Goal: Information Seeking & Learning: Learn about a topic

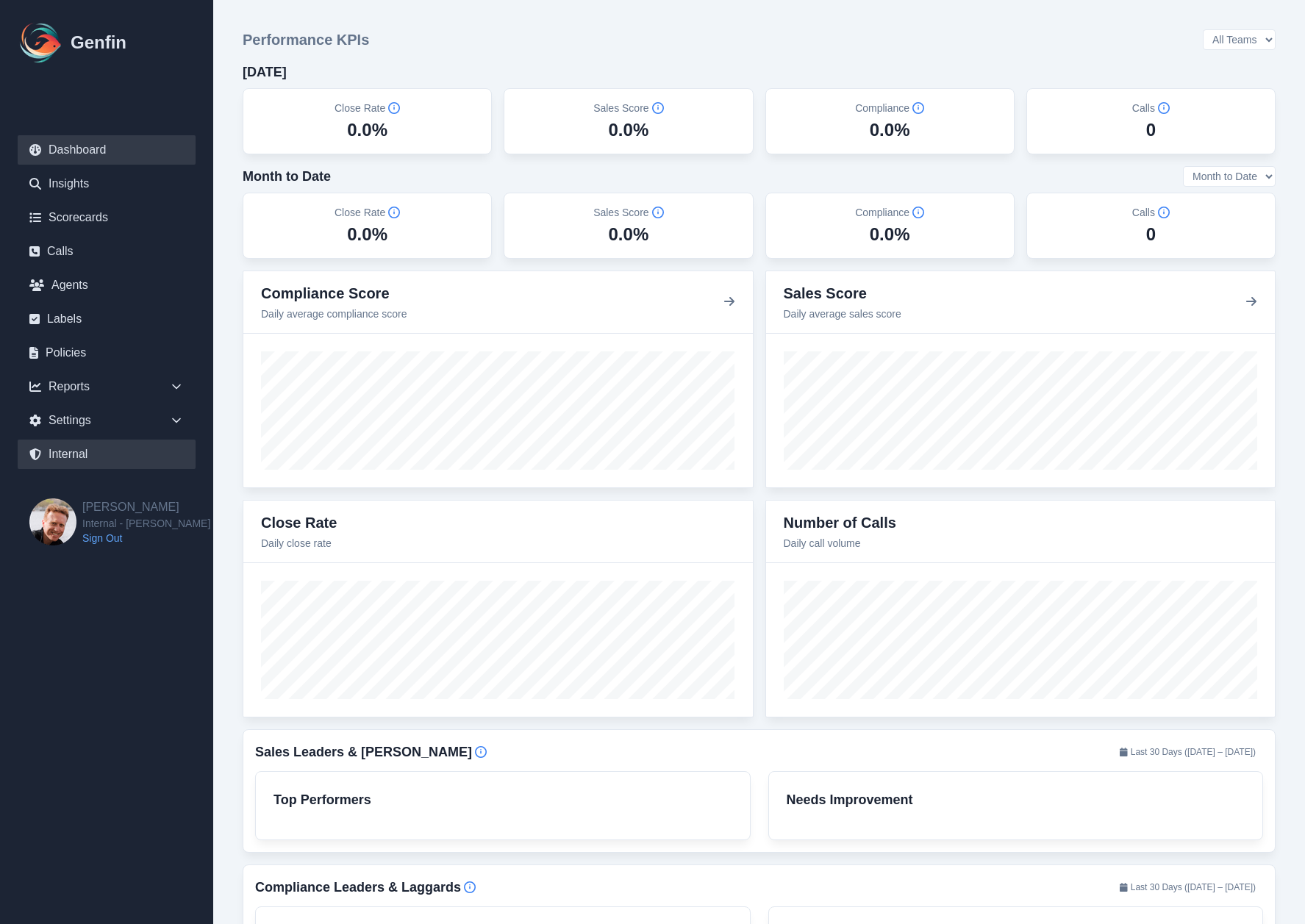
click at [90, 444] on link "Internal" at bounding box center [106, 454] width 178 height 29
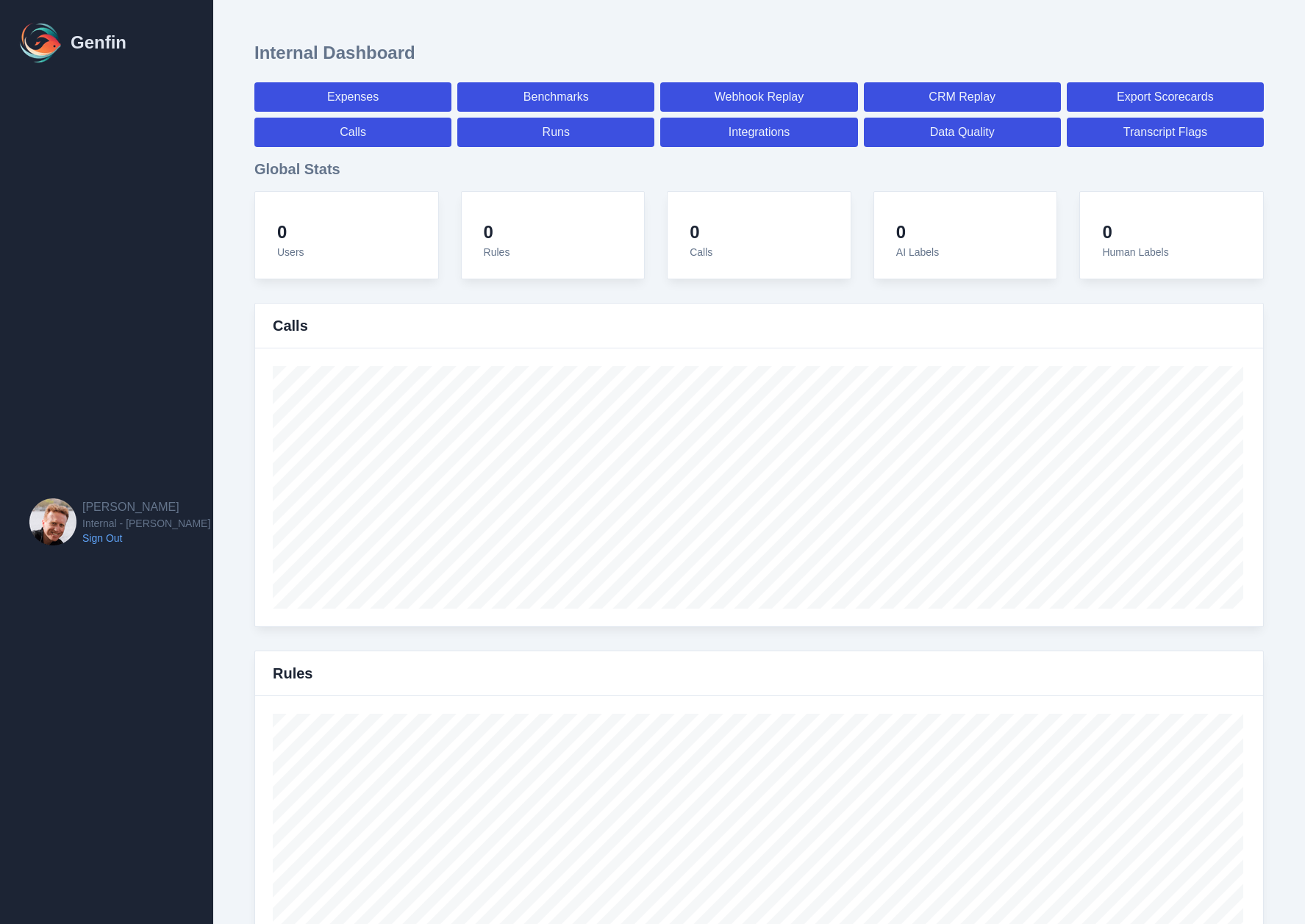
select select "paid"
select select "7"
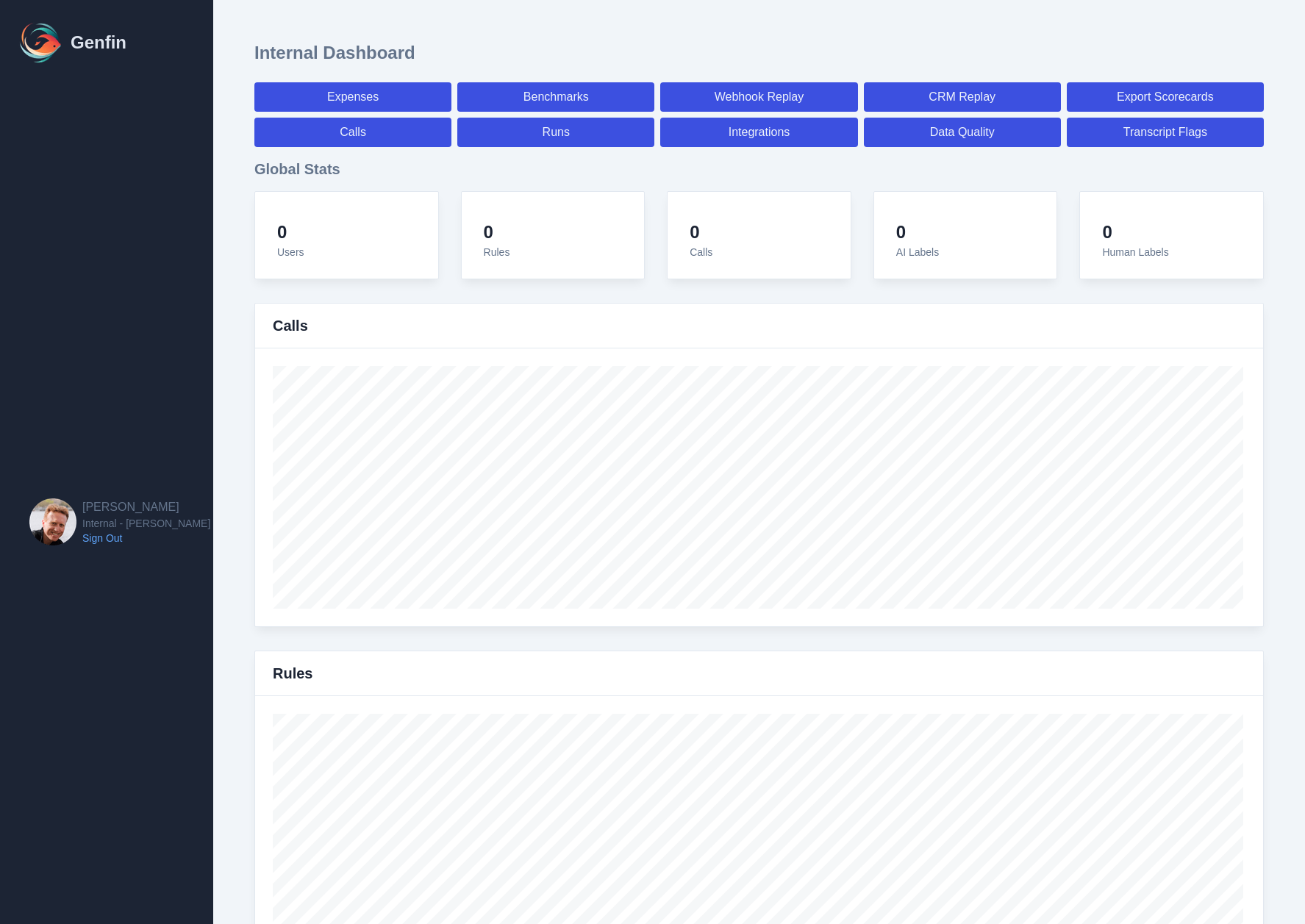
select select "paid"
select select "7"
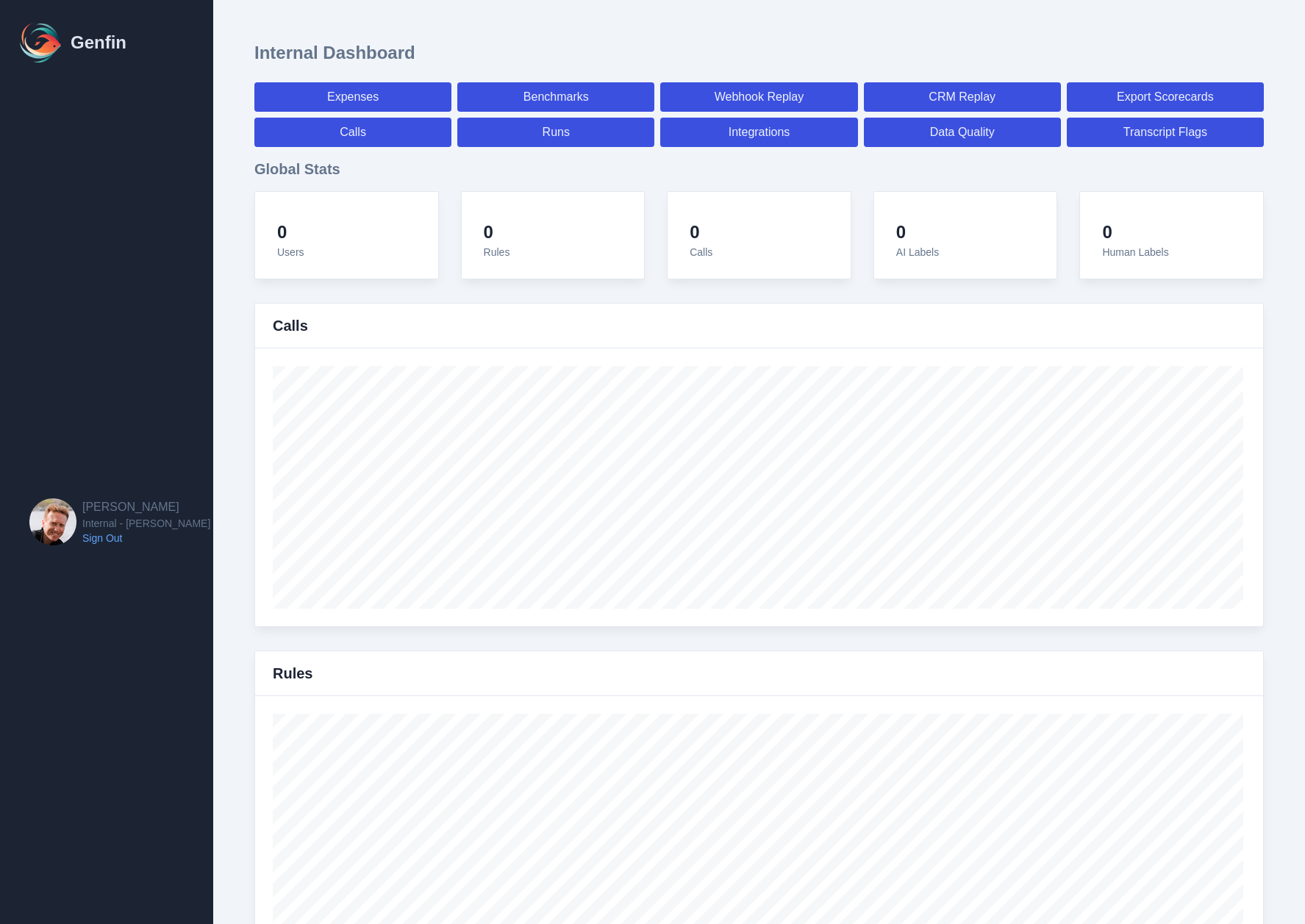
select select "7"
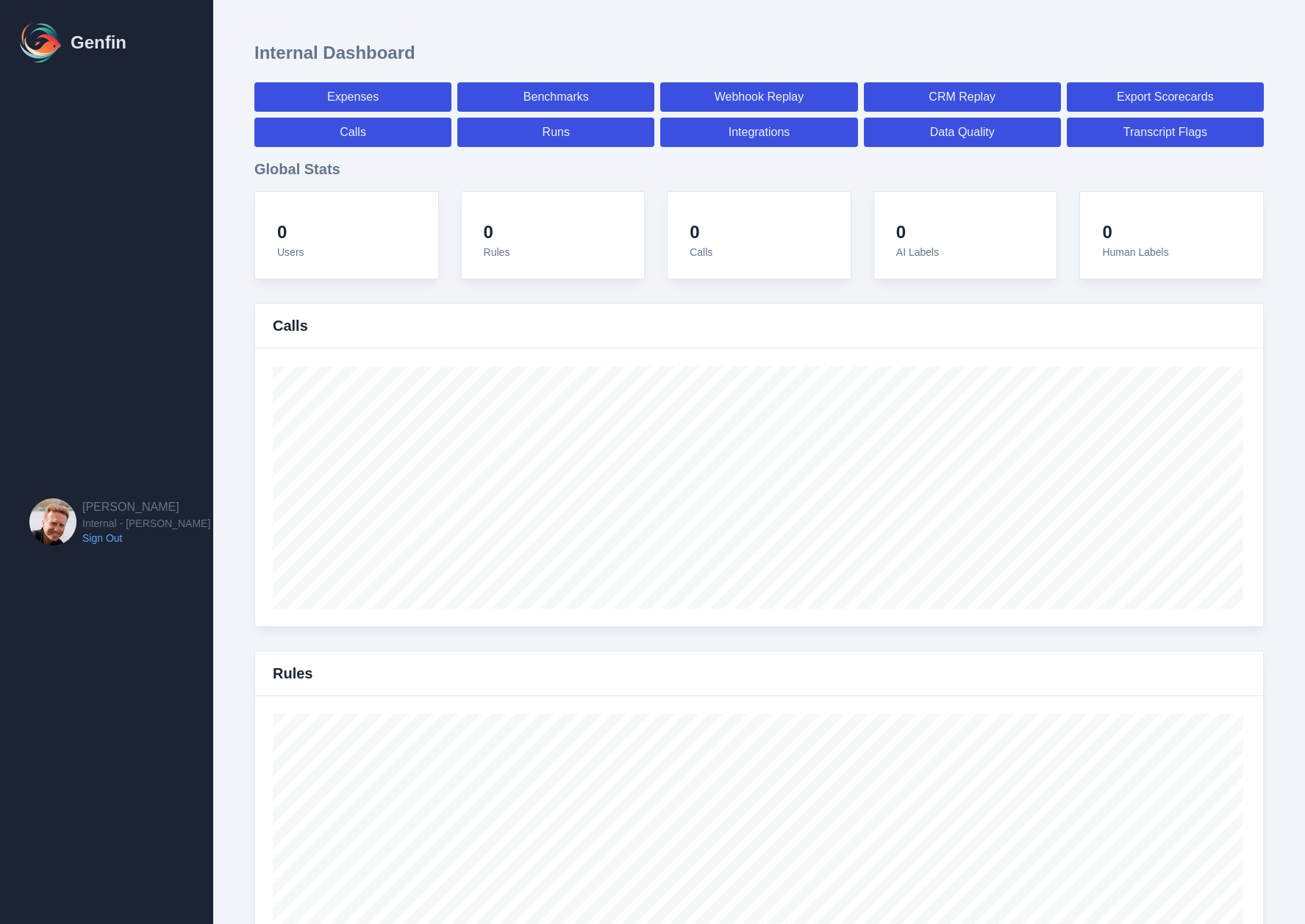
select select "7"
select select "paid"
select select "7"
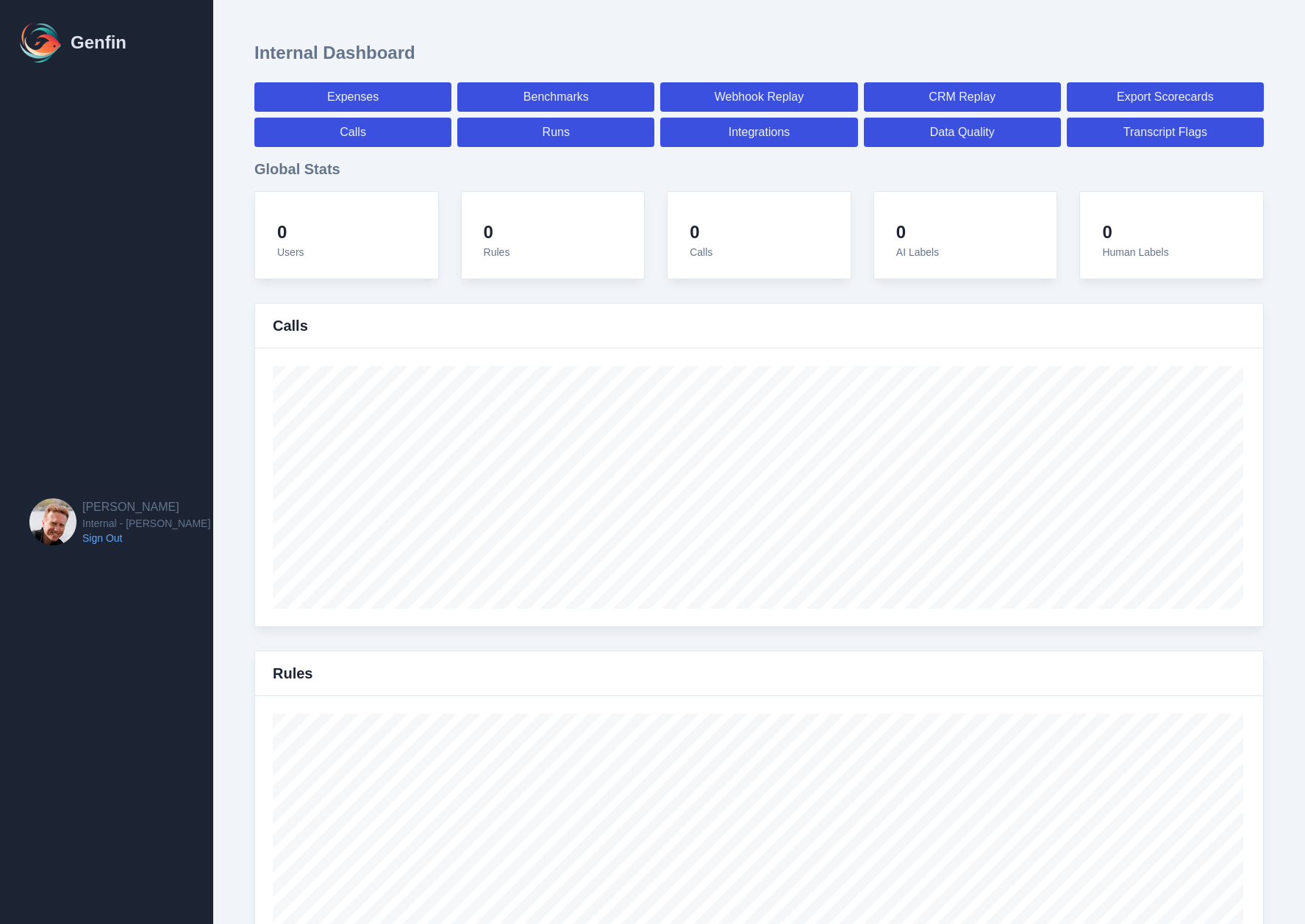
select select "7"
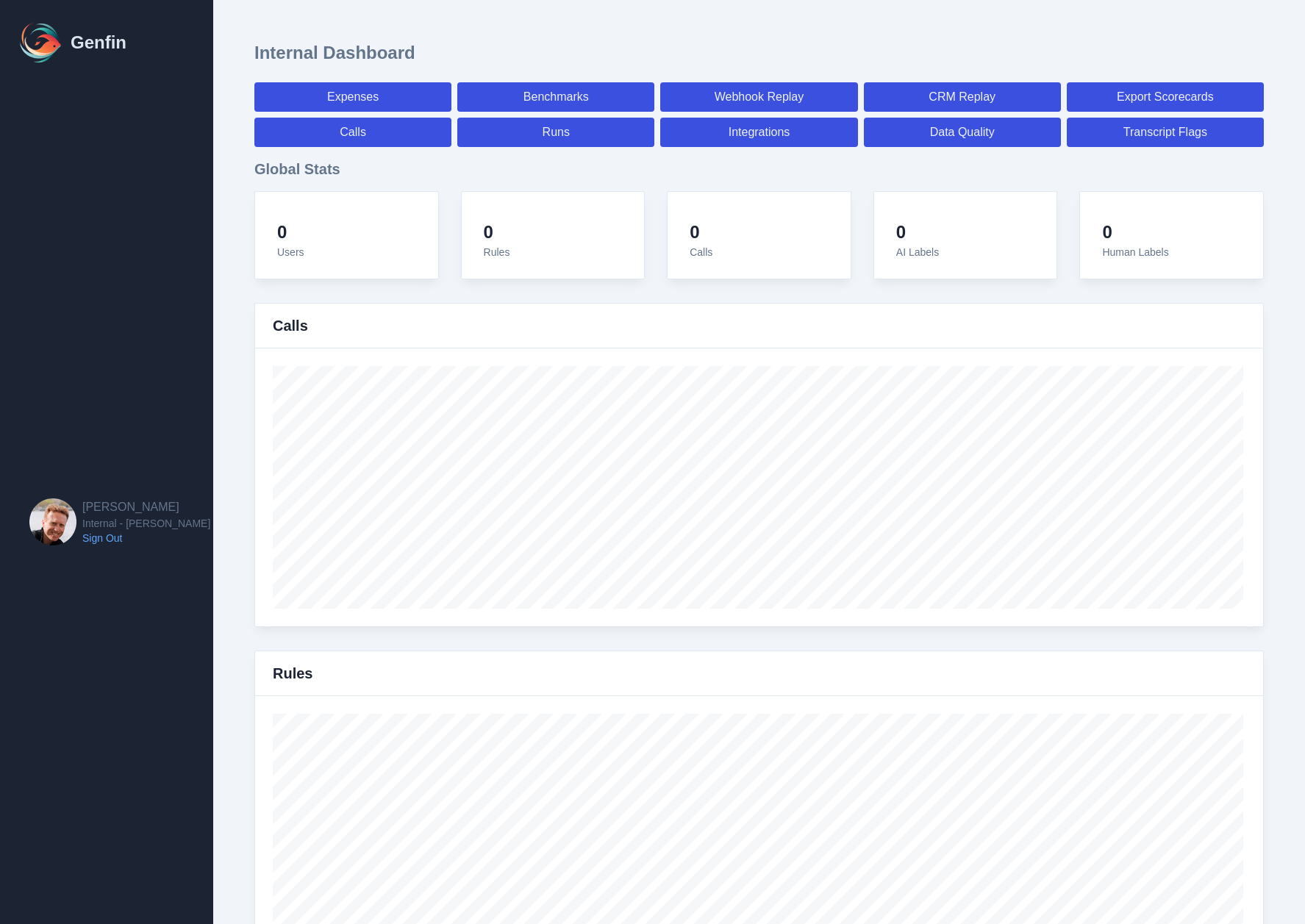
select select "7"
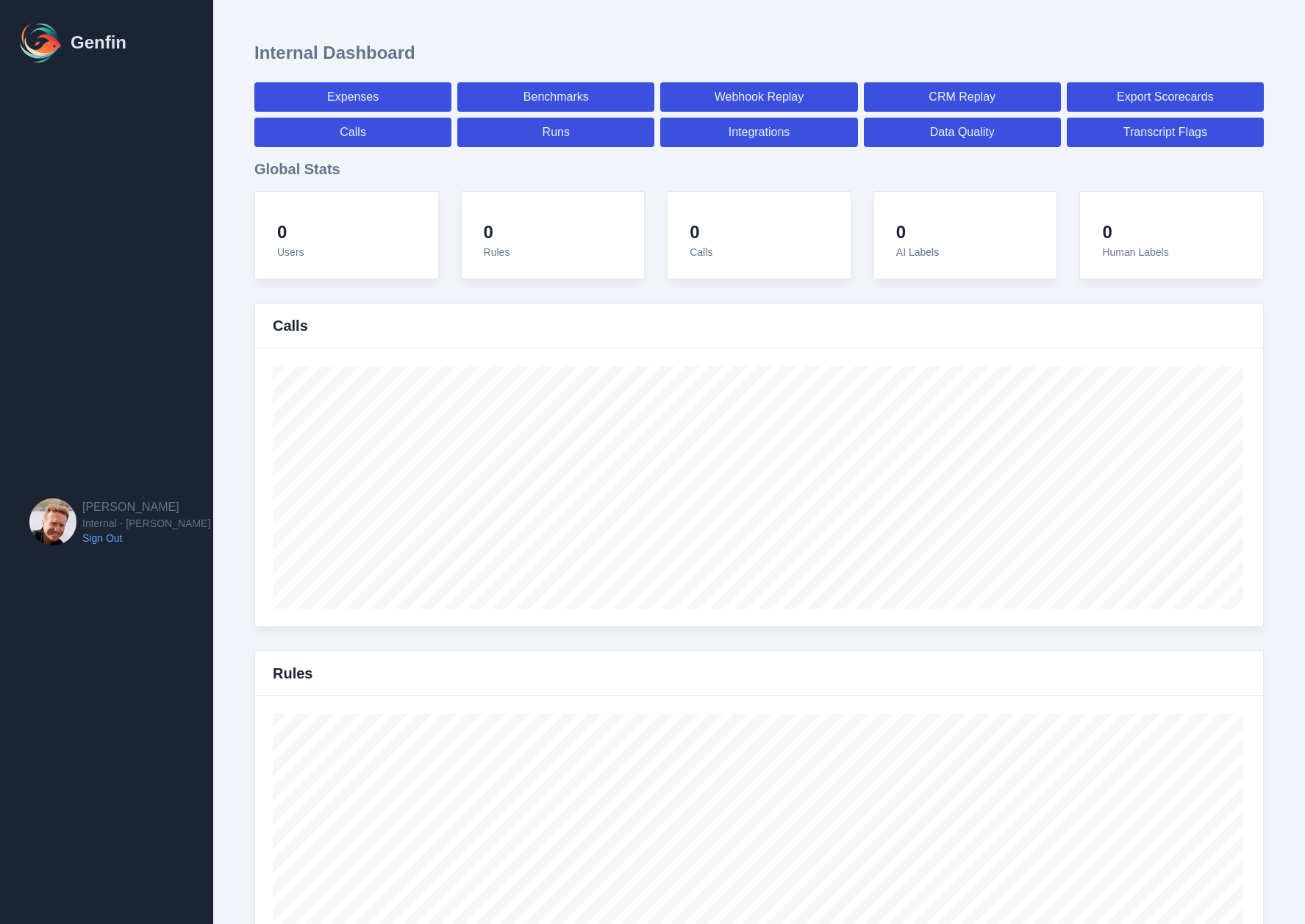
select select "7"
select select "paid"
select select "7"
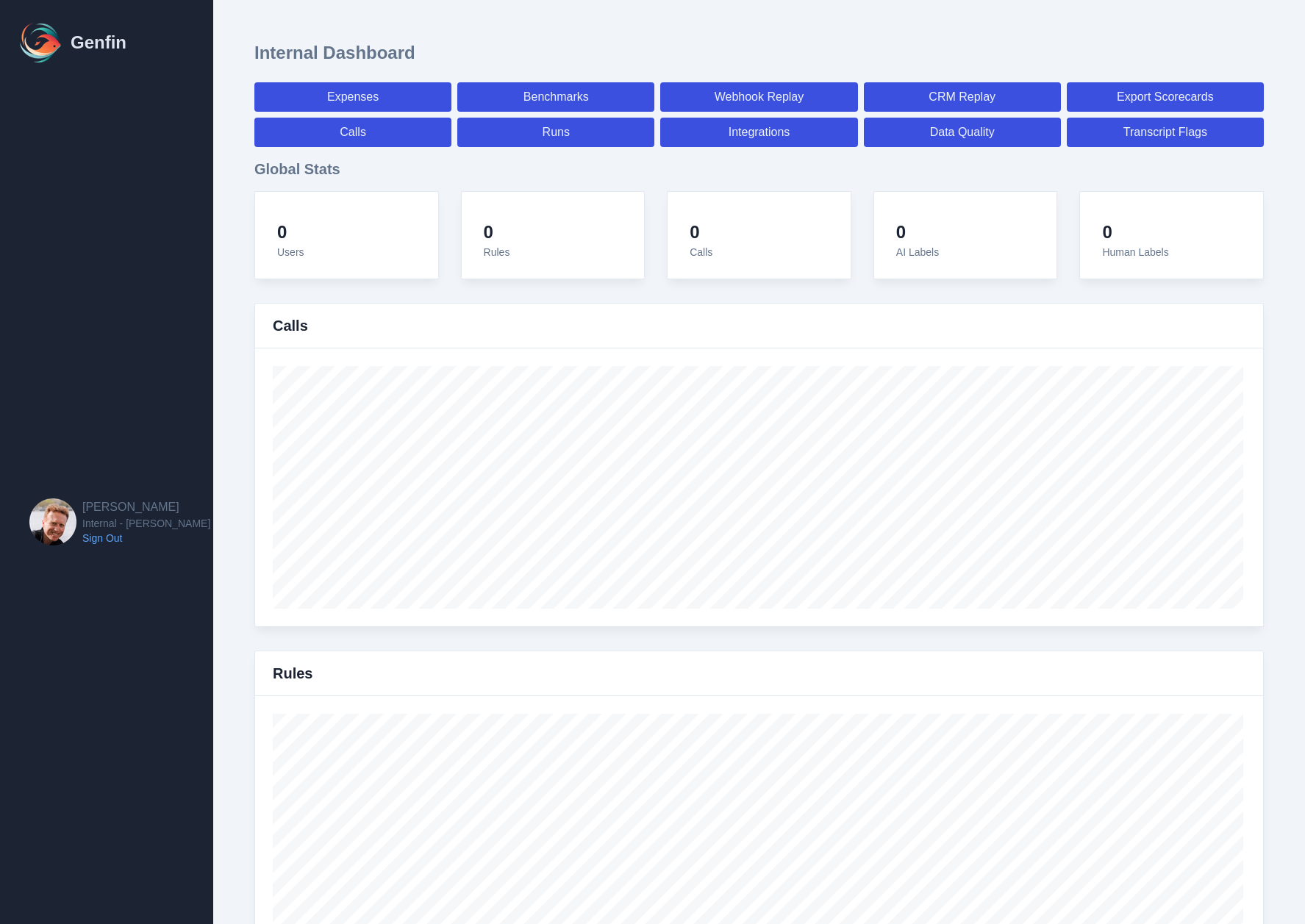
select select "7"
select select "paid"
select select "7"
select select "paid"
select select "7"
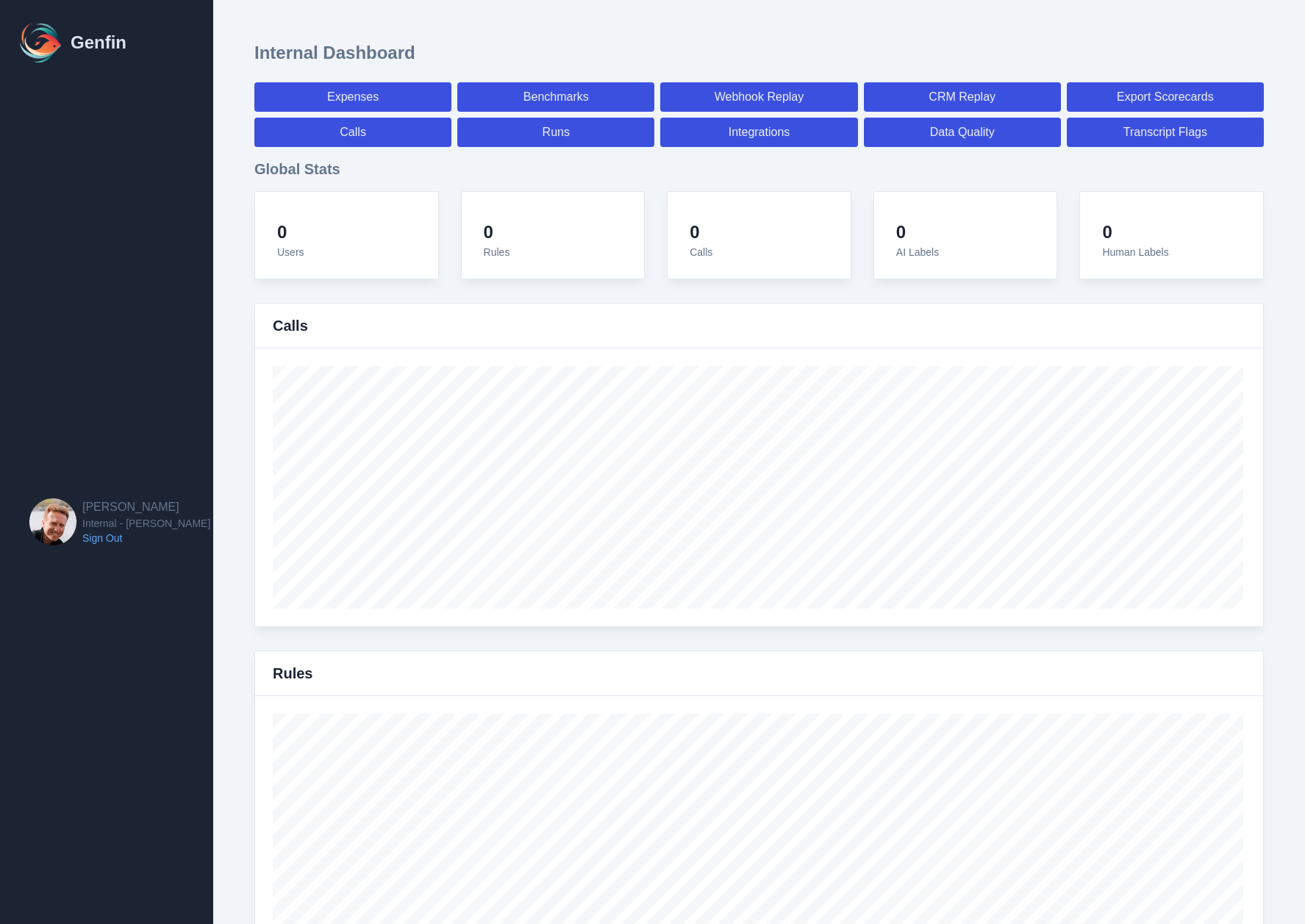
select select "paid"
select select "7"
select select "paid"
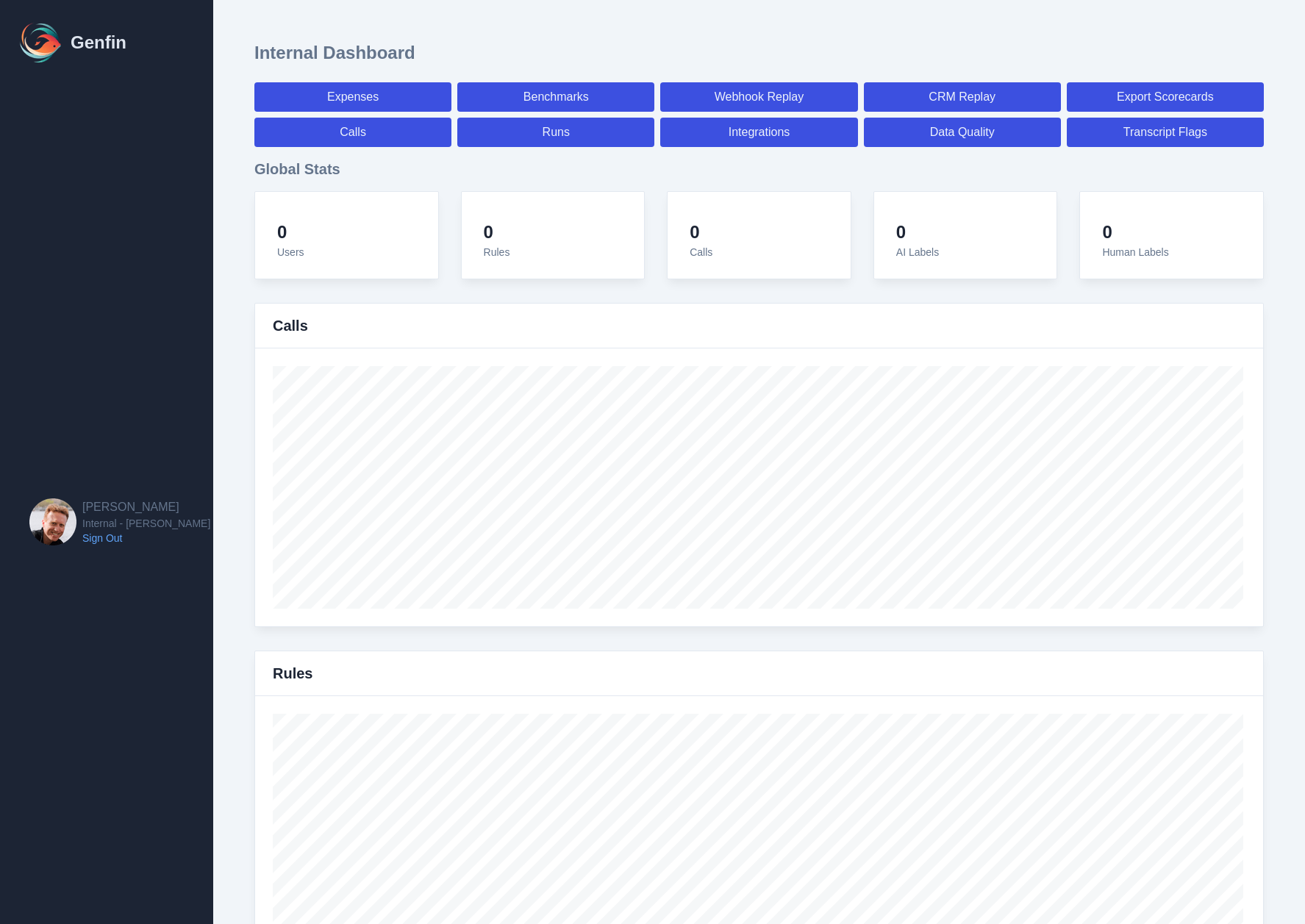
select select "7"
select select "paid"
select select "7"
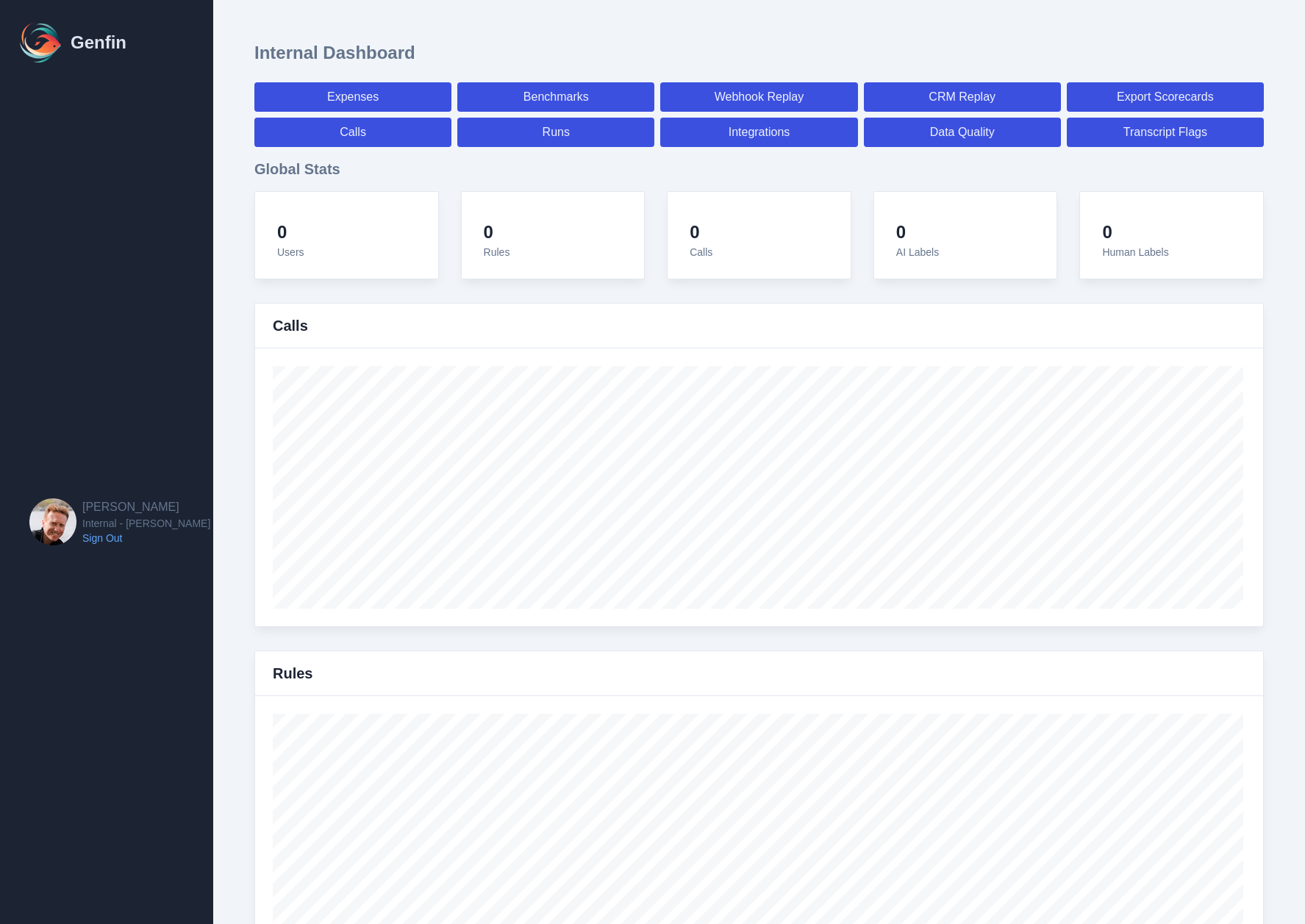
select select "7"
select select "paid"
select select "7"
select select "paid"
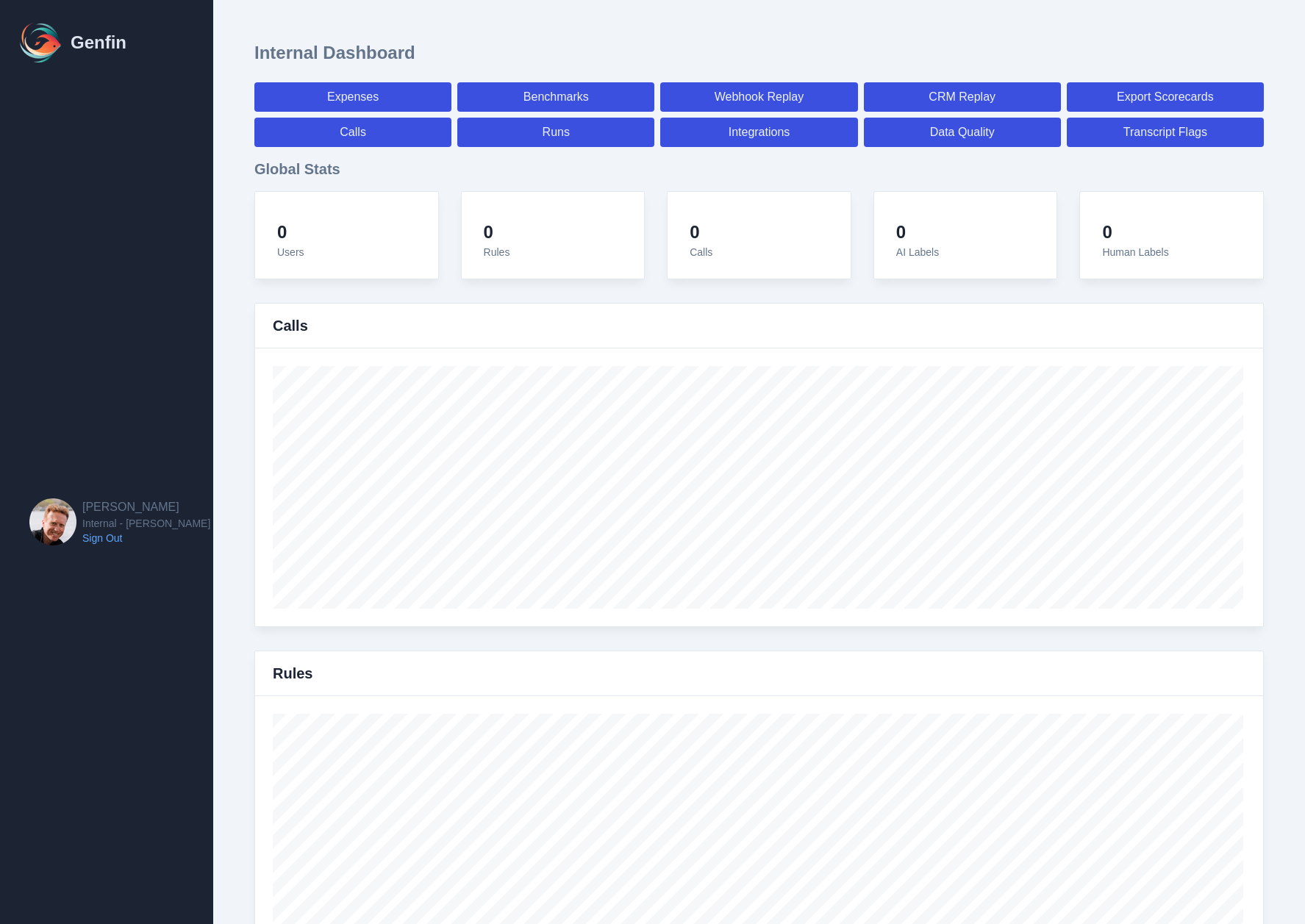
select select "7"
select select "paid"
select select "7"
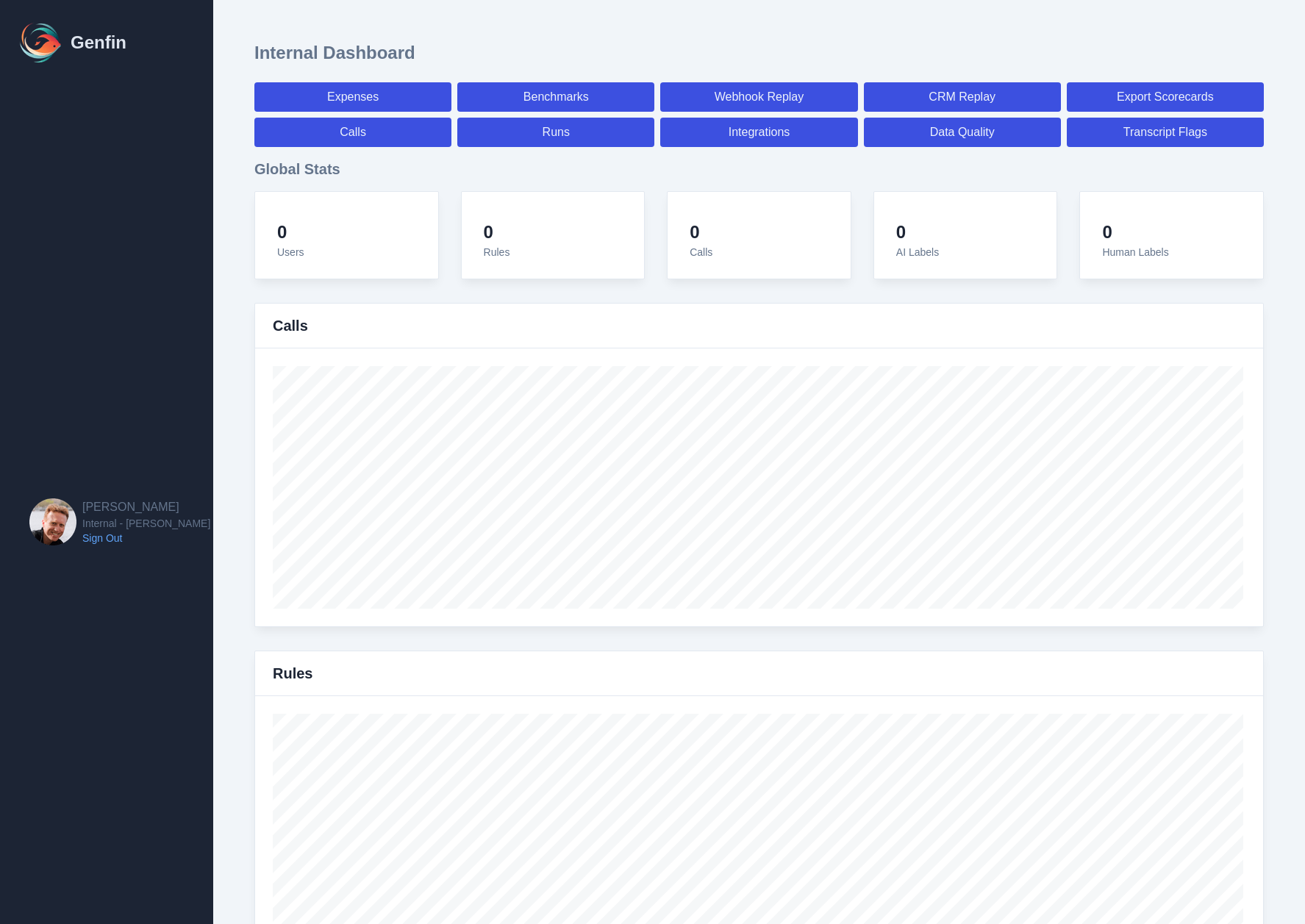
select select "7"
select select "paid"
select select "7"
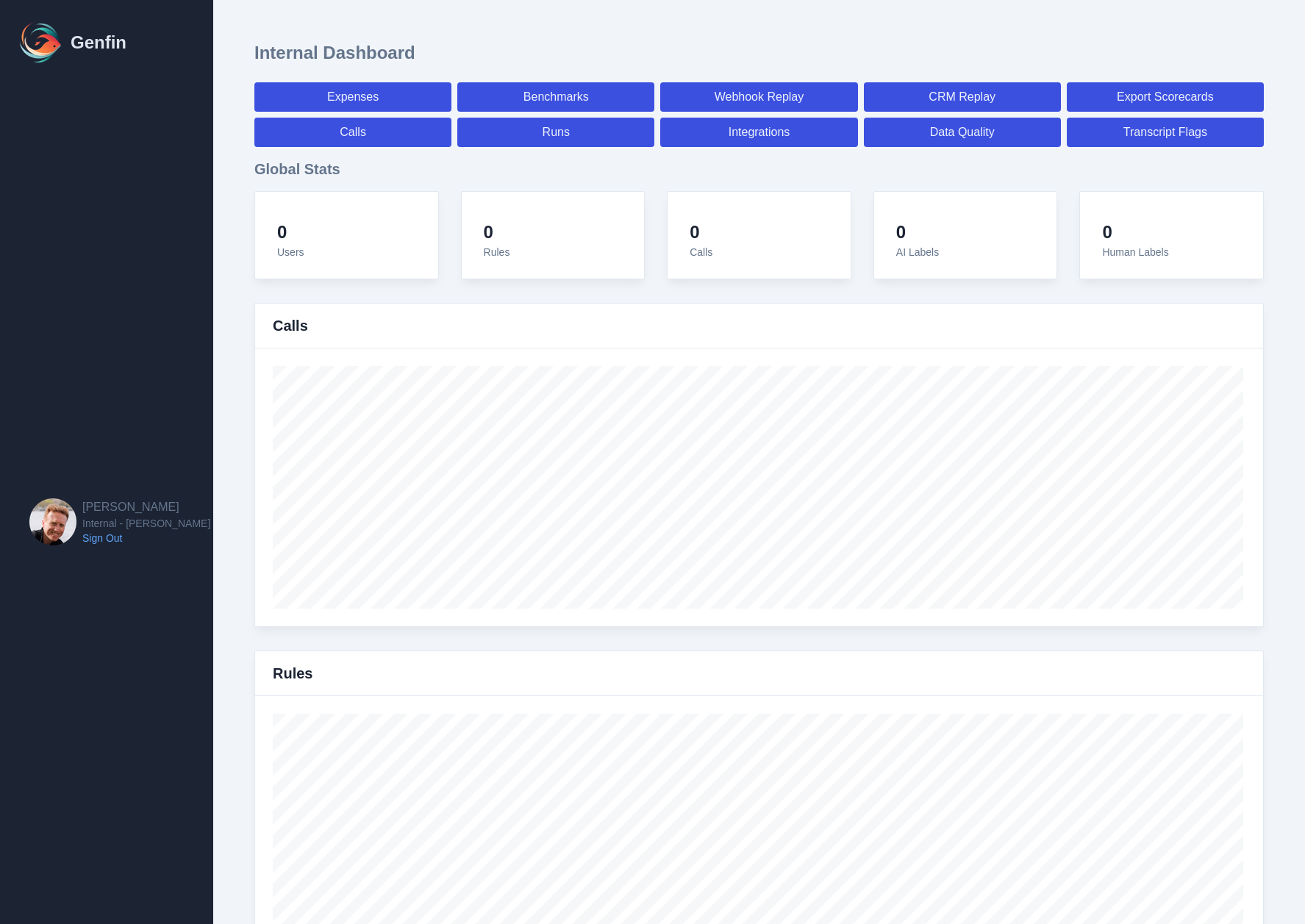
select select "7"
select select "paid"
select select "7"
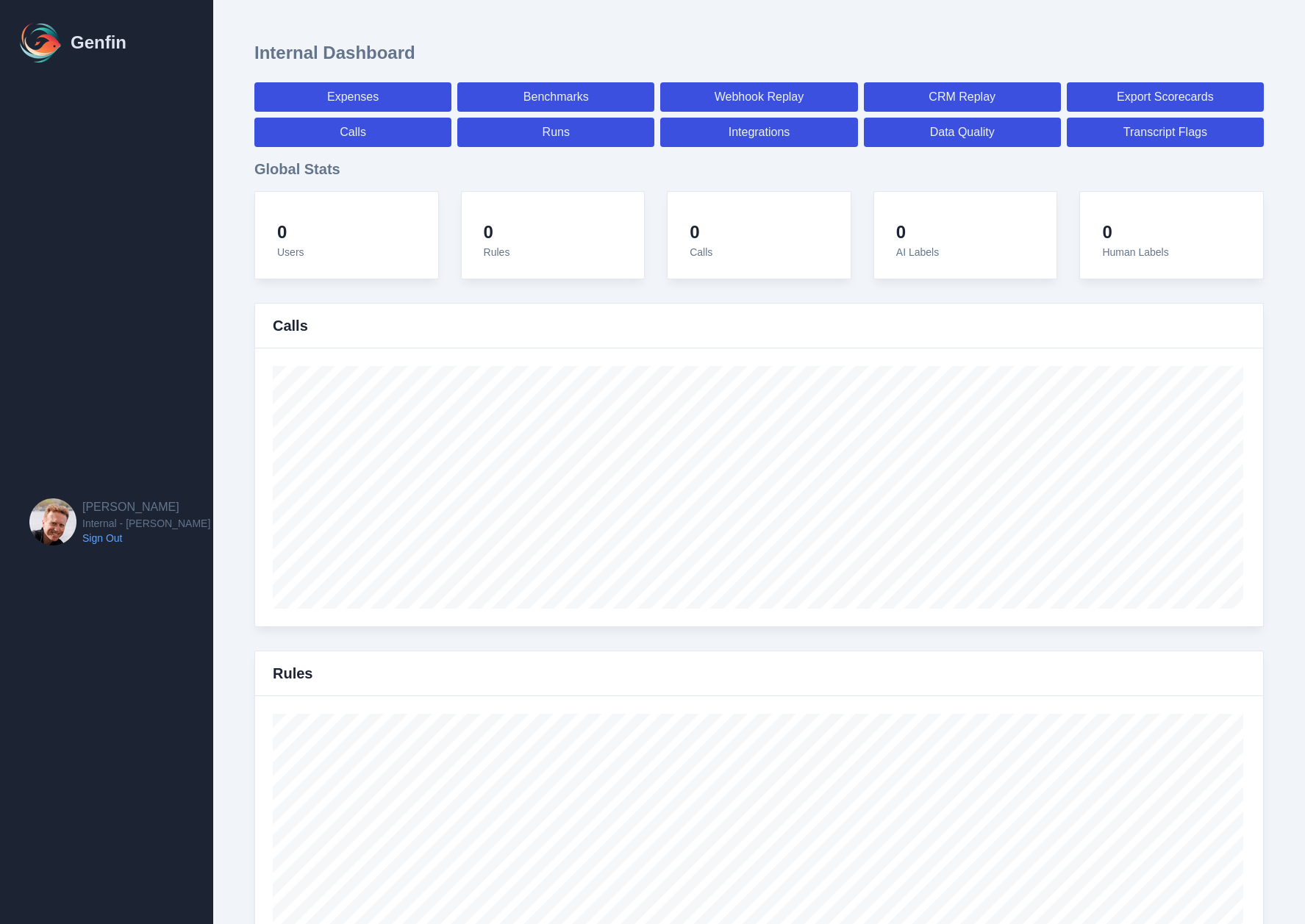
select select "7"
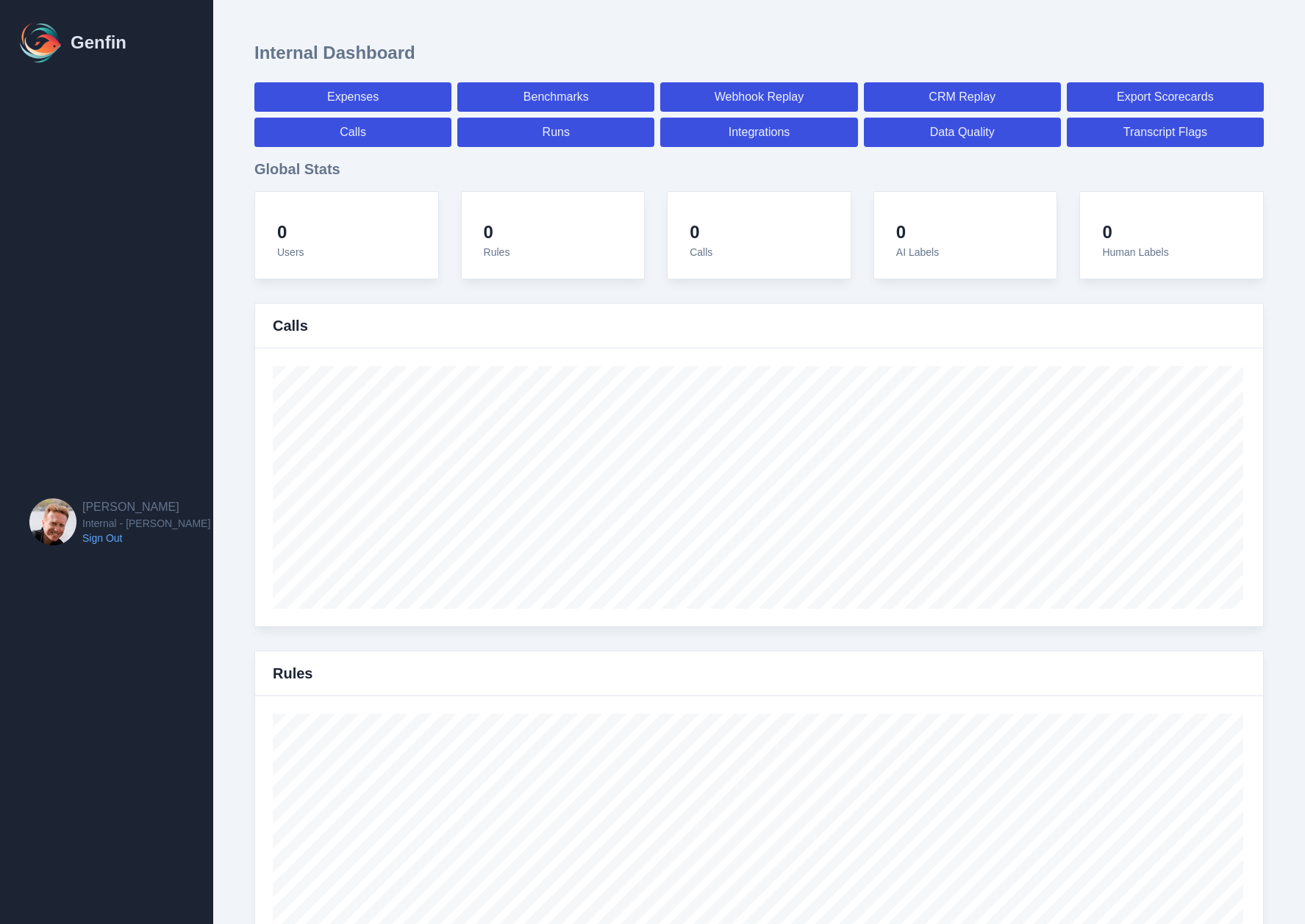
select select "paid"
select select "7"
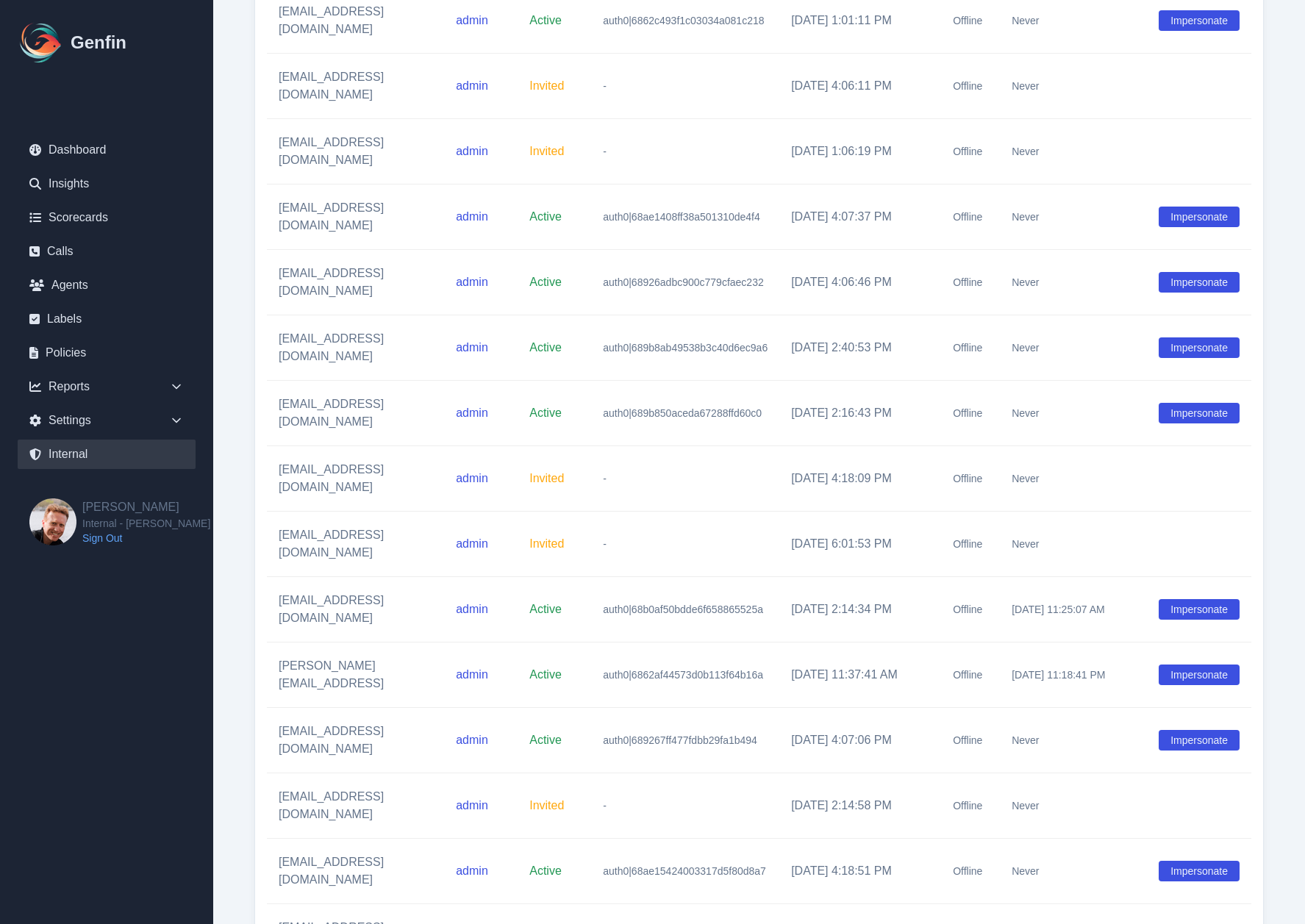
scroll to position [2197, 0]
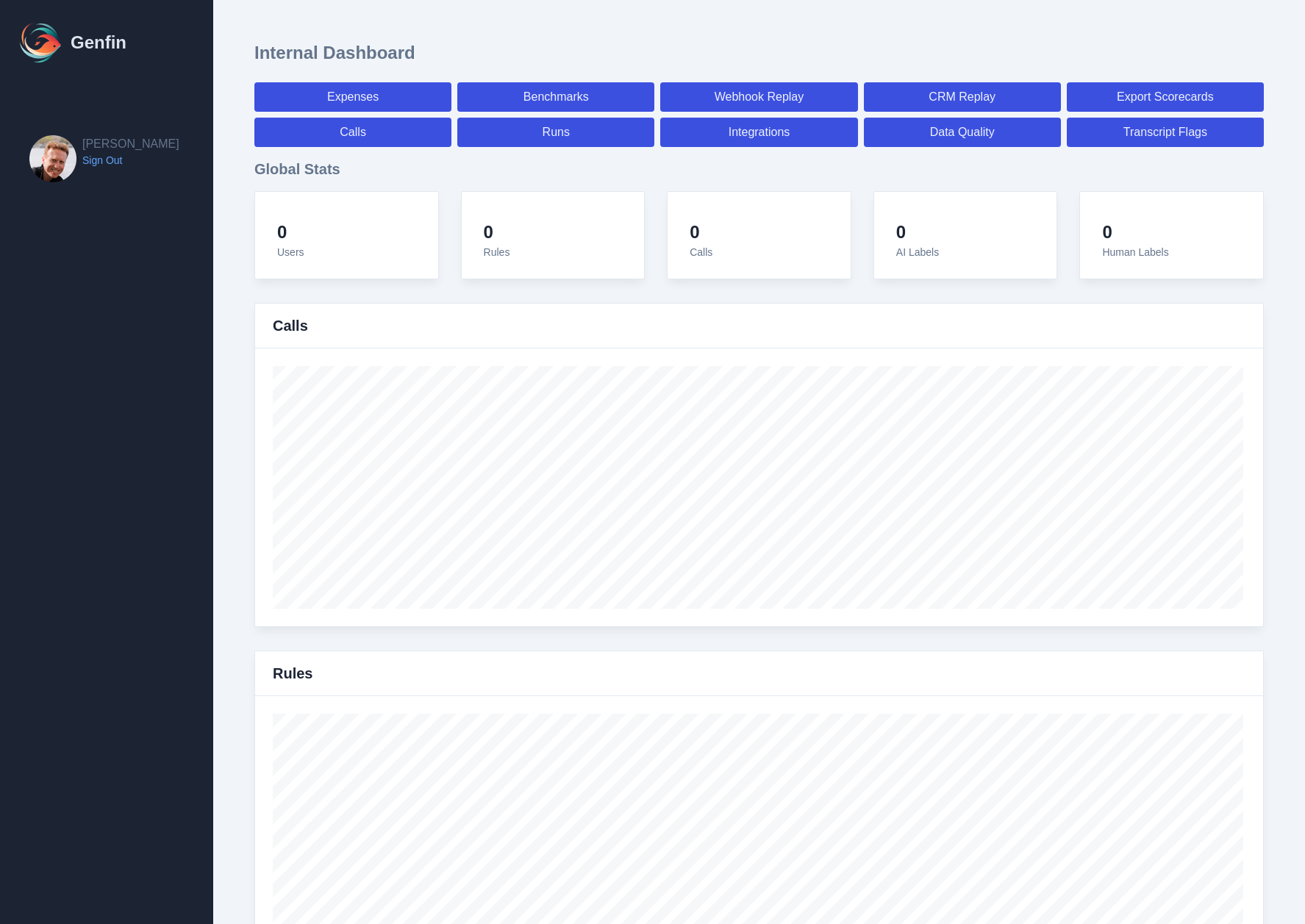
select select "paid"
select select "7"
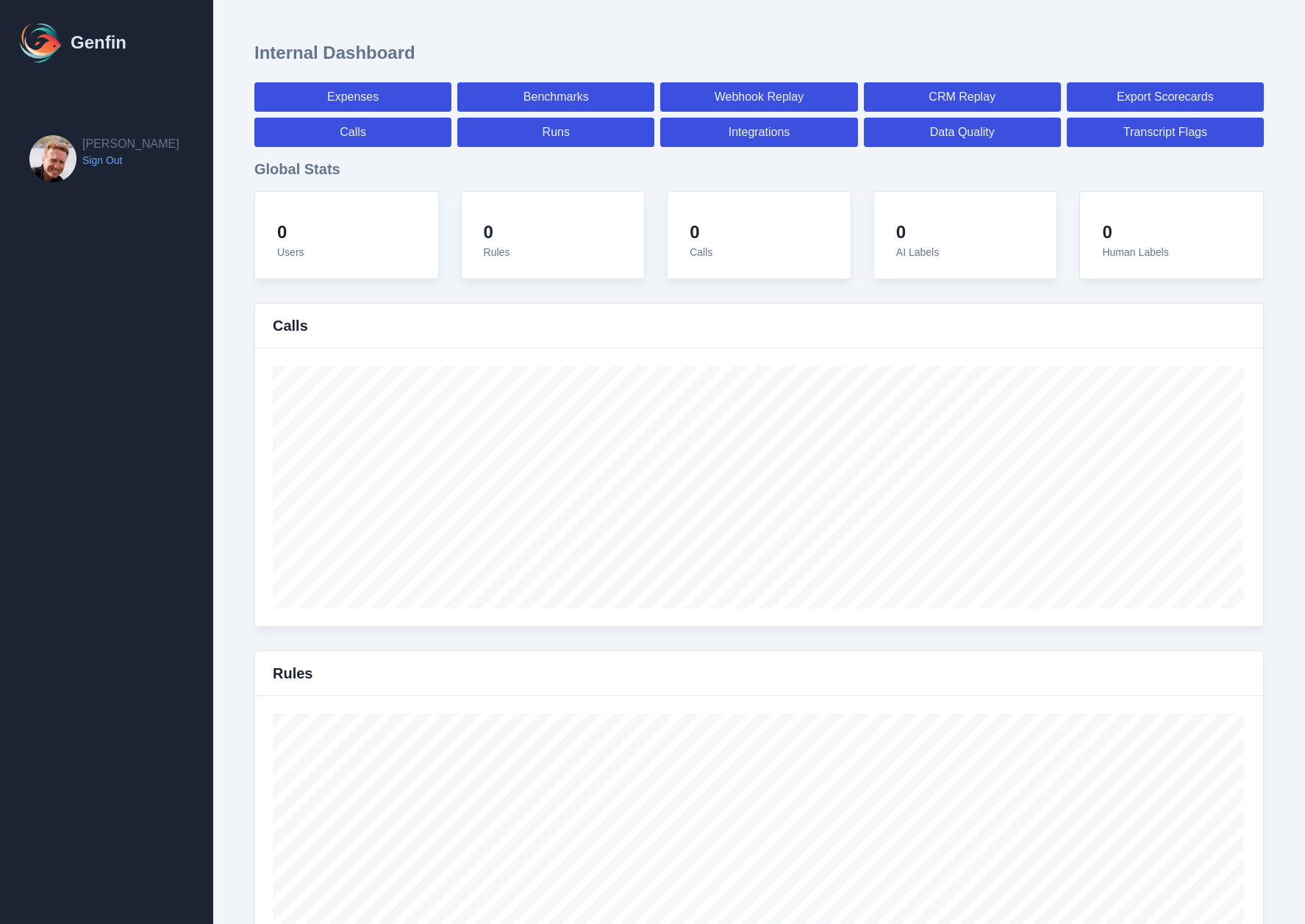
select select "paid"
select select "7"
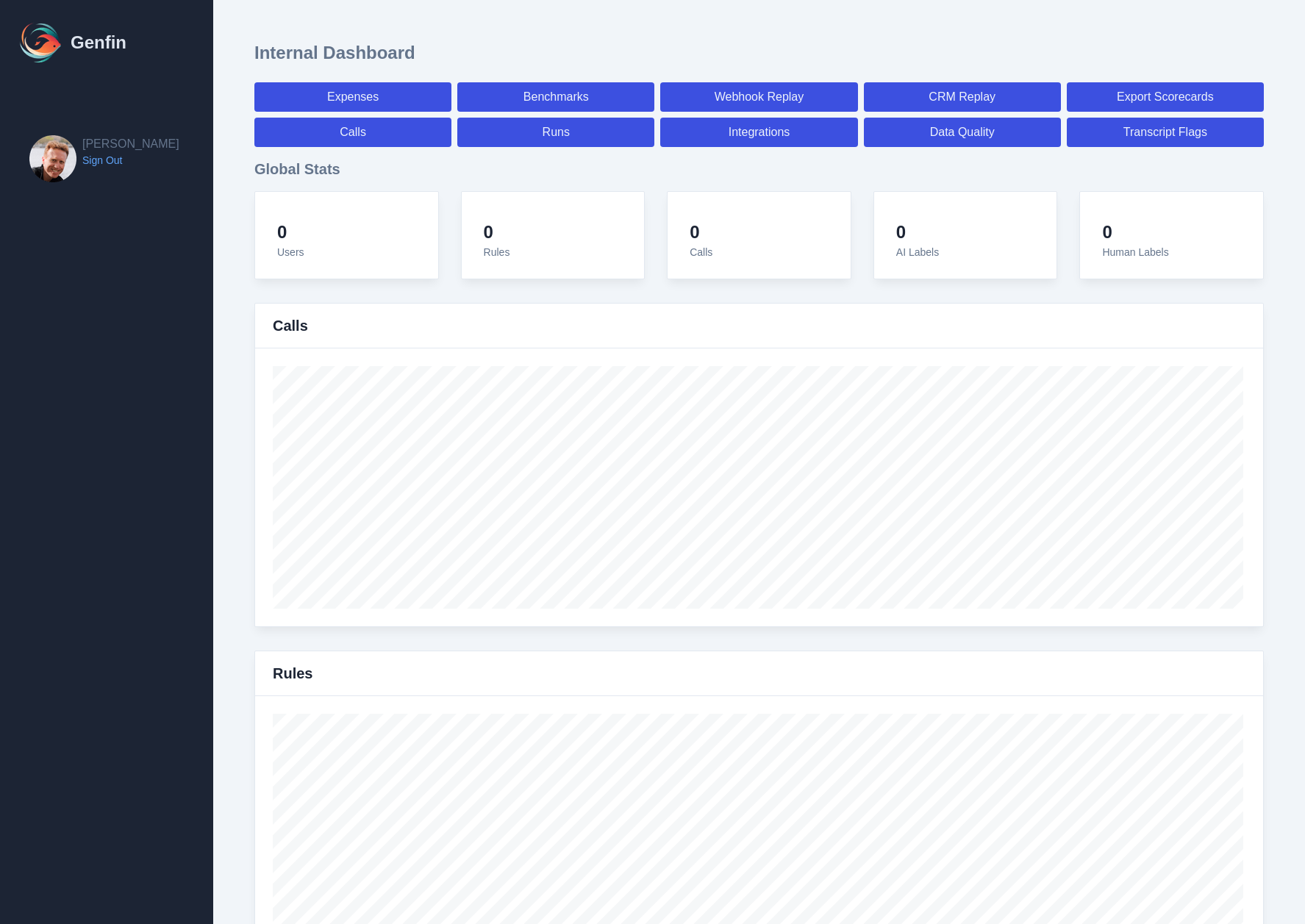
select select "7"
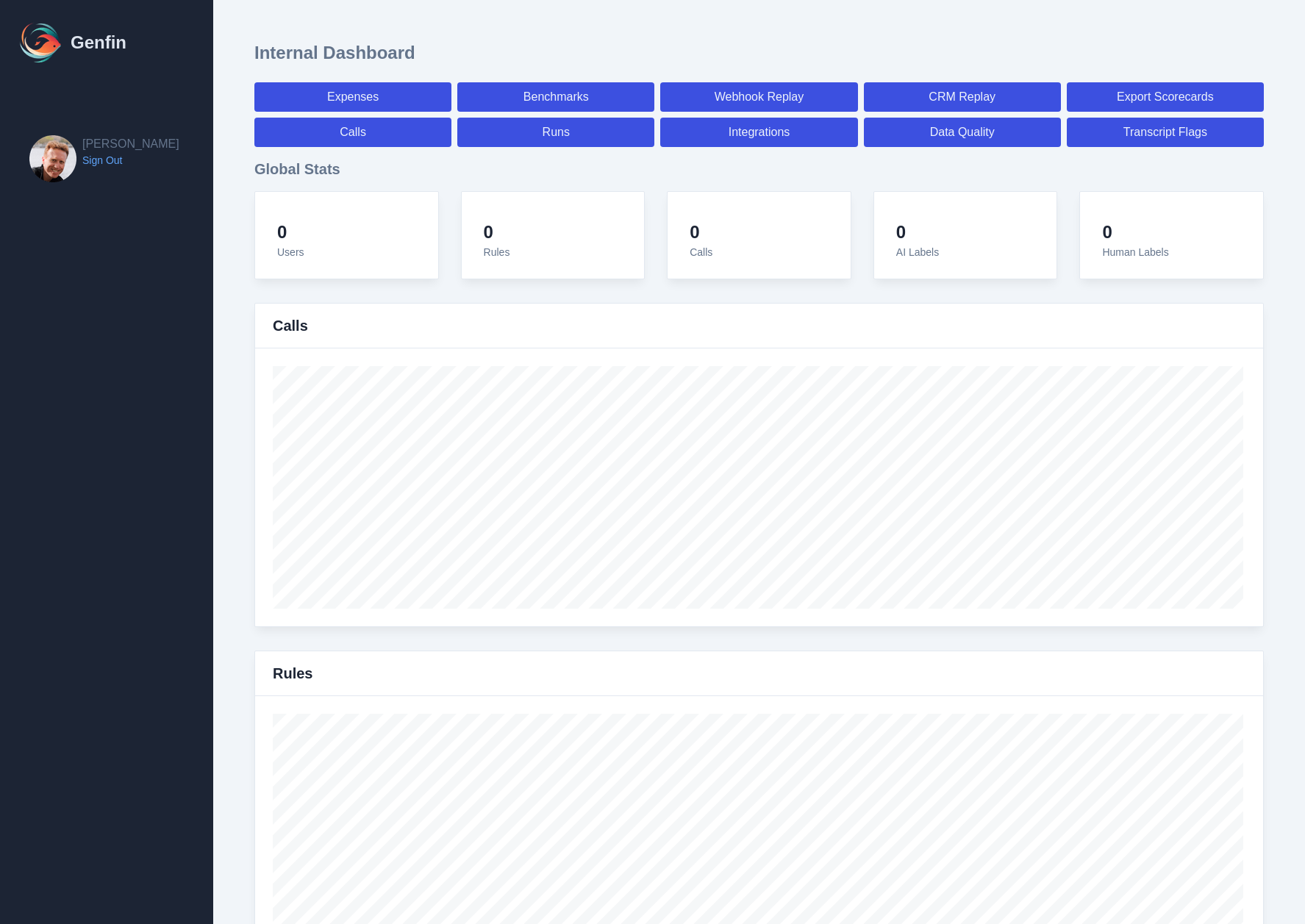
select select "7"
select select "paid"
select select "7"
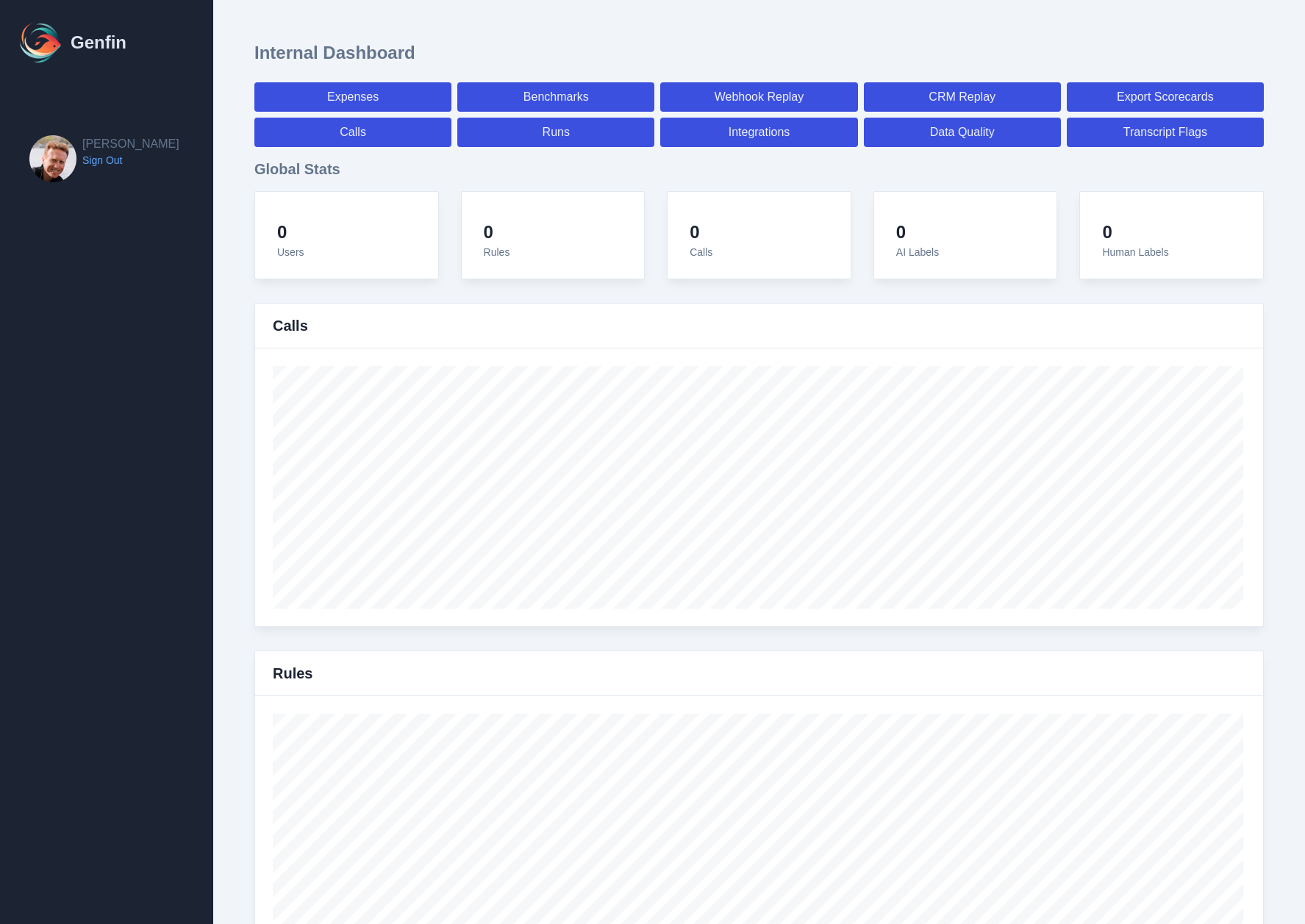
select select "7"
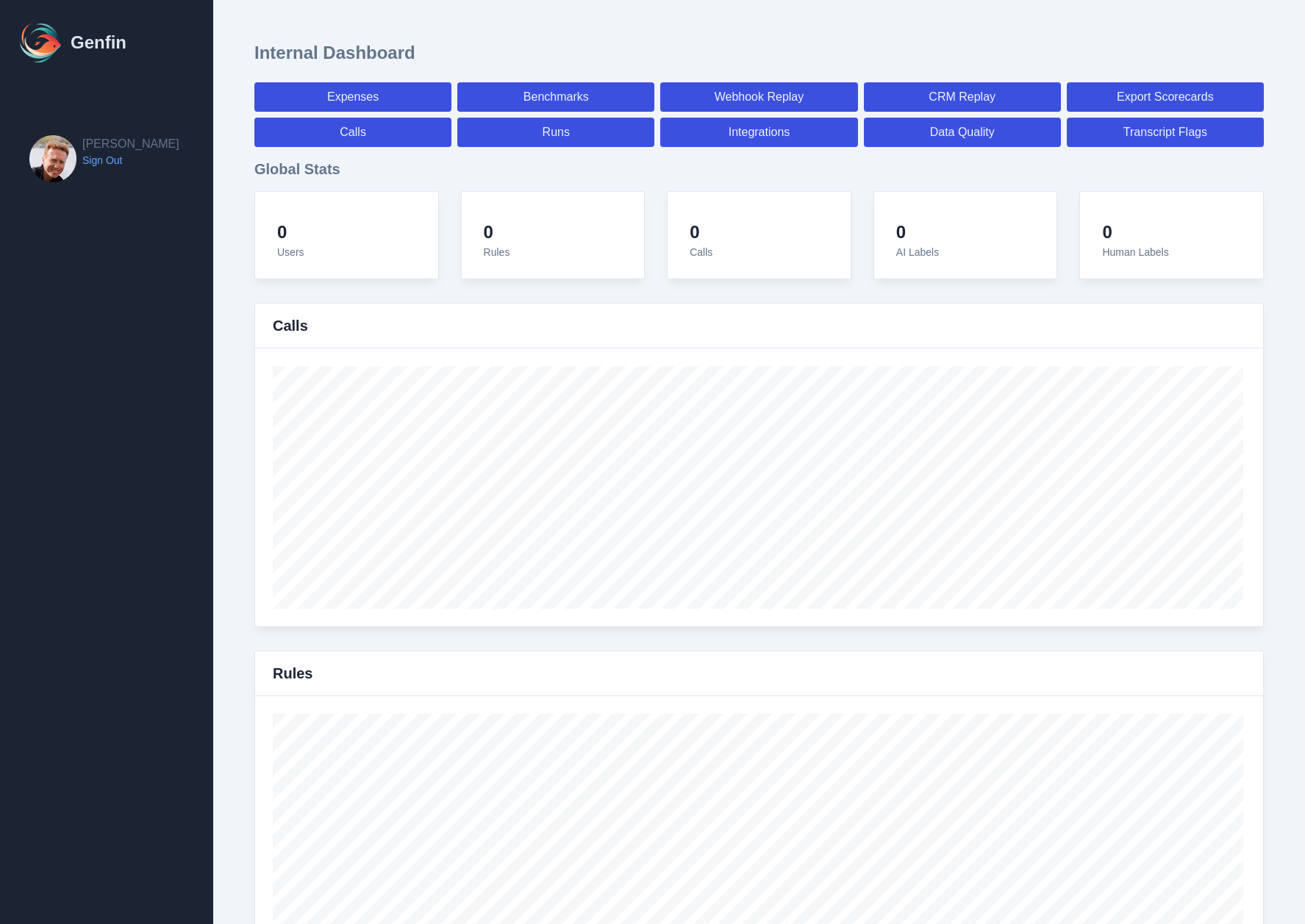
select select "7"
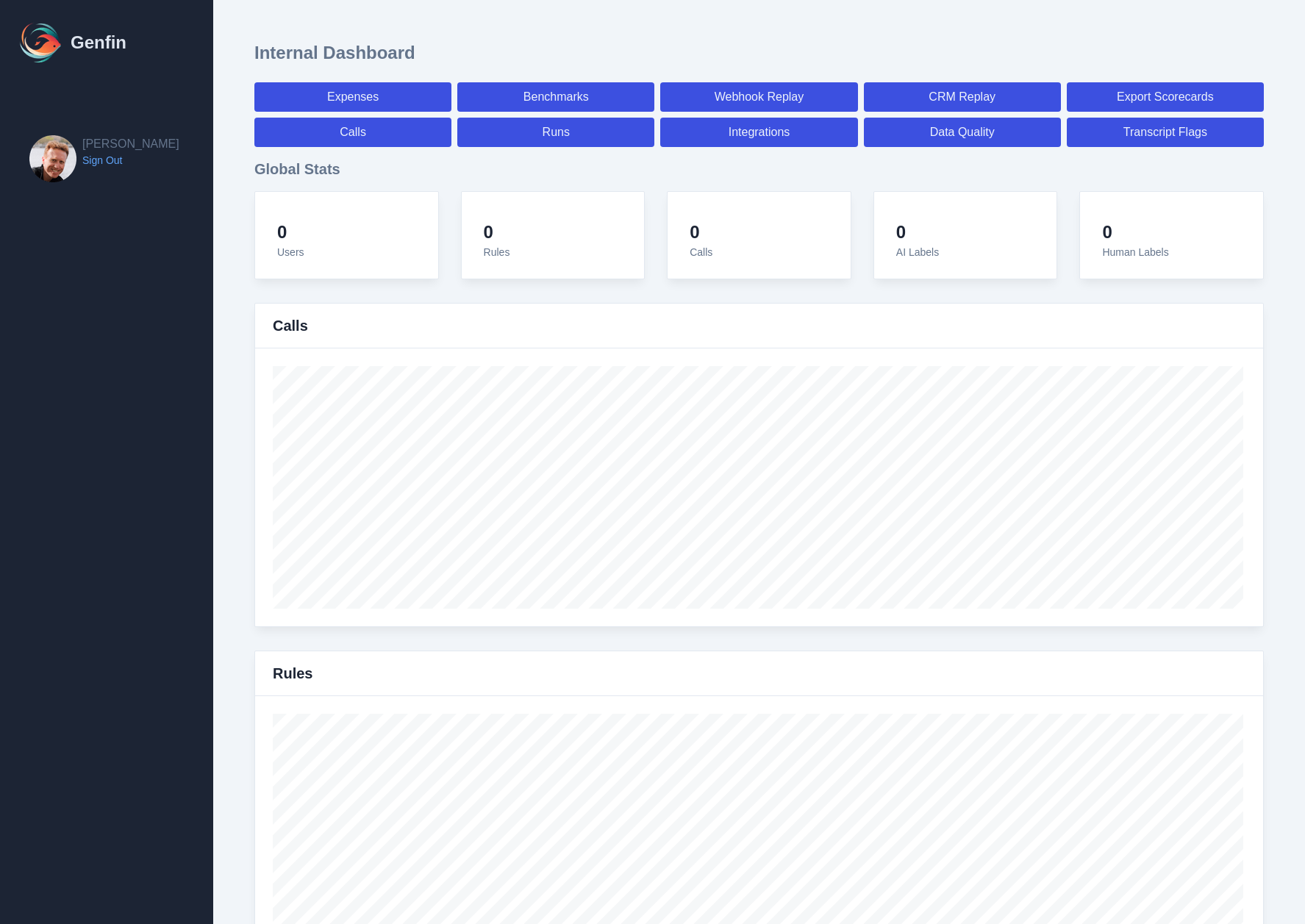
select select "7"
select select "paid"
select select "7"
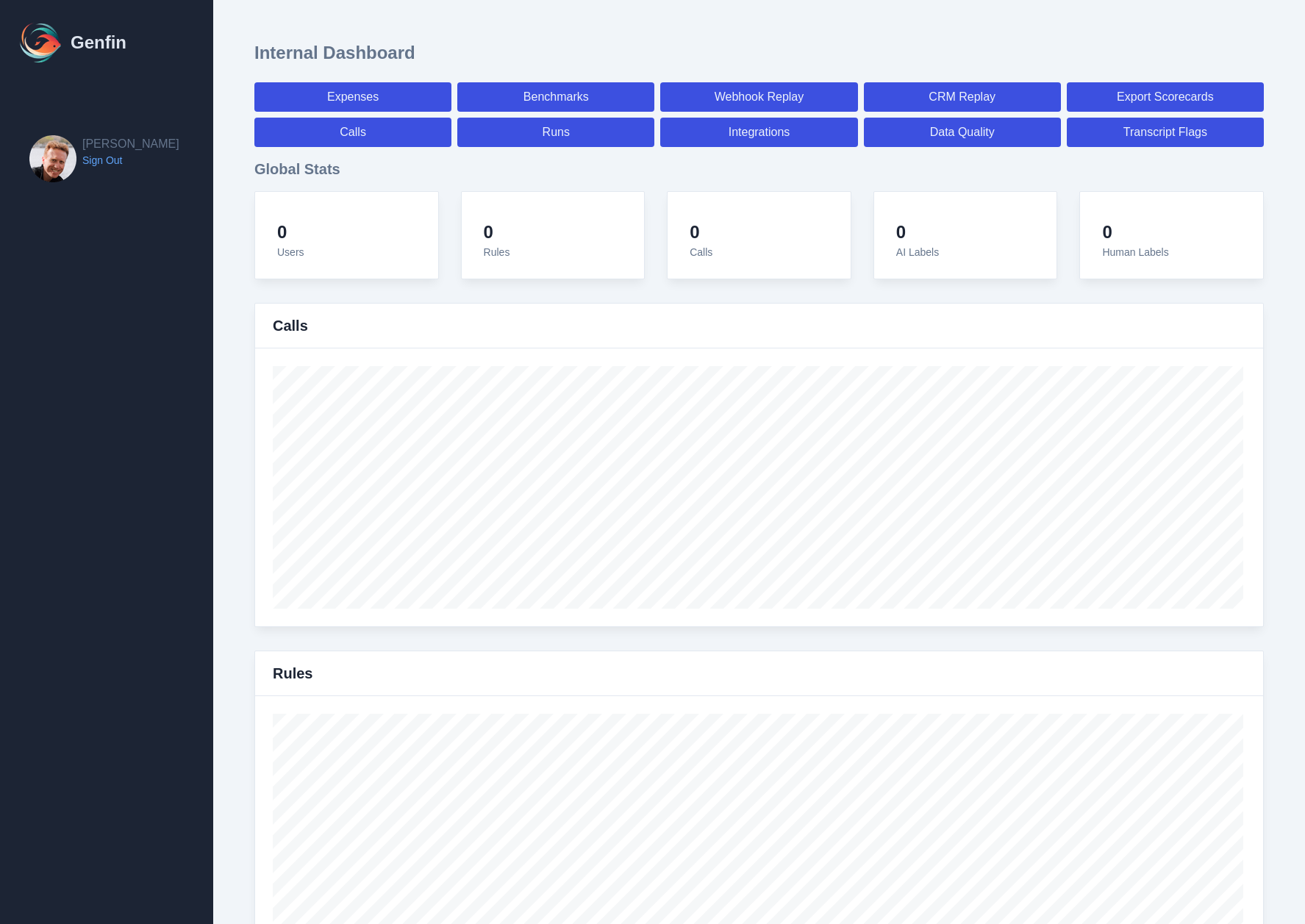
select select "7"
select select "paid"
select select "7"
select select "paid"
select select "7"
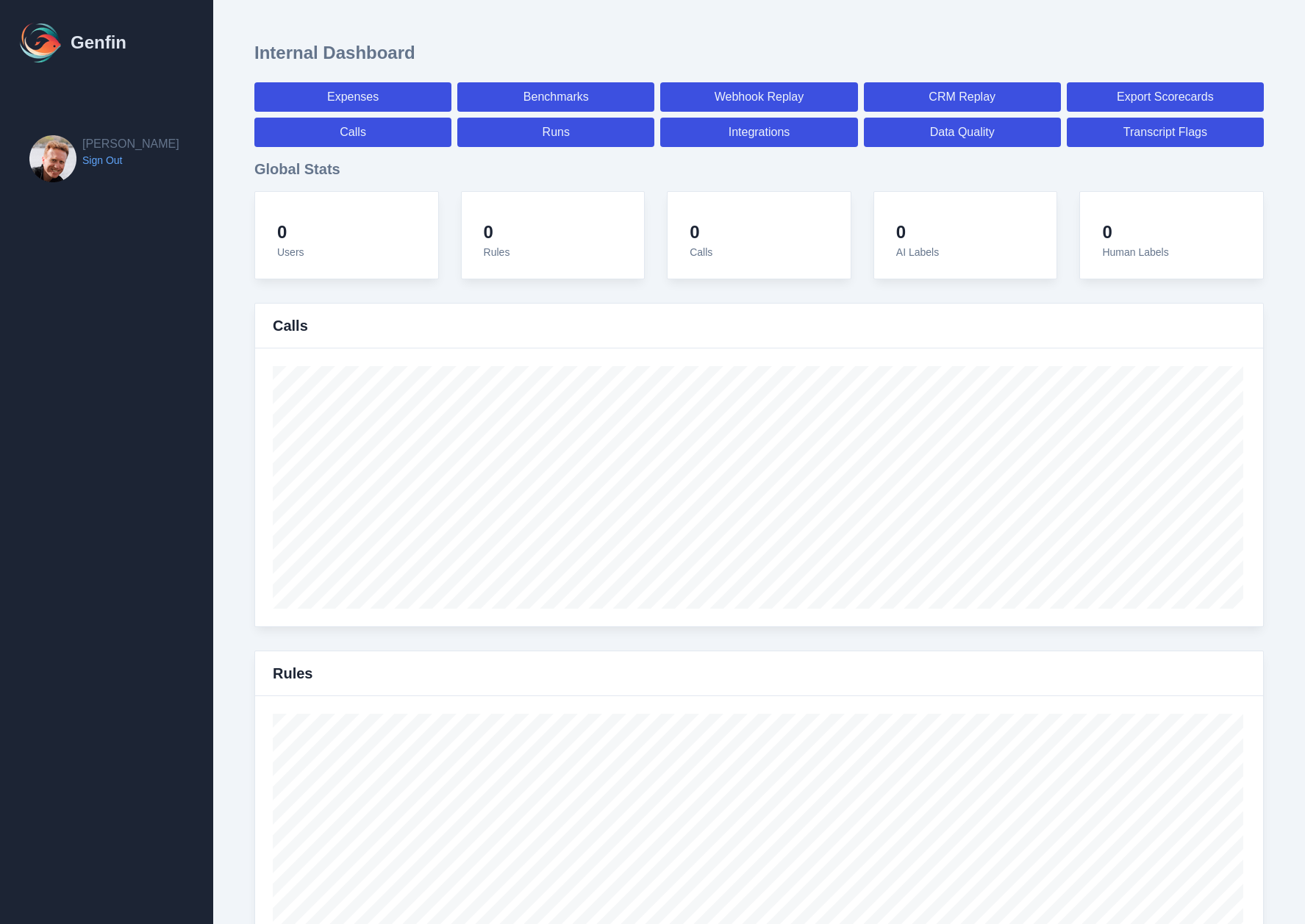
select select "paid"
select select "7"
select select "paid"
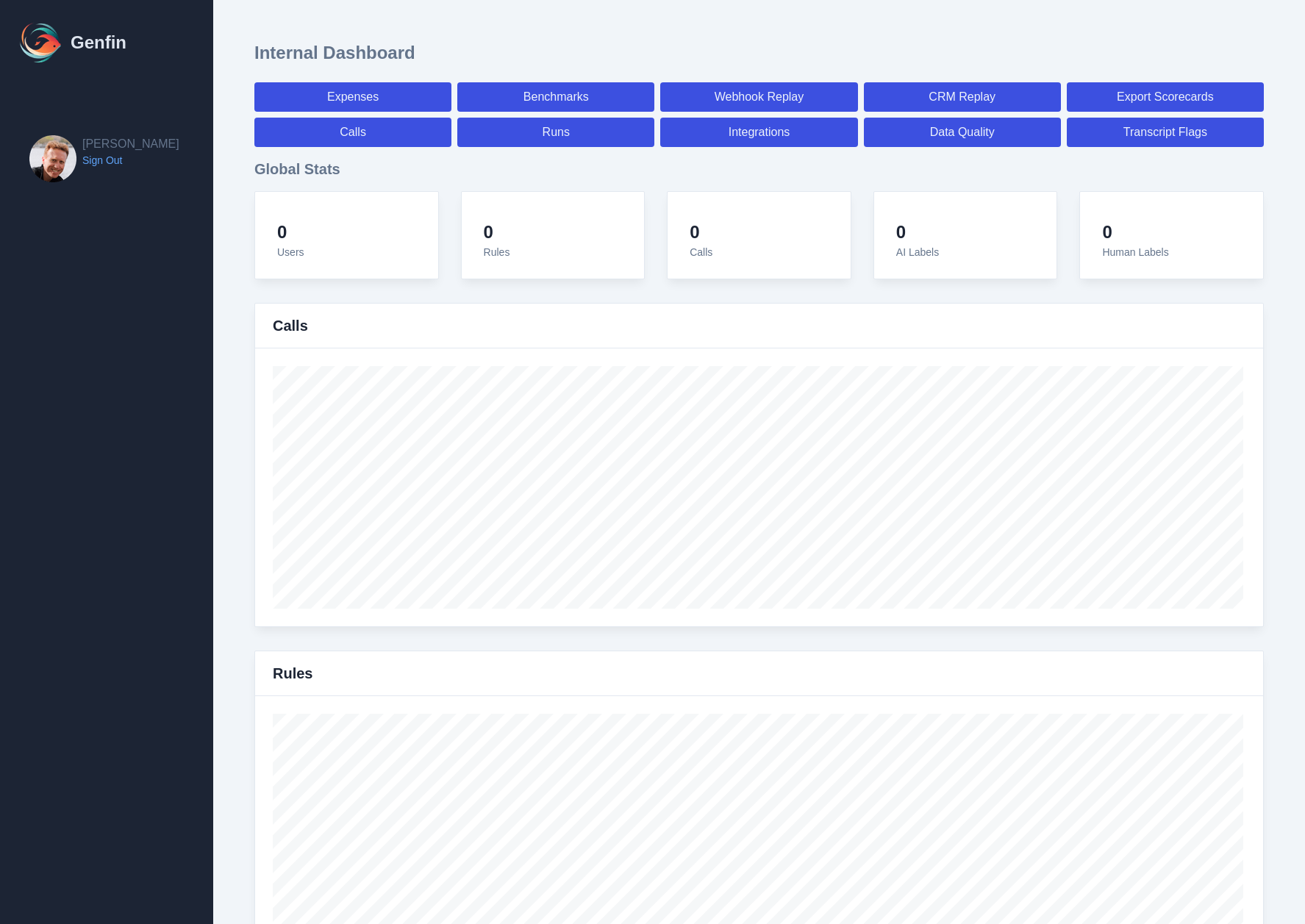
select select "7"
select select "paid"
select select "7"
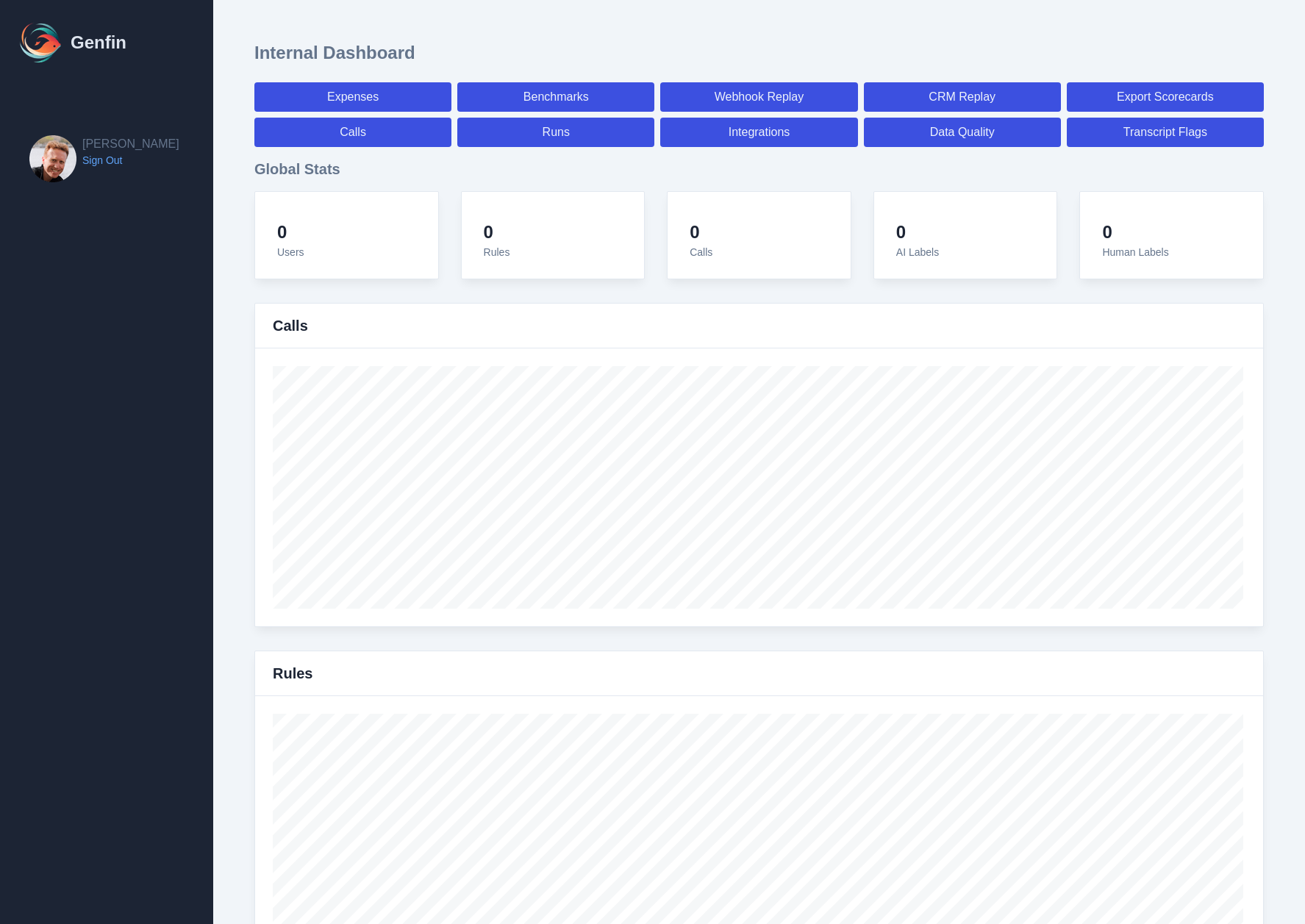
select select "7"
select select "paid"
select select "7"
select select "paid"
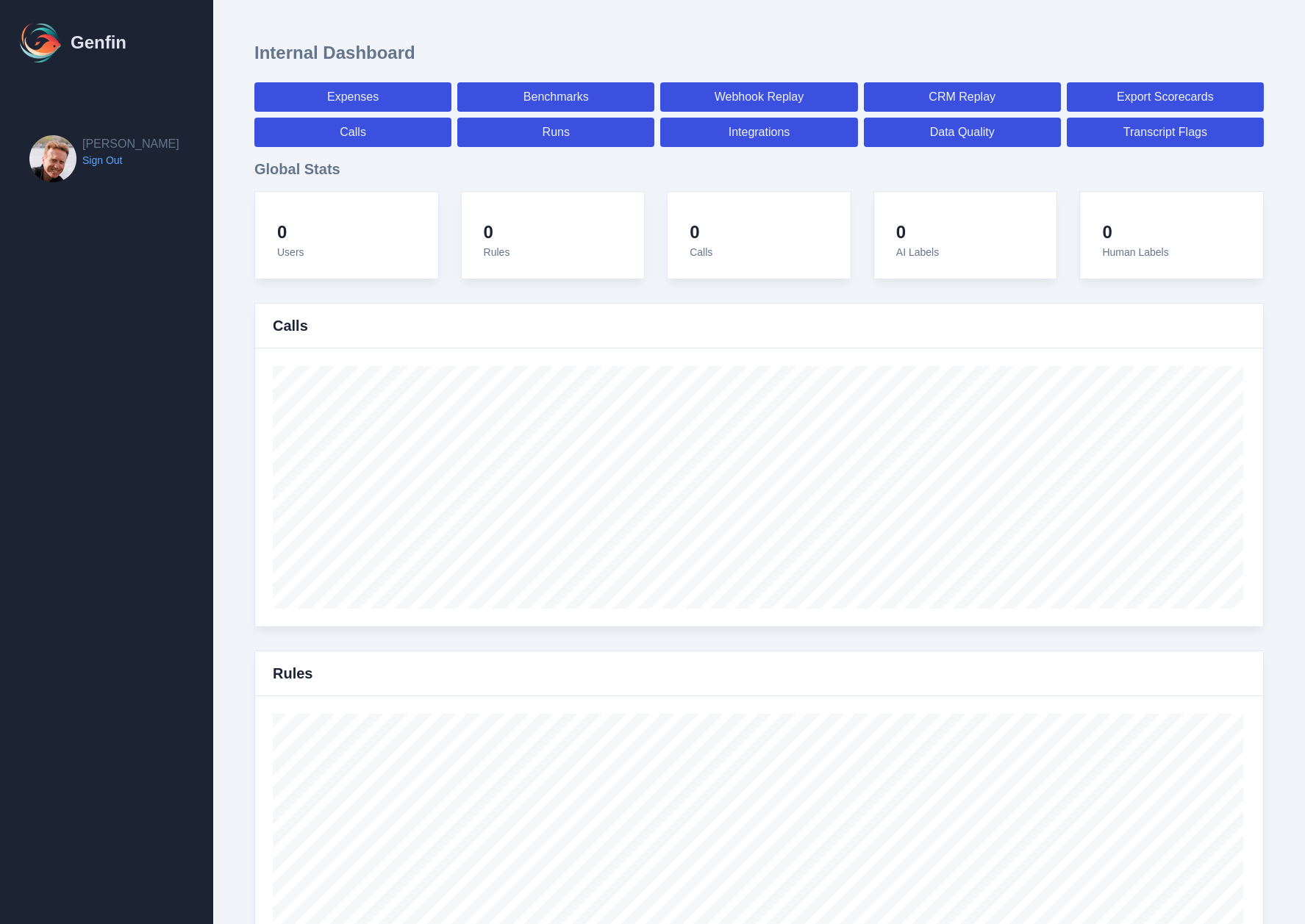
select select "7"
select select "paid"
select select "7"
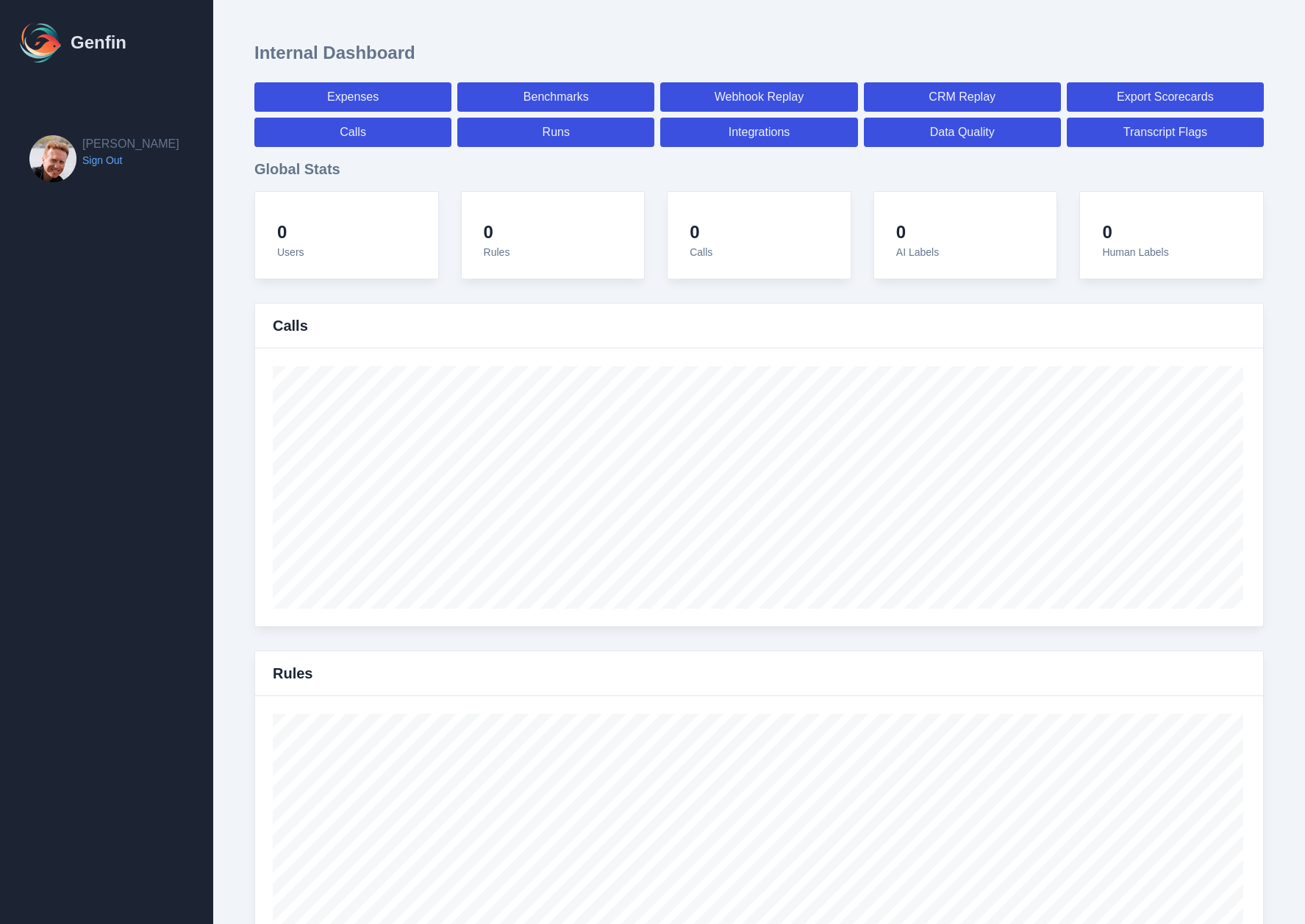
select select "7"
select select "paid"
select select "7"
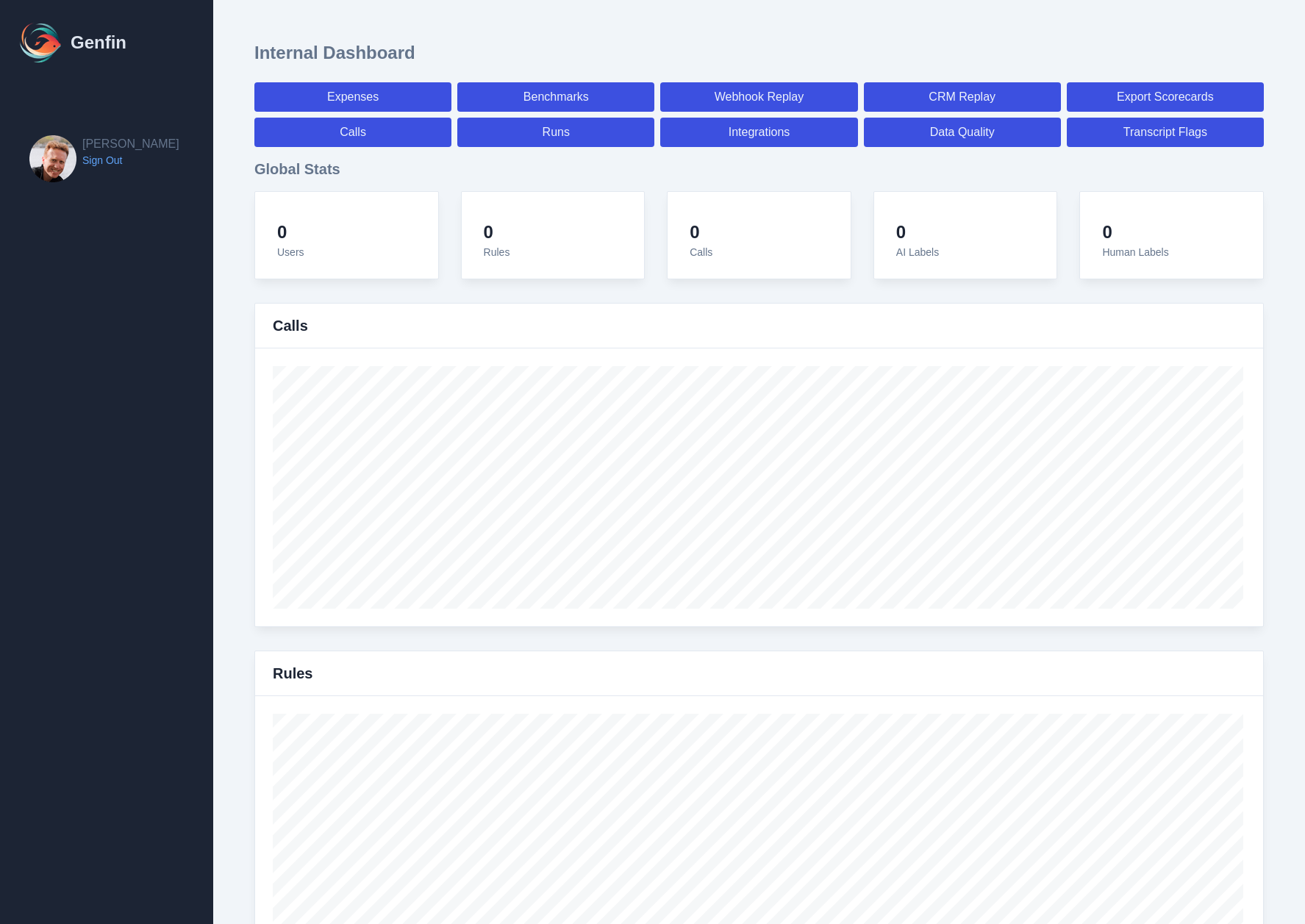
select select "7"
select select "paid"
select select "7"
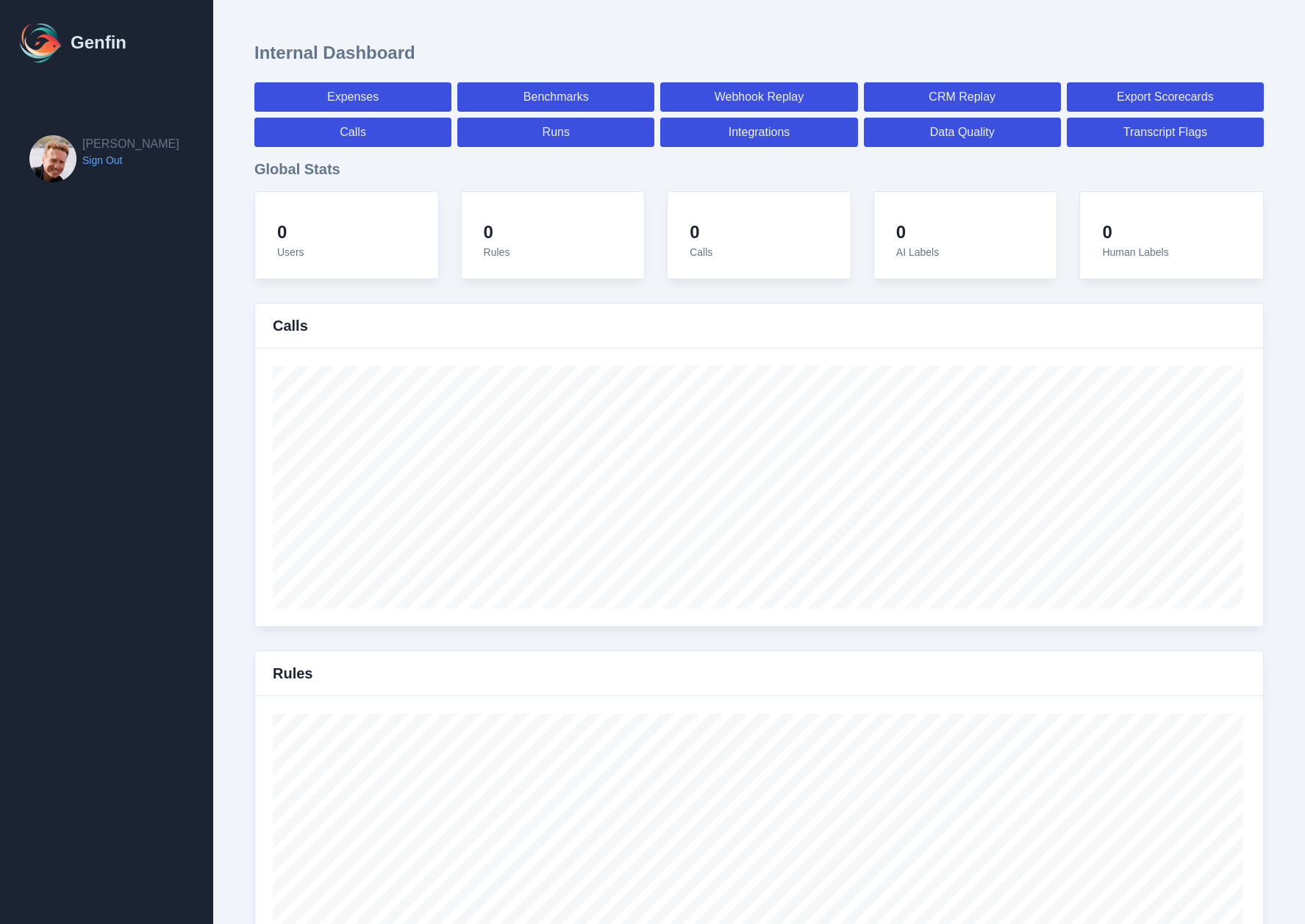
select select "7"
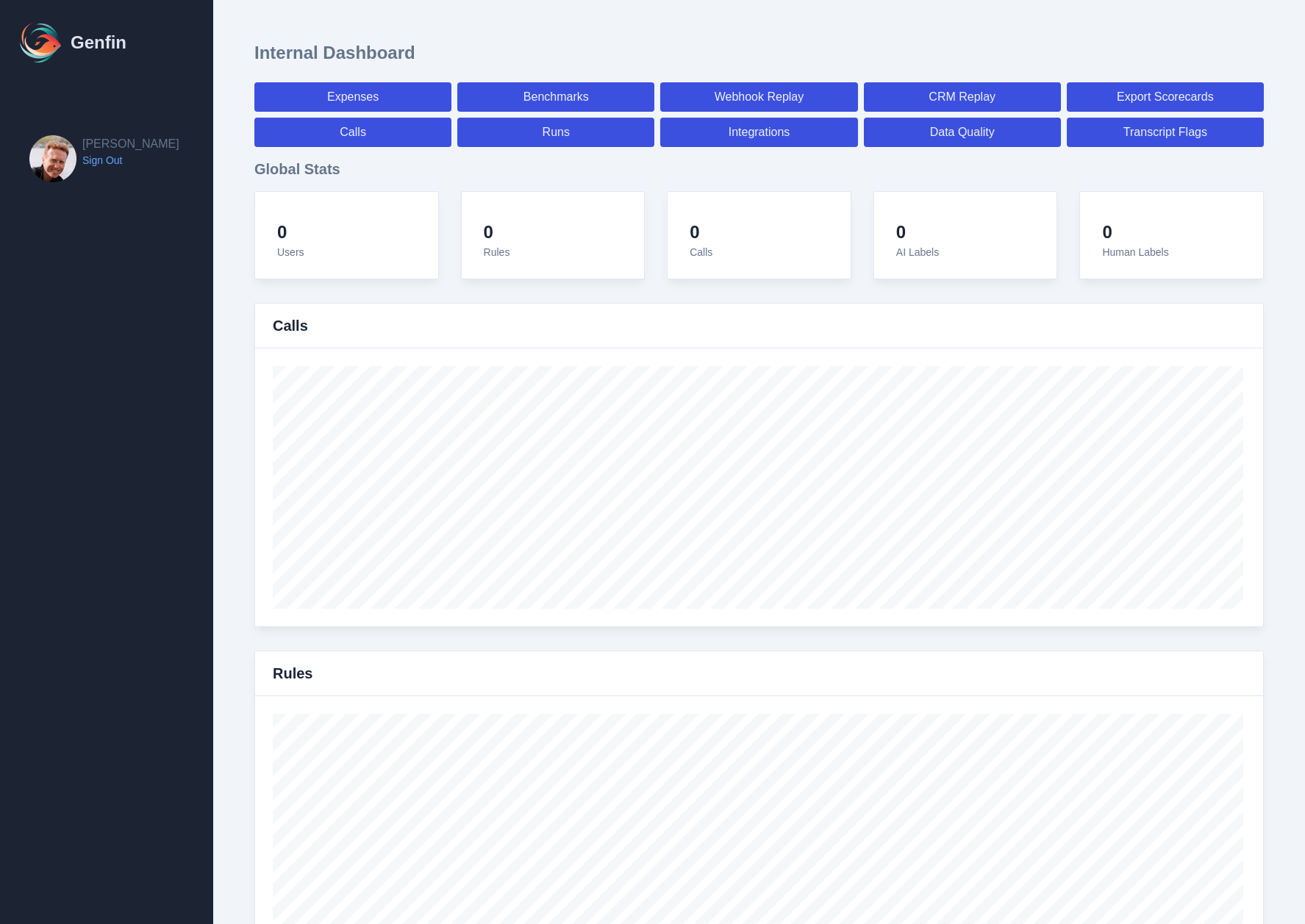
select select "paid"
select select "7"
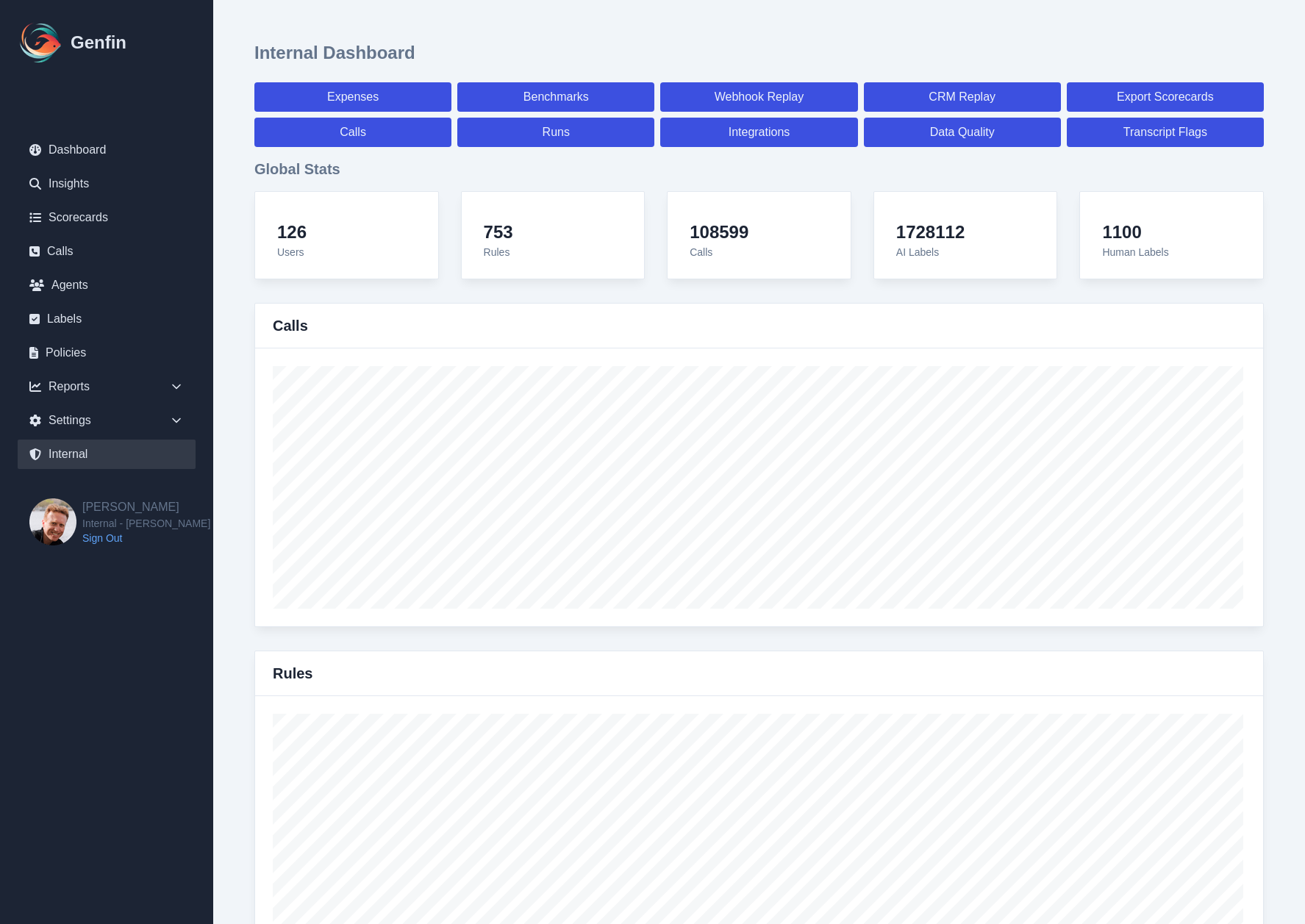
scroll to position [10483, 0]
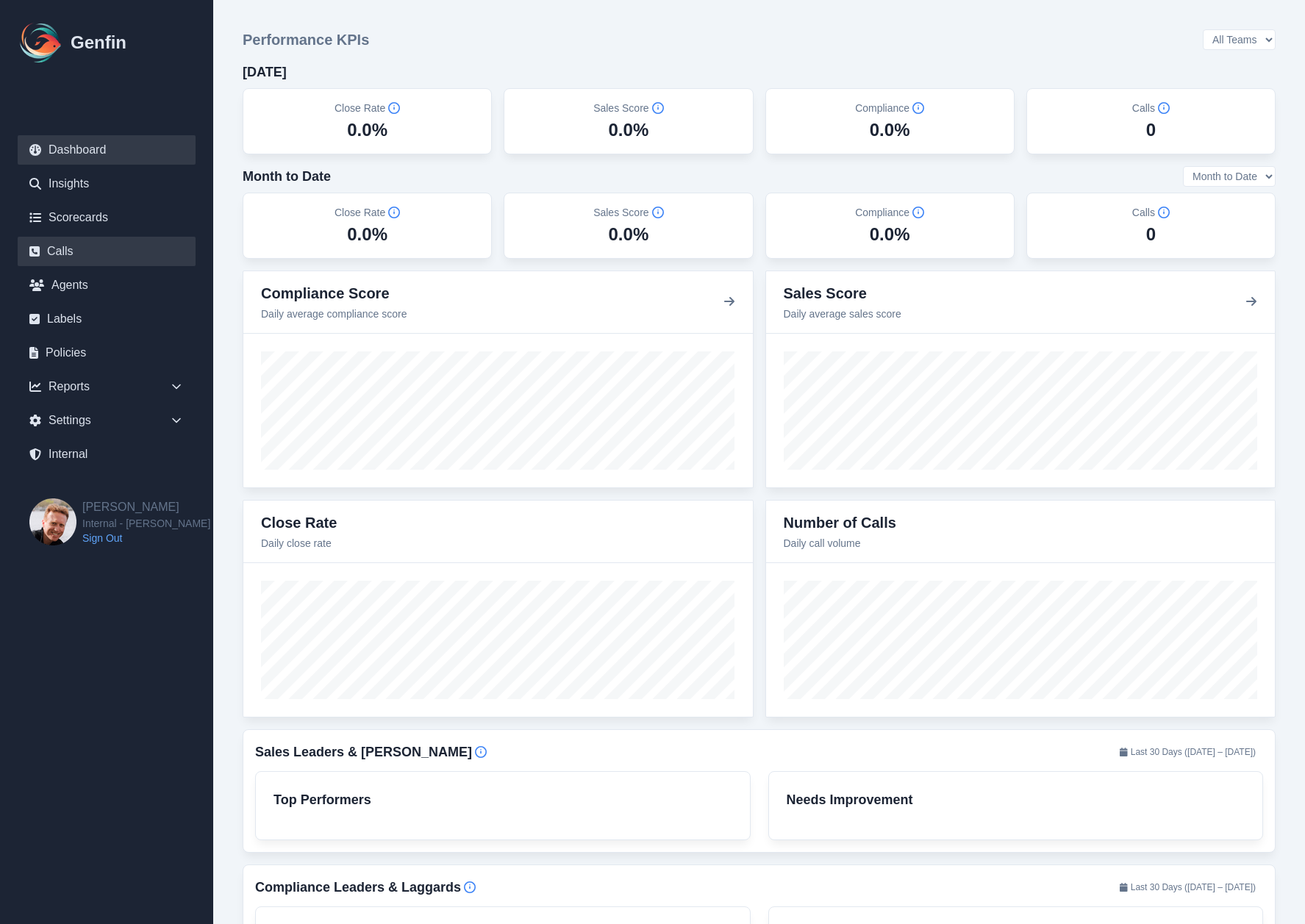
click at [72, 250] on link "Calls" at bounding box center [106, 251] width 178 height 29
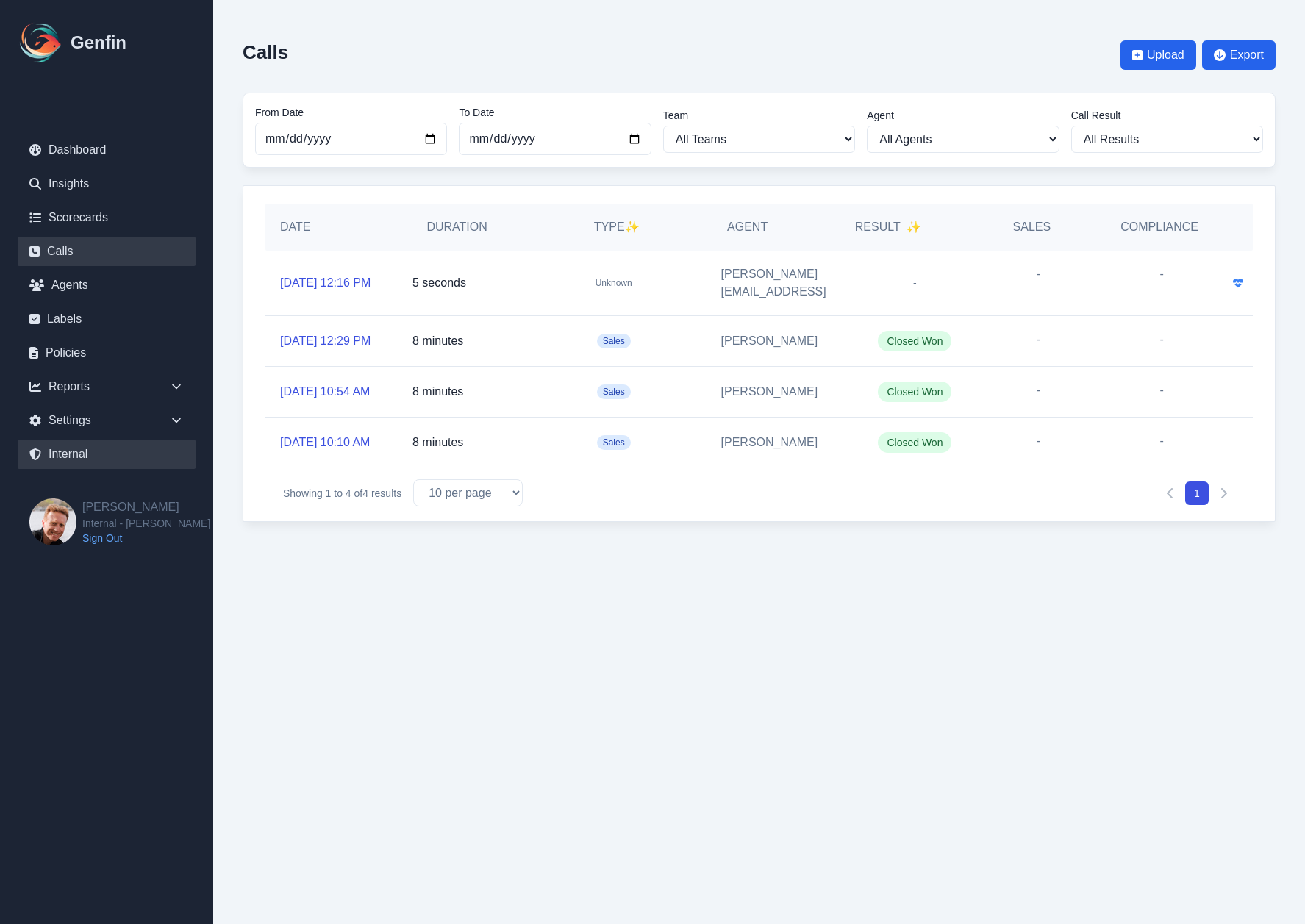
click at [105, 457] on link "Internal" at bounding box center [106, 454] width 178 height 29
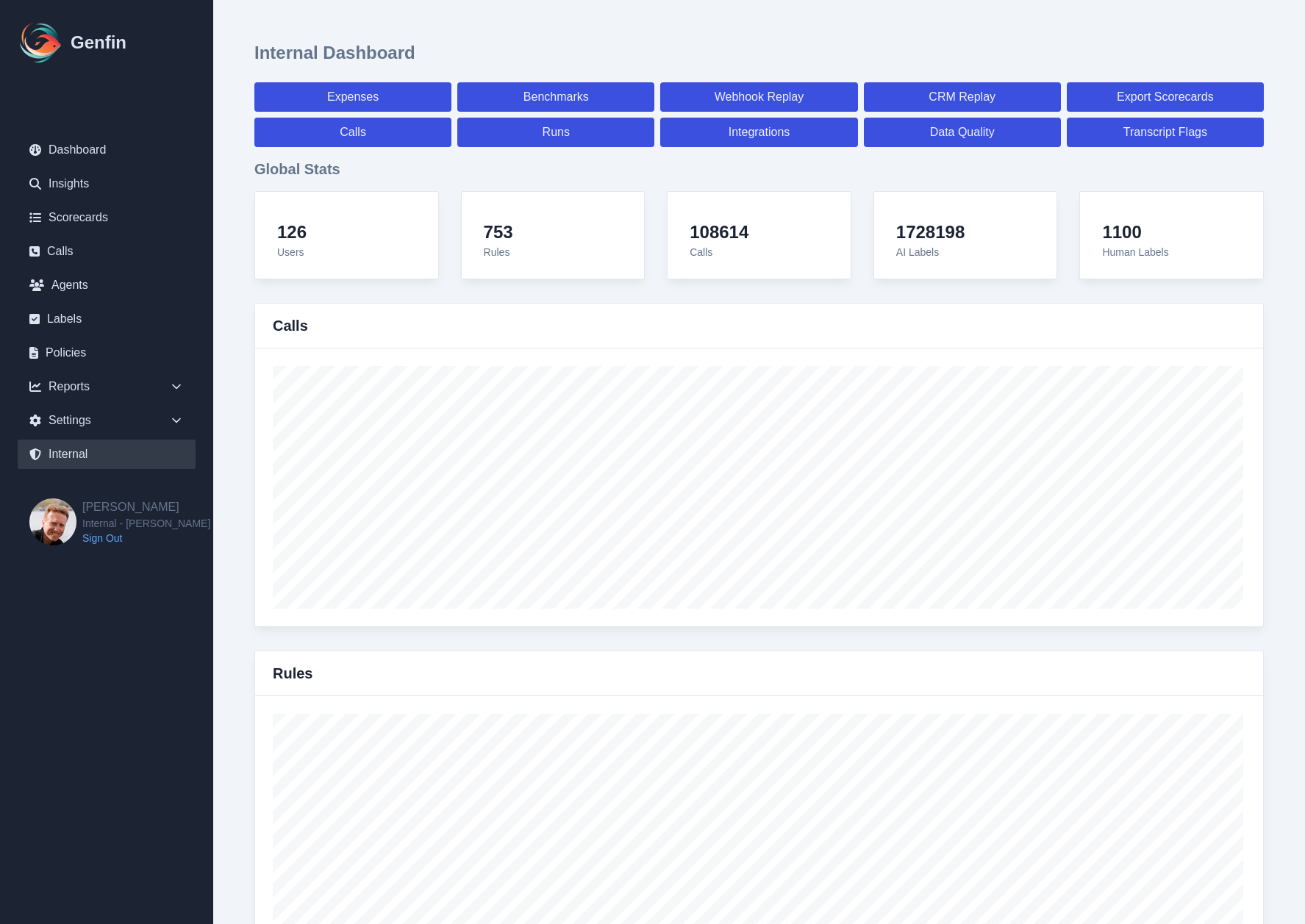
select select "paid"
select select "7"
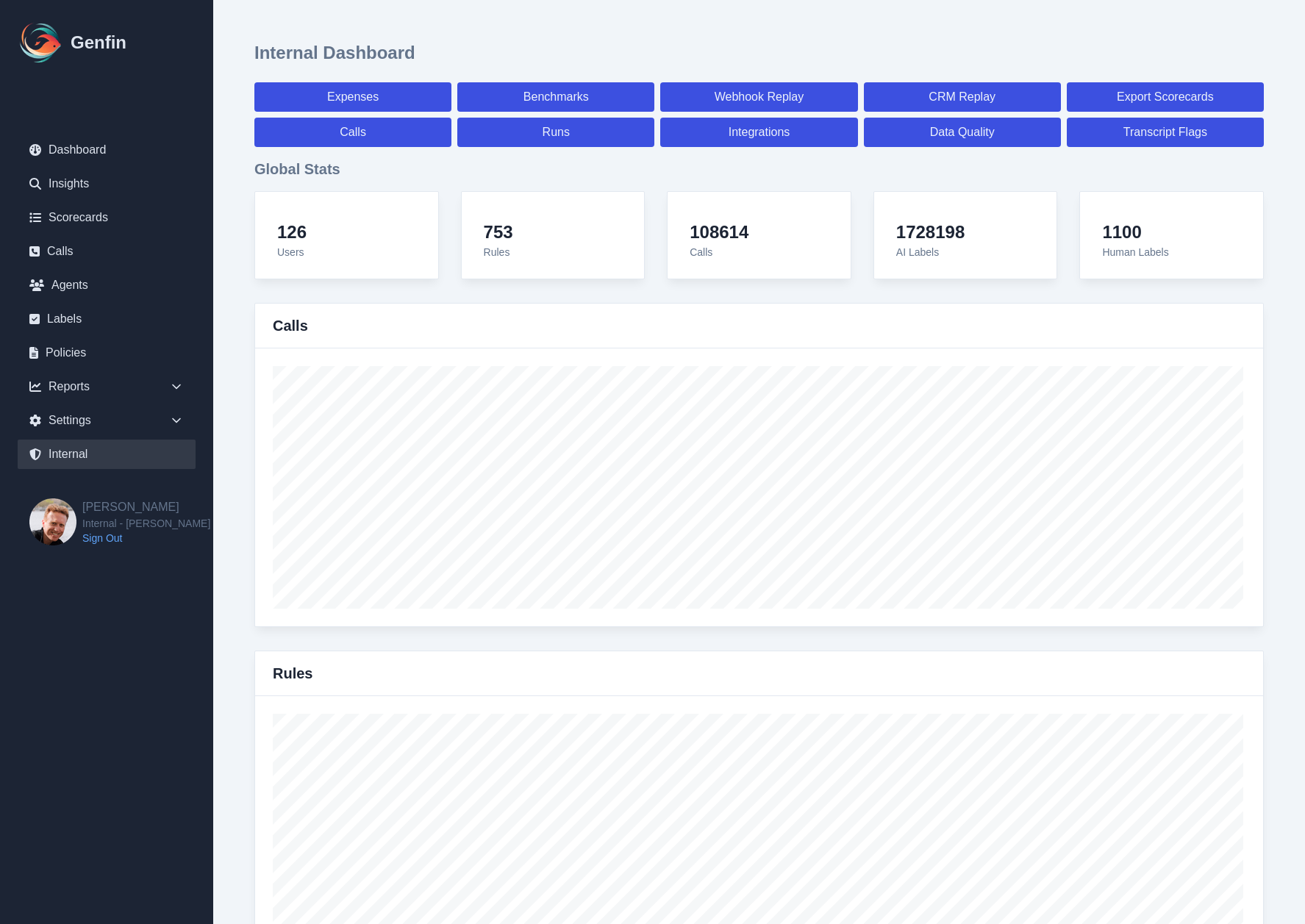
select select "paid"
select select "7"
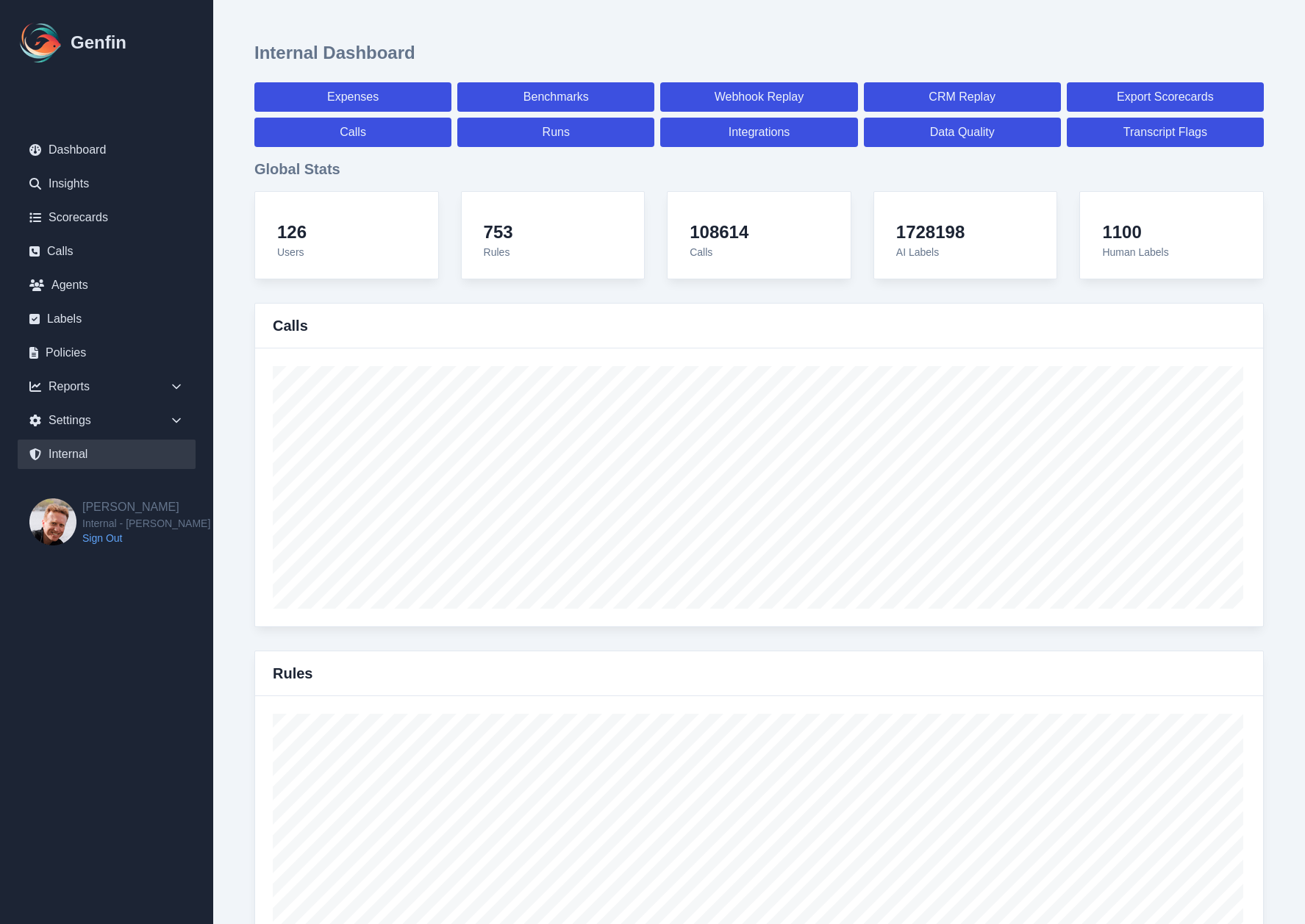
select select "7"
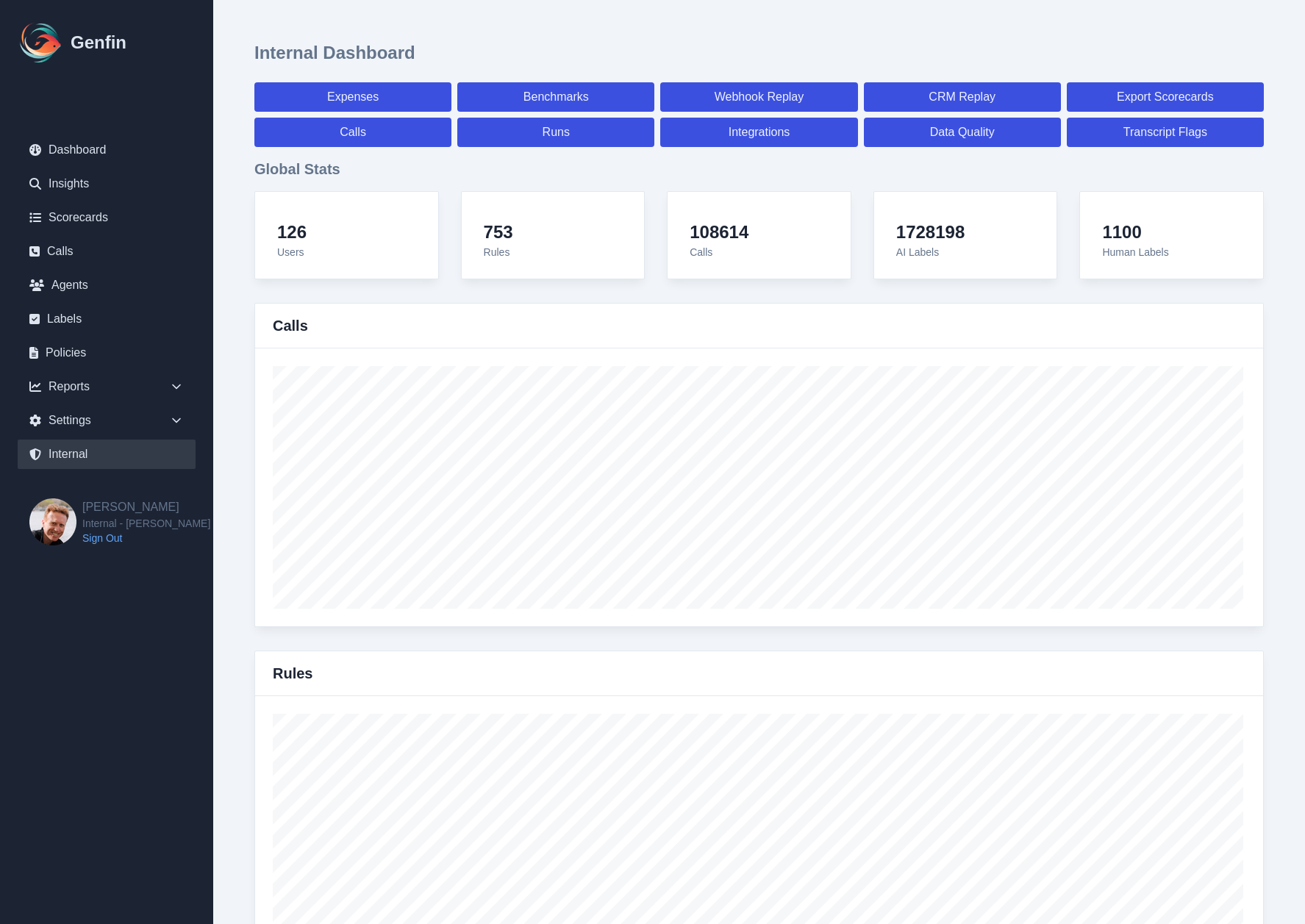
select select "7"
select select "paid"
select select "7"
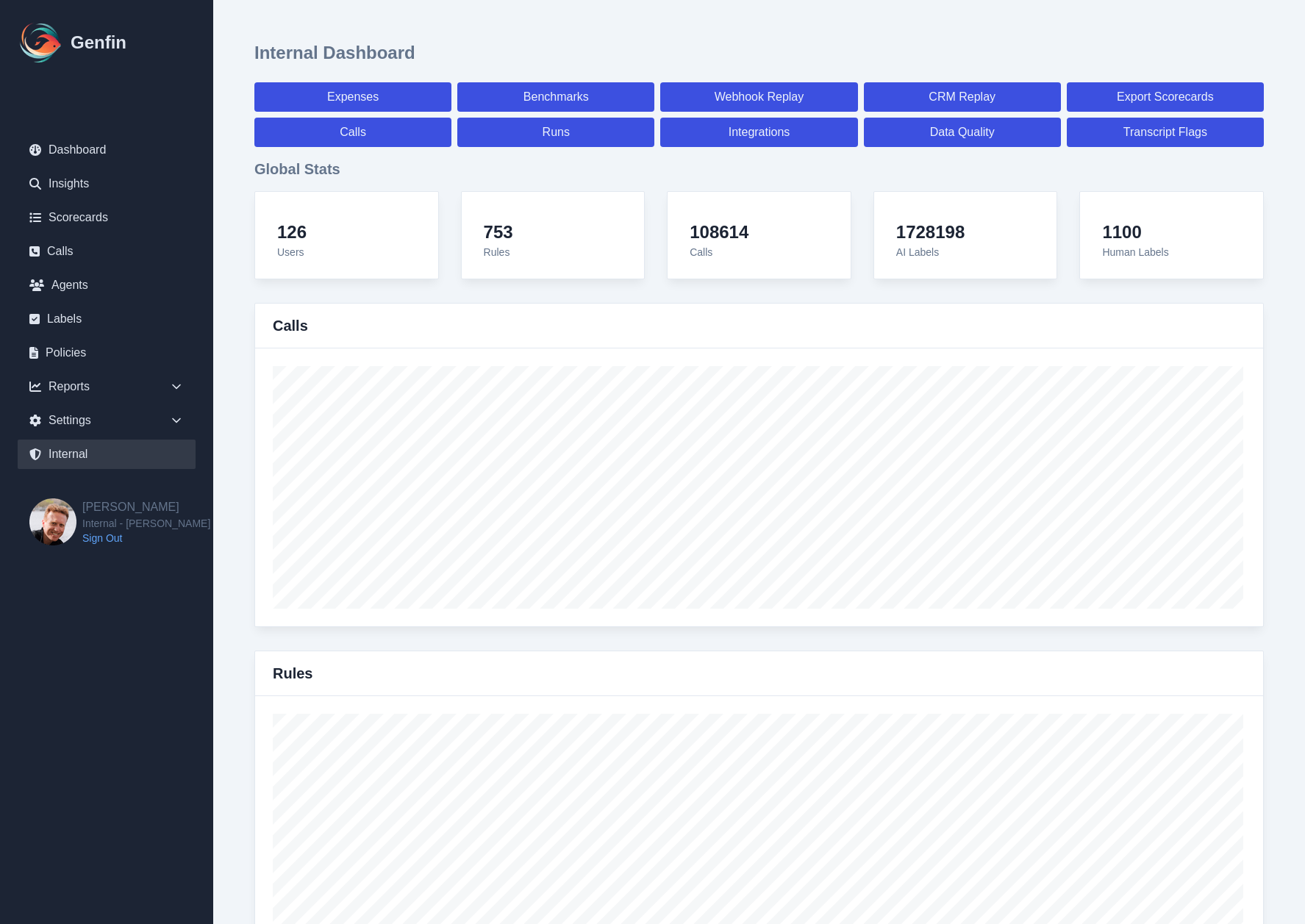
select select "7"
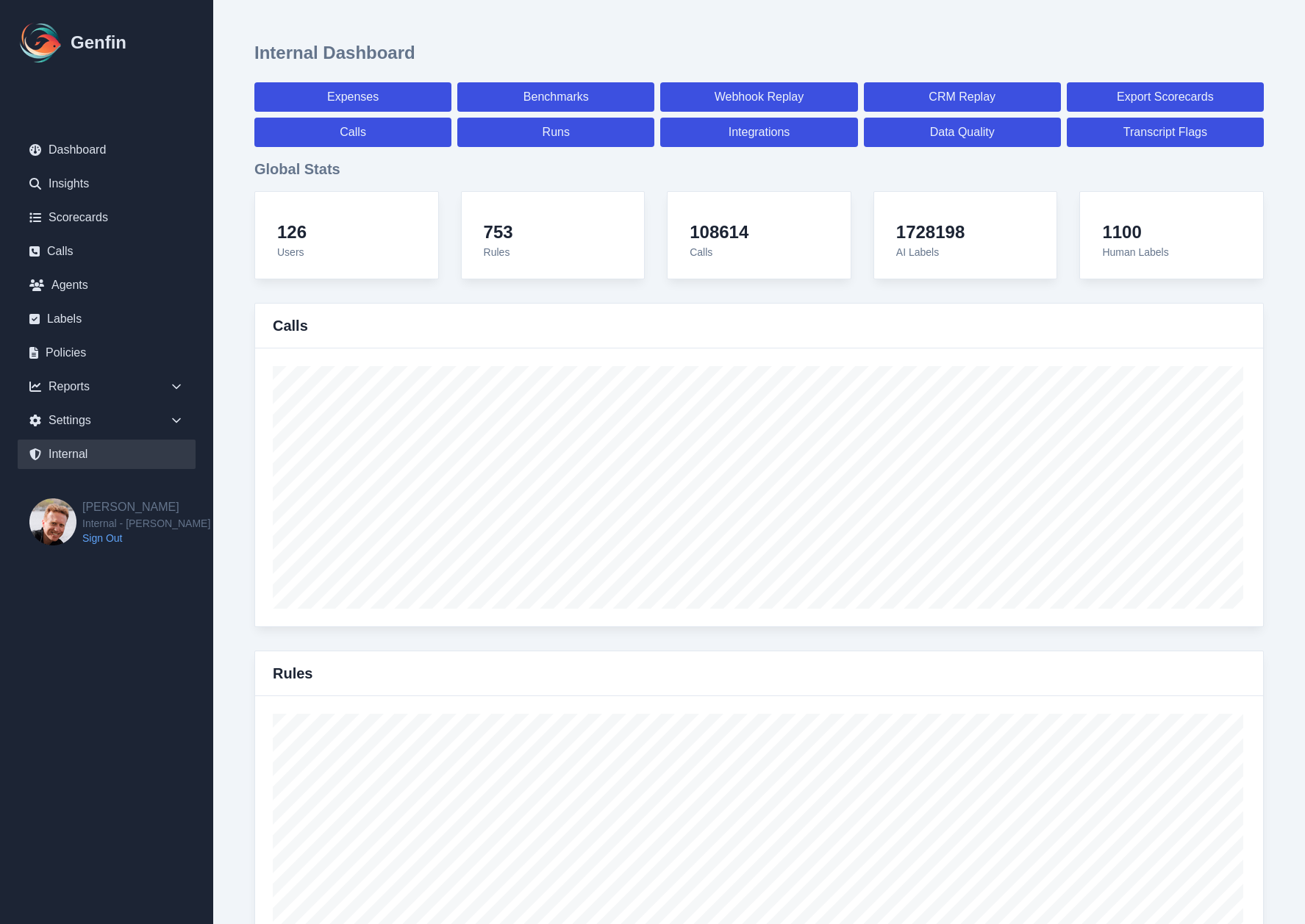
select select "7"
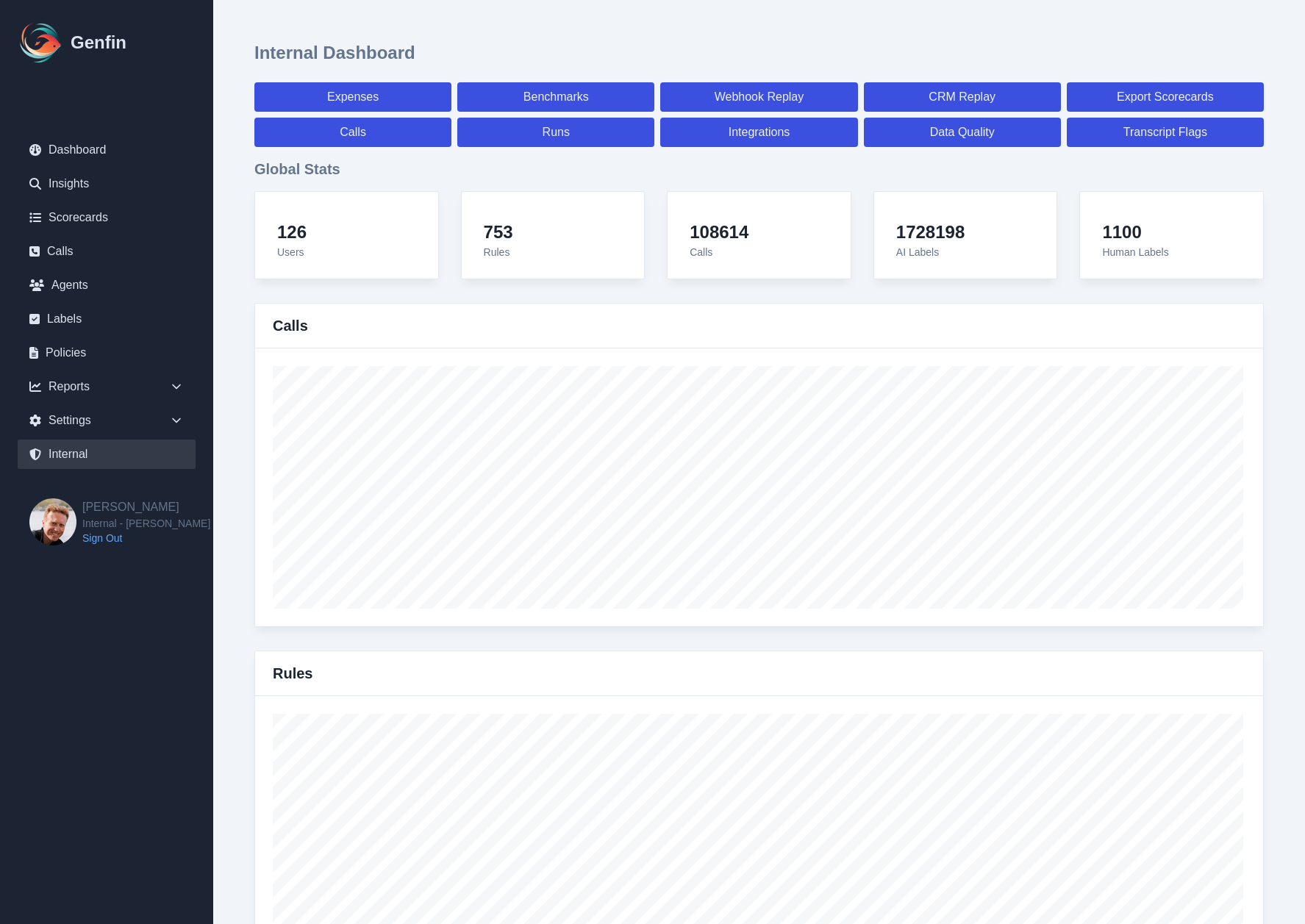
select select "7"
select select "paid"
select select "7"
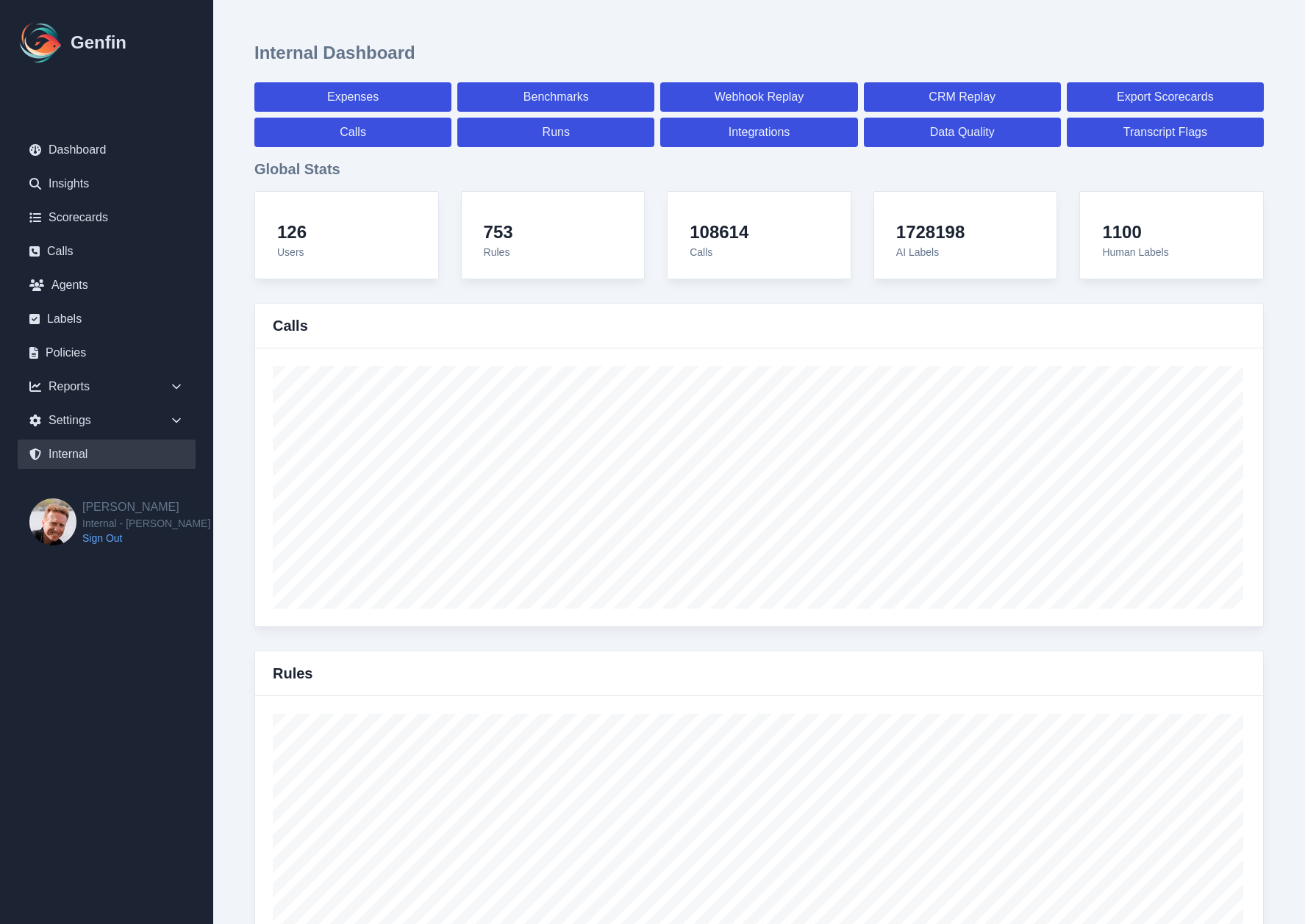
select select "7"
select select "paid"
select select "7"
select select "paid"
select select "7"
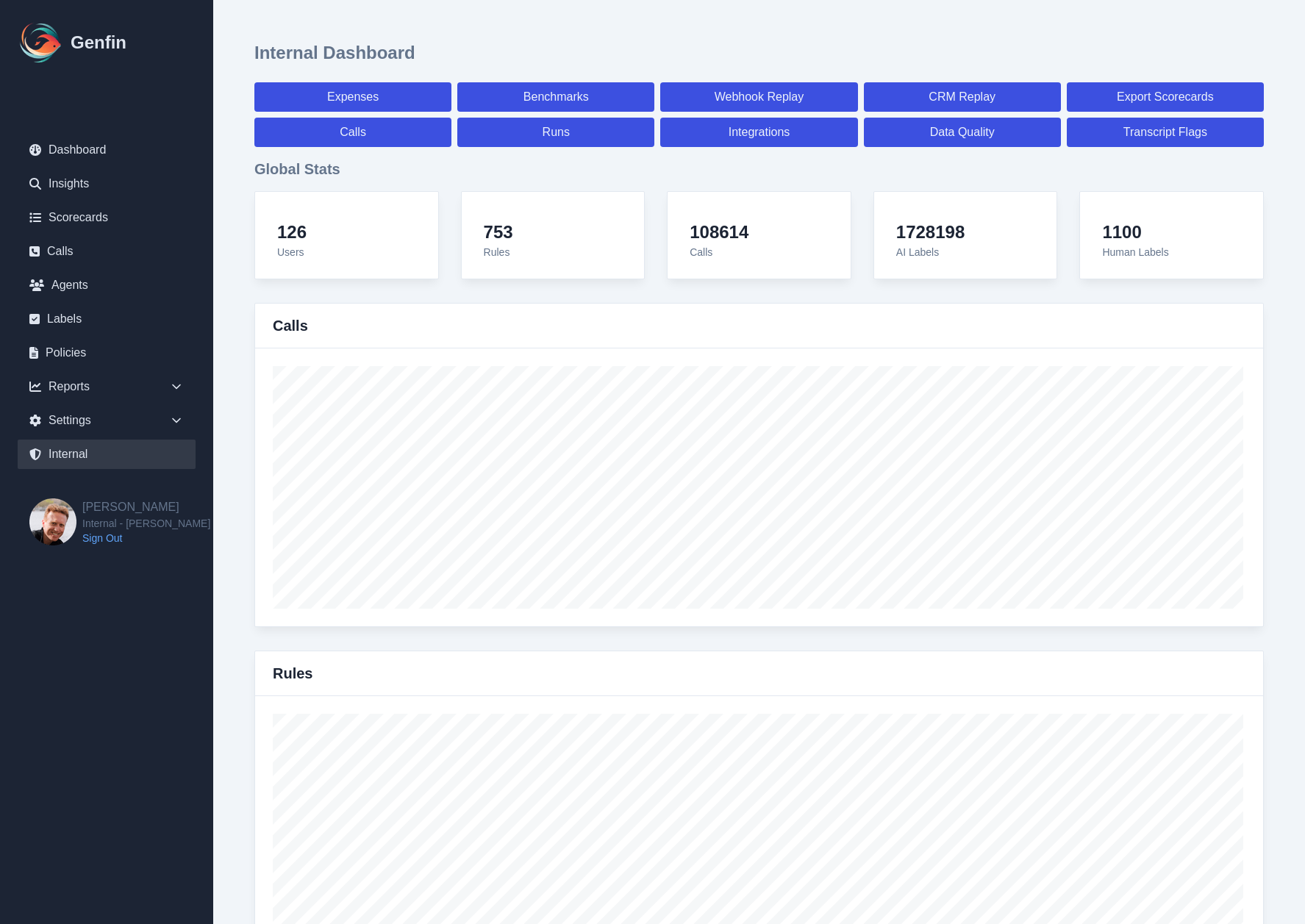
select select "paid"
select select "7"
select select "paid"
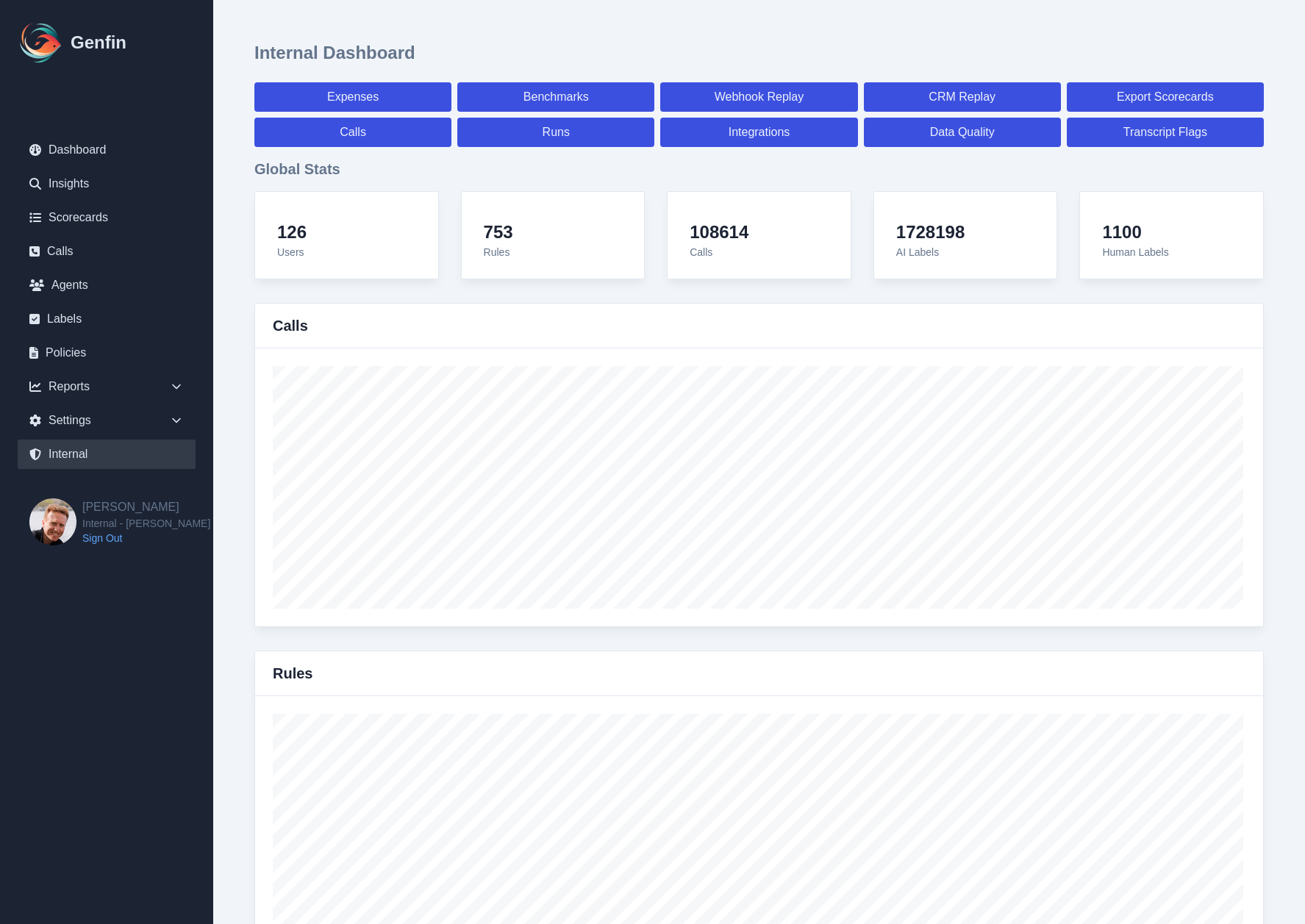
select select "7"
select select "paid"
select select "7"
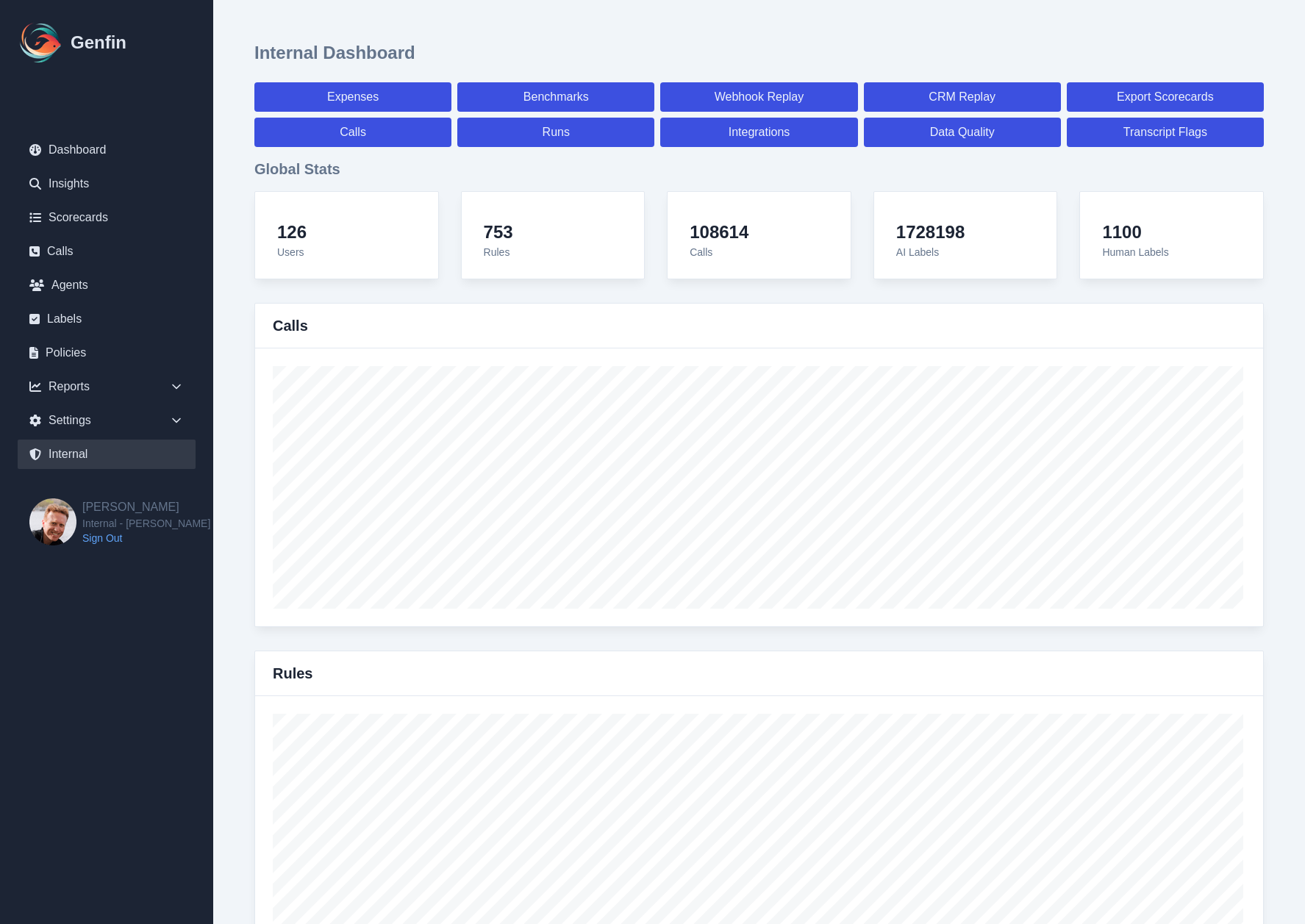
select select "7"
select select "paid"
select select "7"
select select "paid"
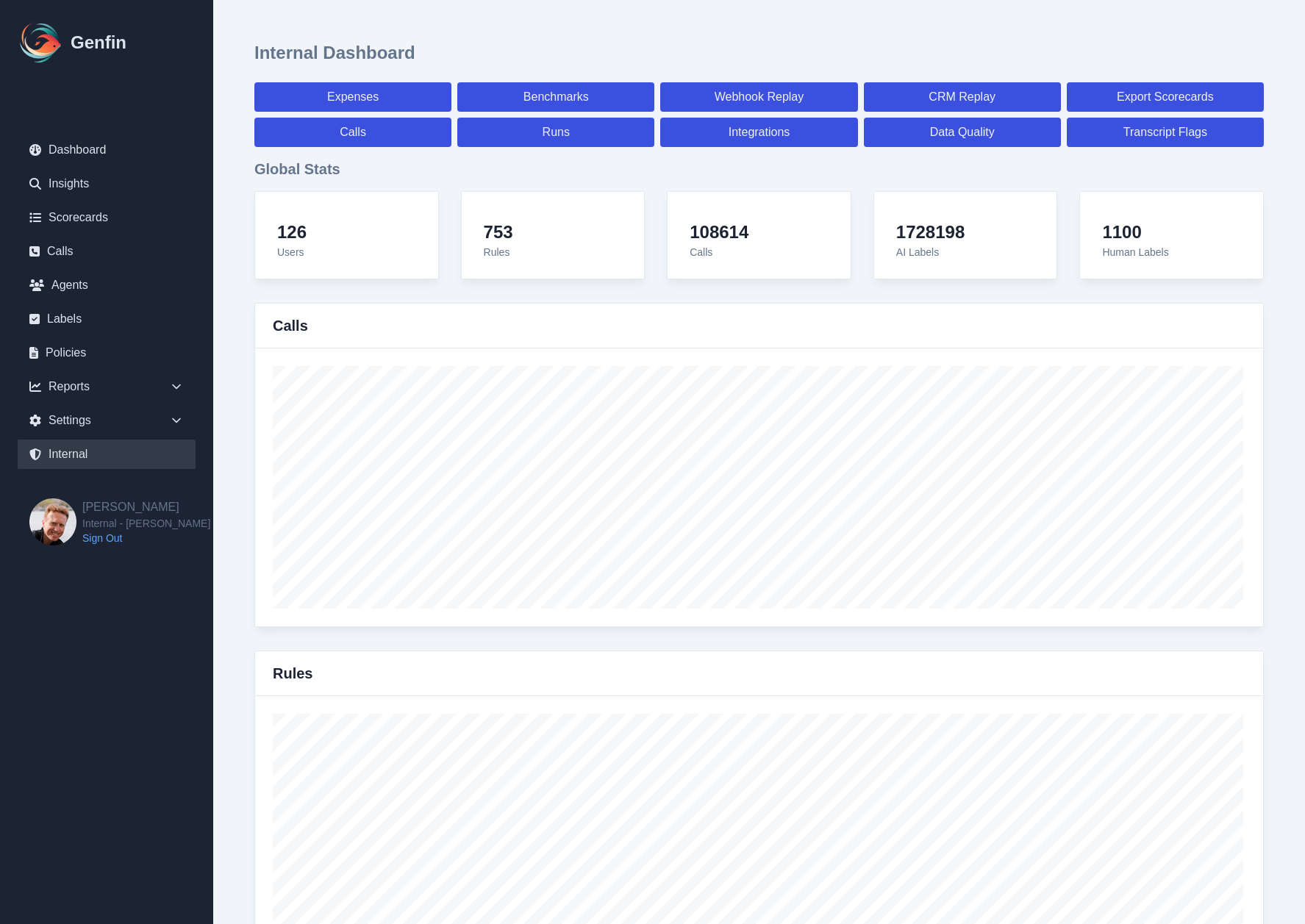
select select "7"
select select "paid"
select select "7"
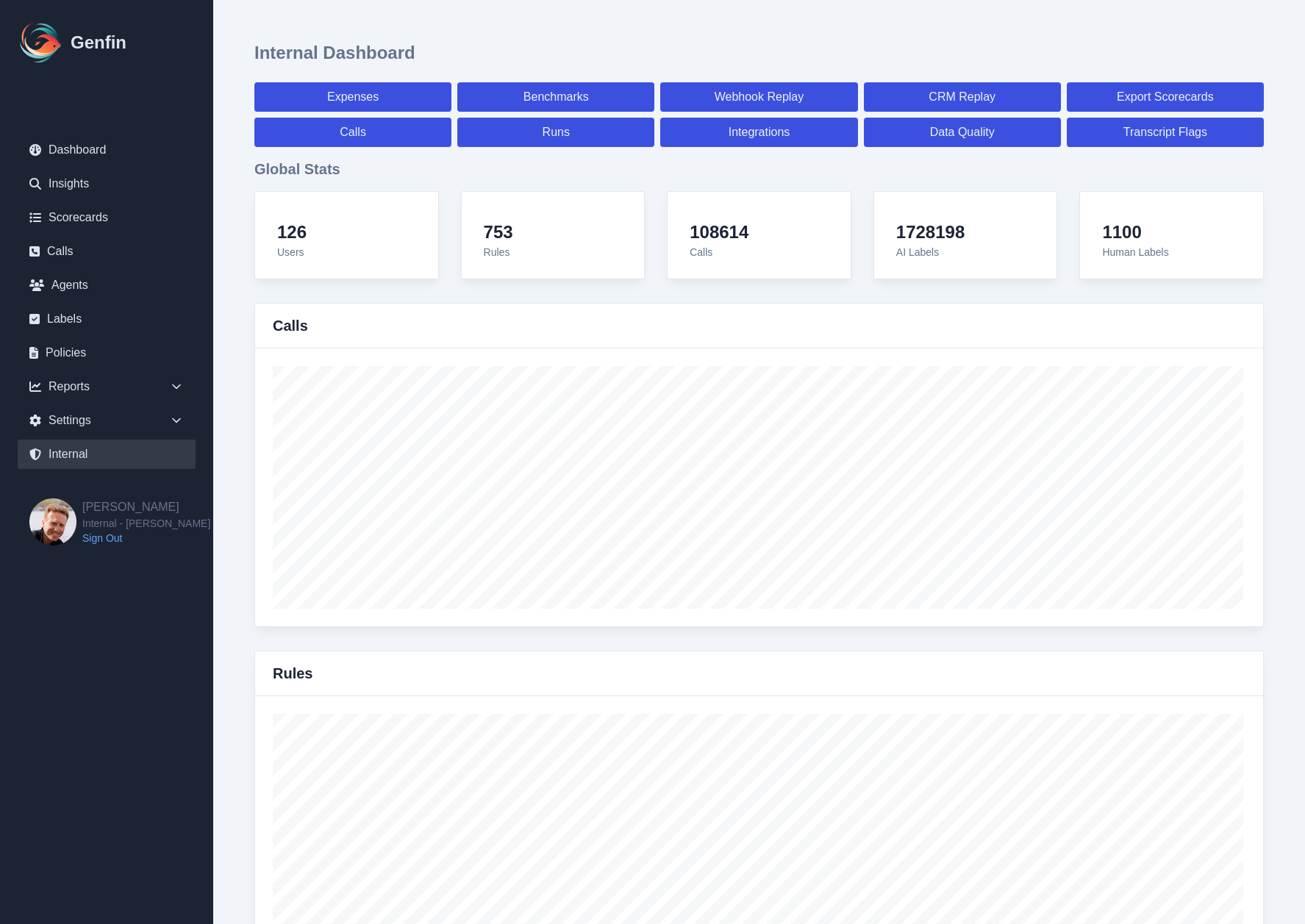
select select "7"
select select "paid"
select select "7"
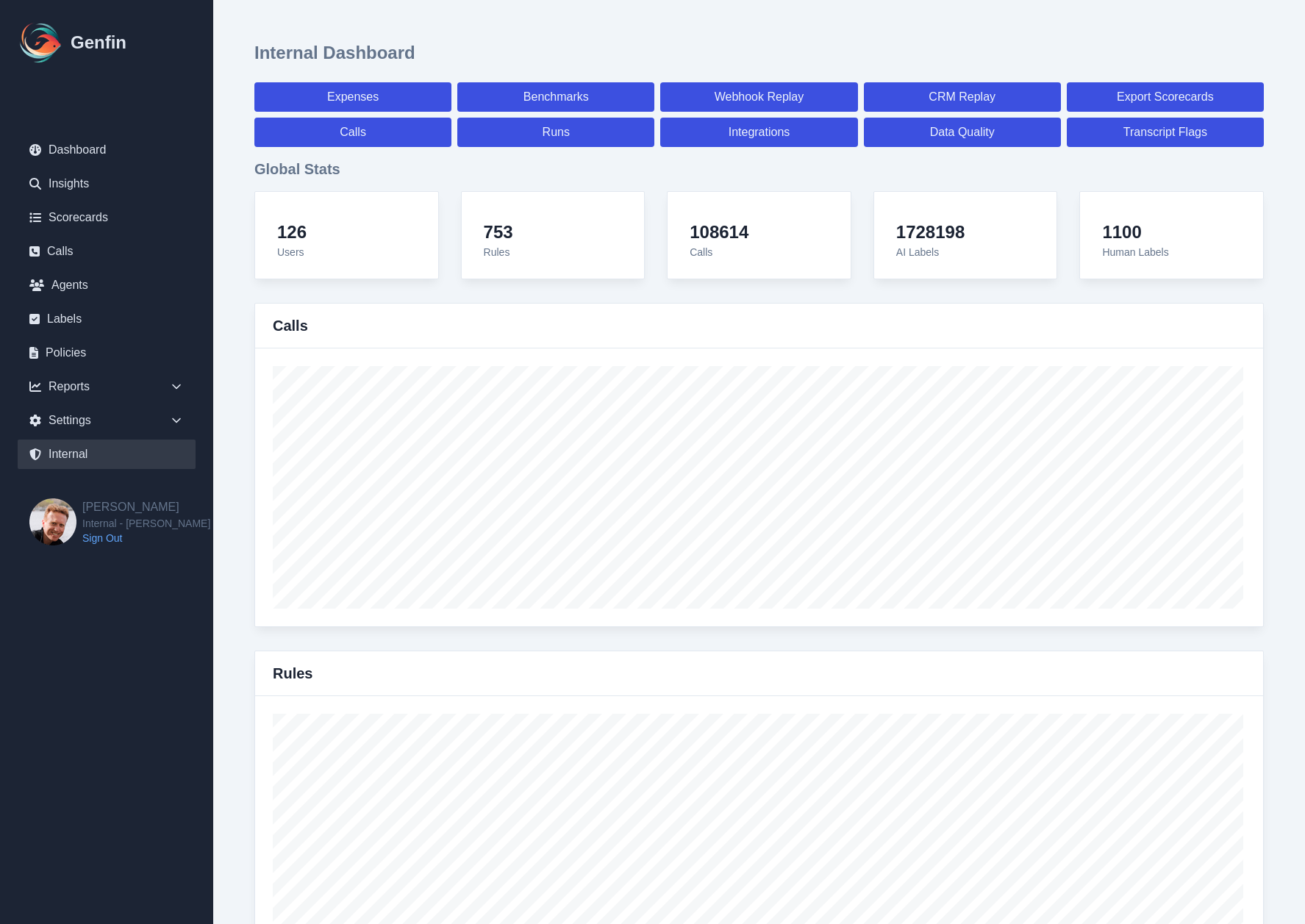
select select "7"
select select "paid"
select select "7"
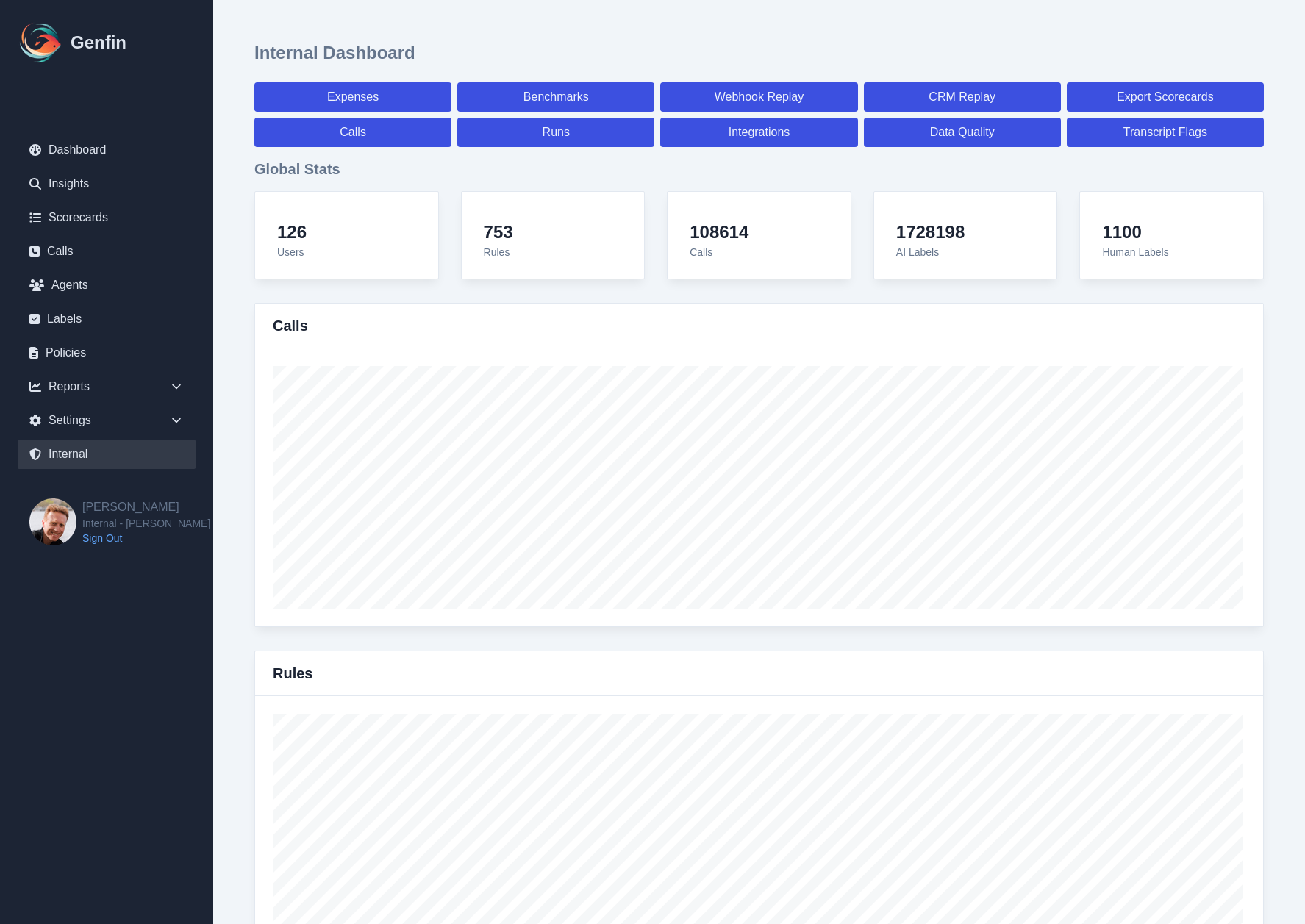
select select "7"
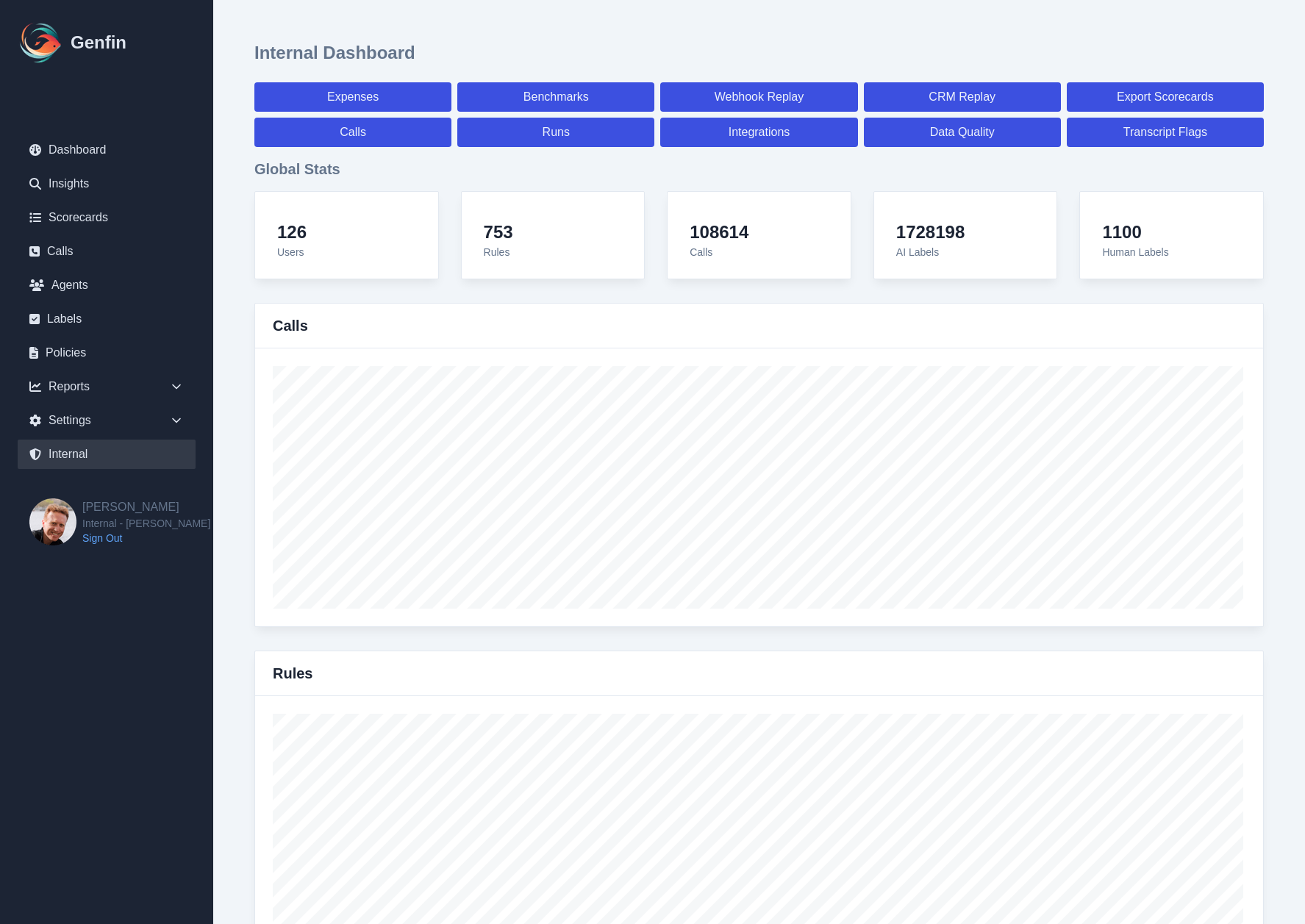
select select "paid"
select select "7"
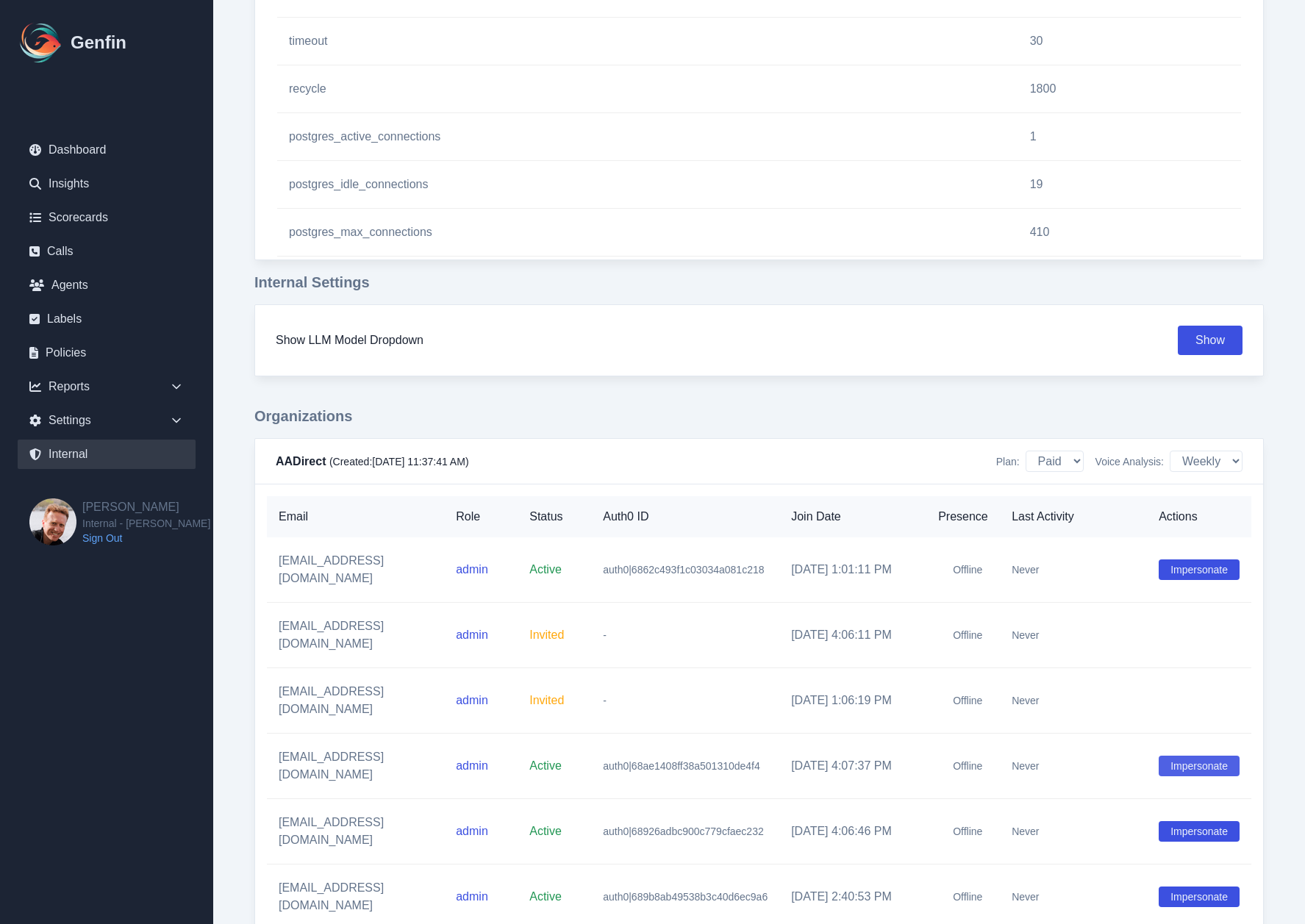
click at [1233, 755] on button "Impersonate" at bounding box center [1199, 765] width 81 height 21
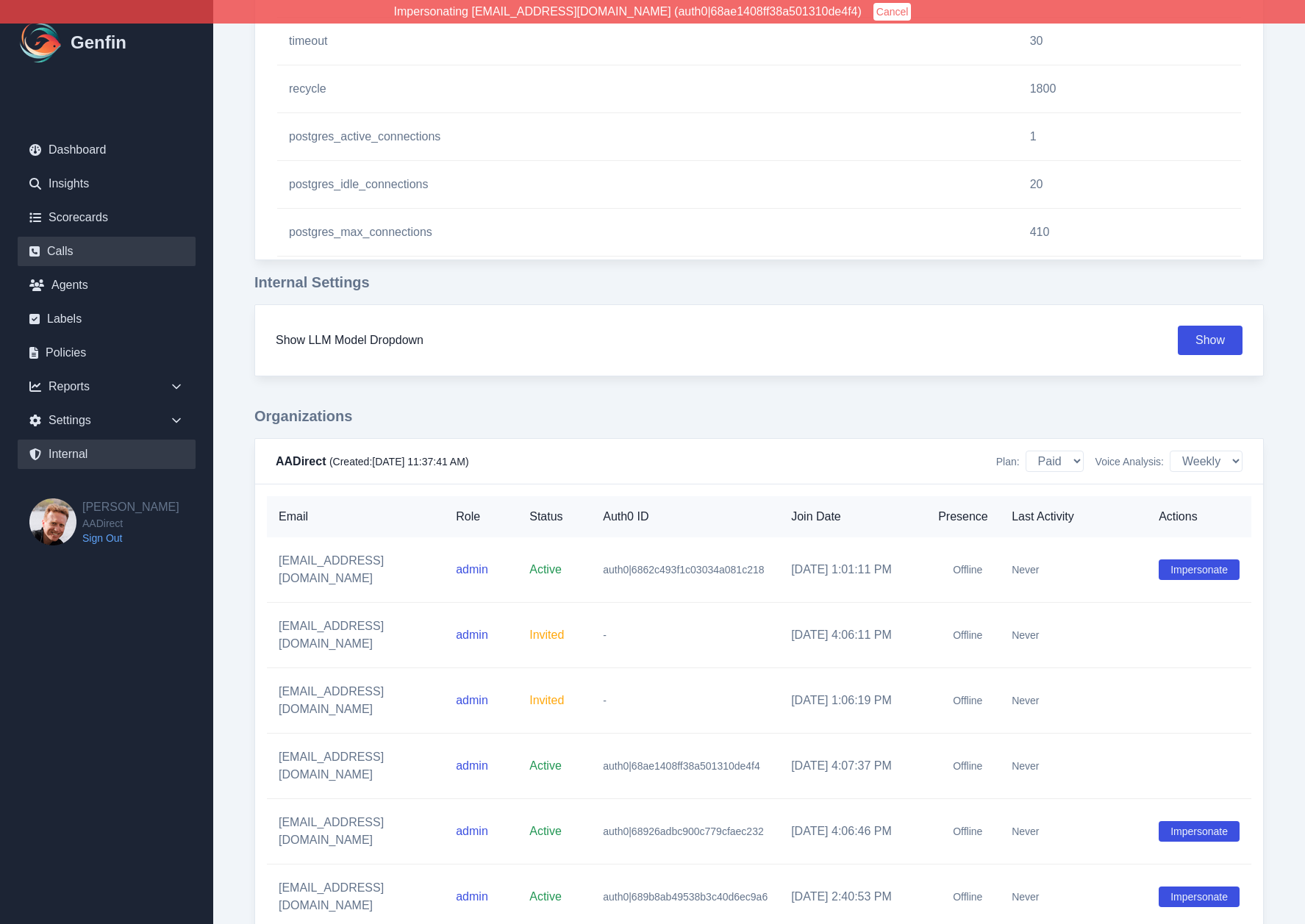
click at [97, 254] on link "Calls" at bounding box center [106, 251] width 178 height 29
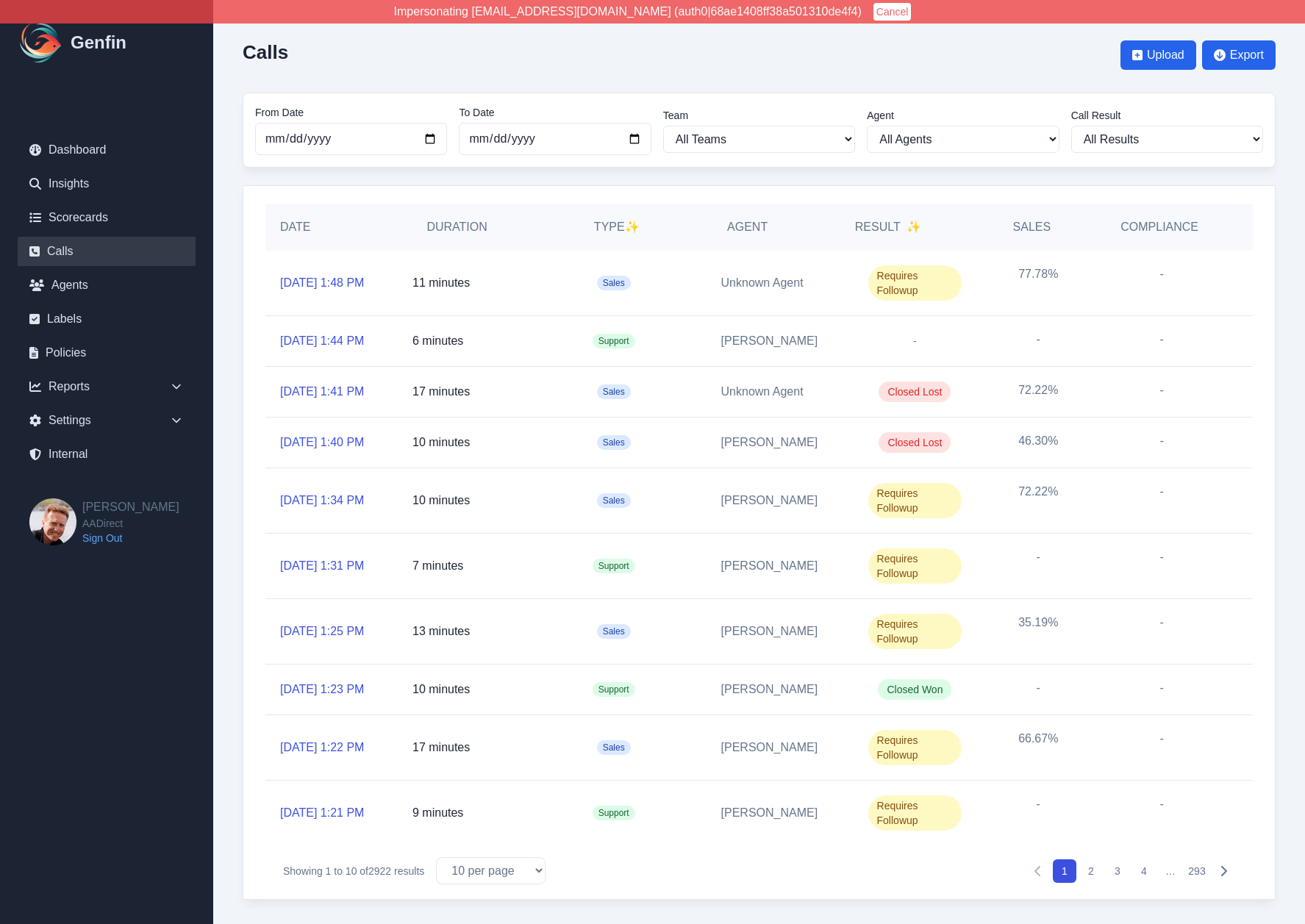
click at [1092, 872] on button "2" at bounding box center [1091, 871] width 24 height 24
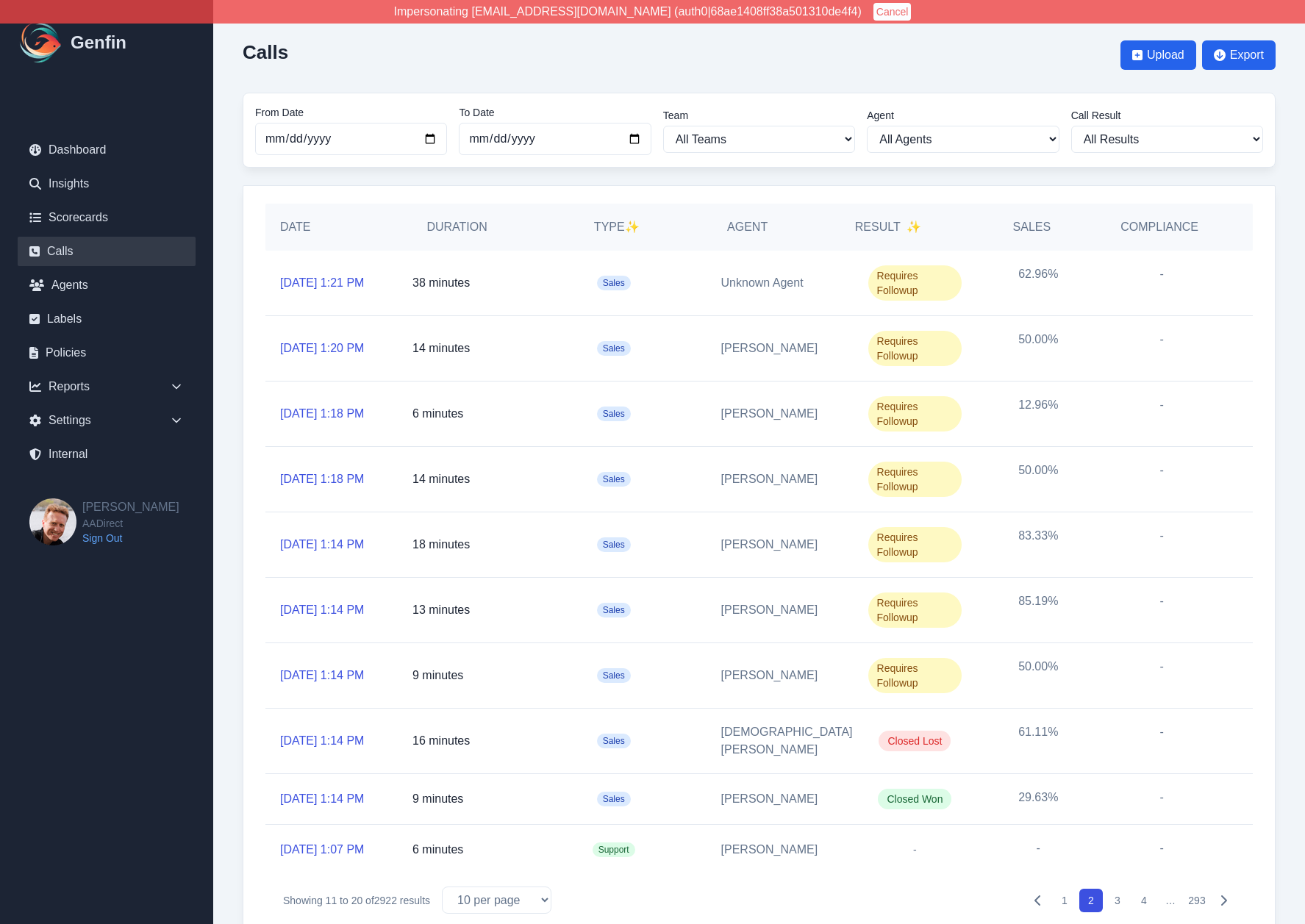
click at [1116, 889] on button "3" at bounding box center [1118, 900] width 24 height 24
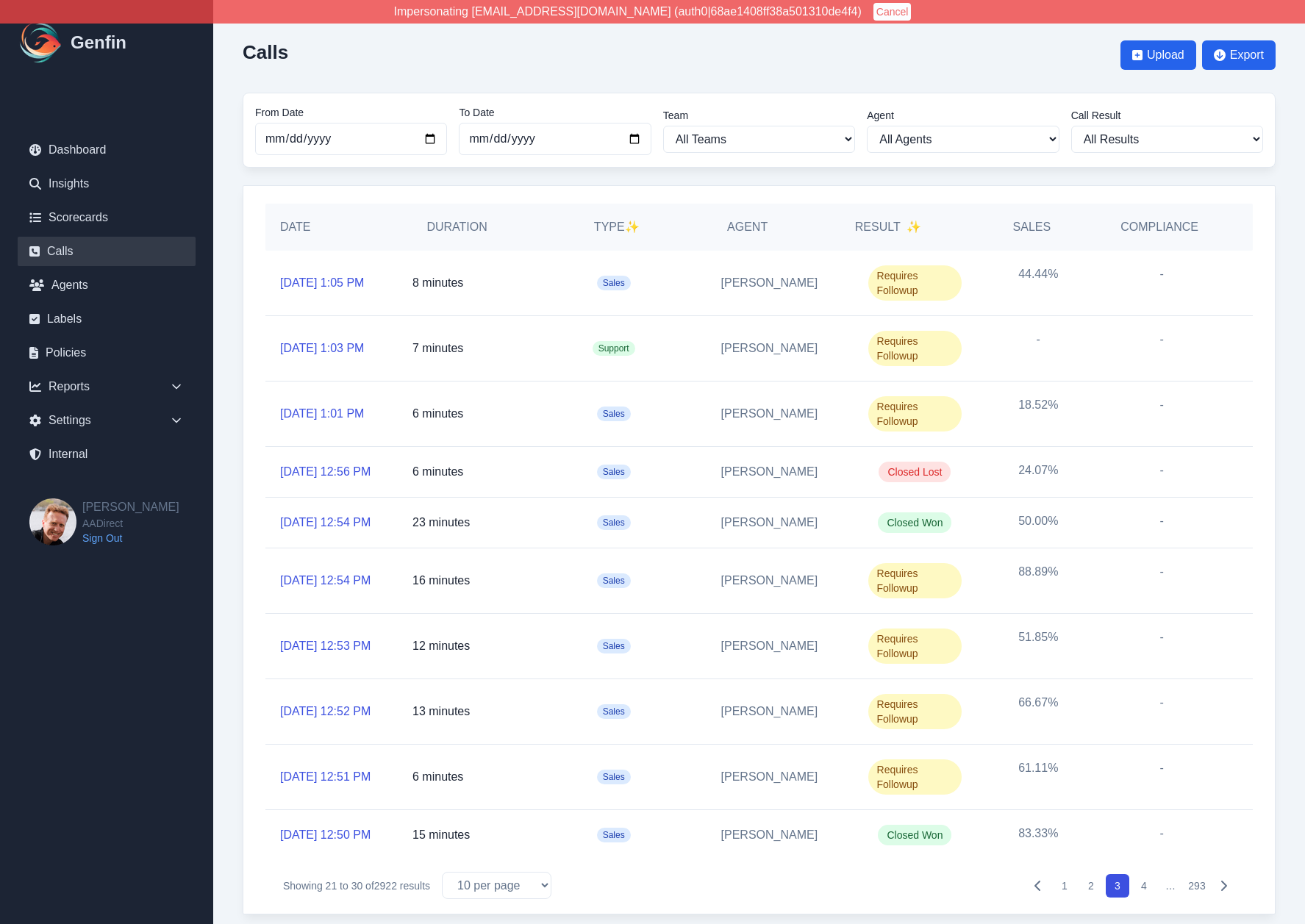
scroll to position [65, 0]
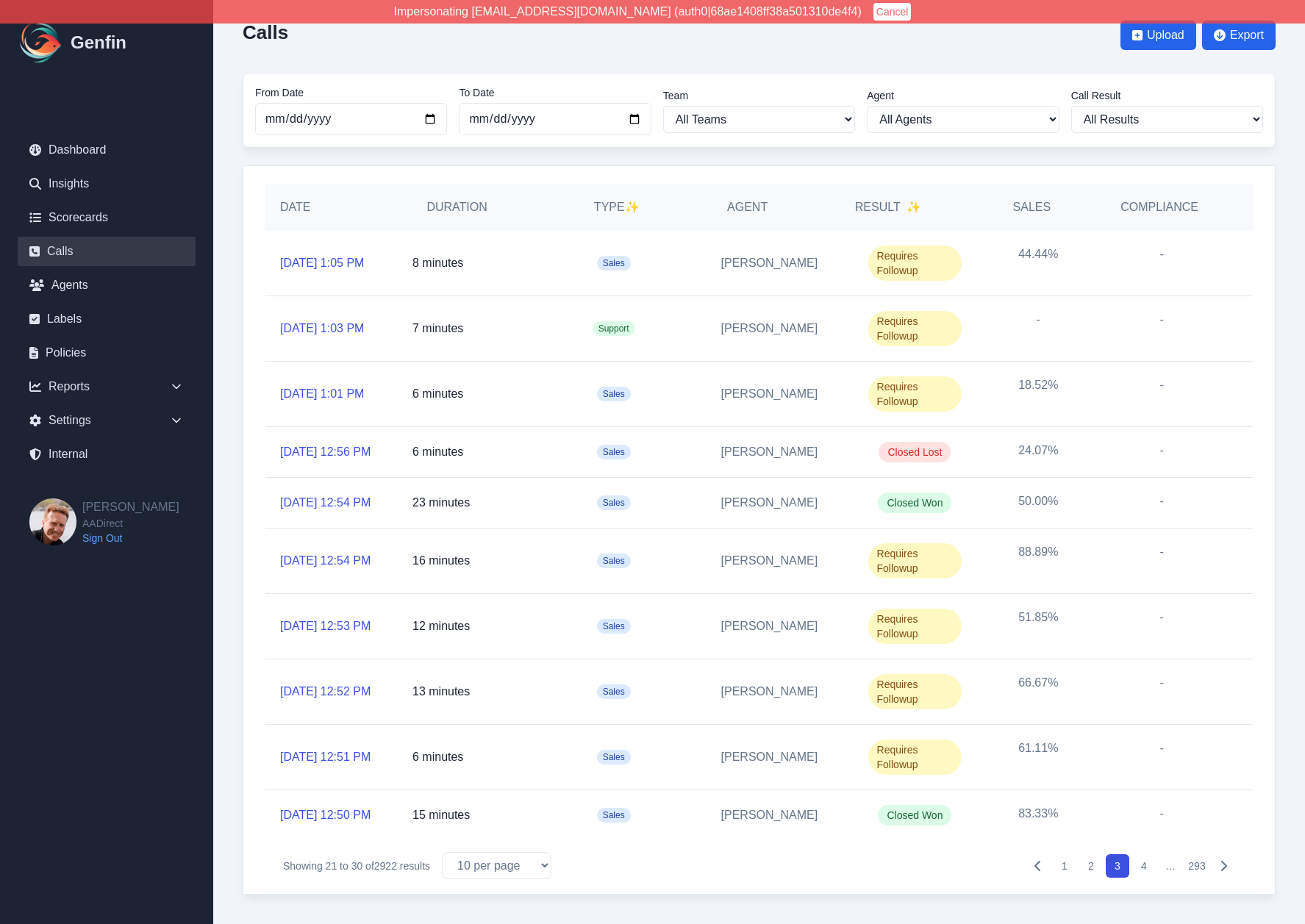
click at [1145, 867] on button "4" at bounding box center [1144, 865] width 24 height 24
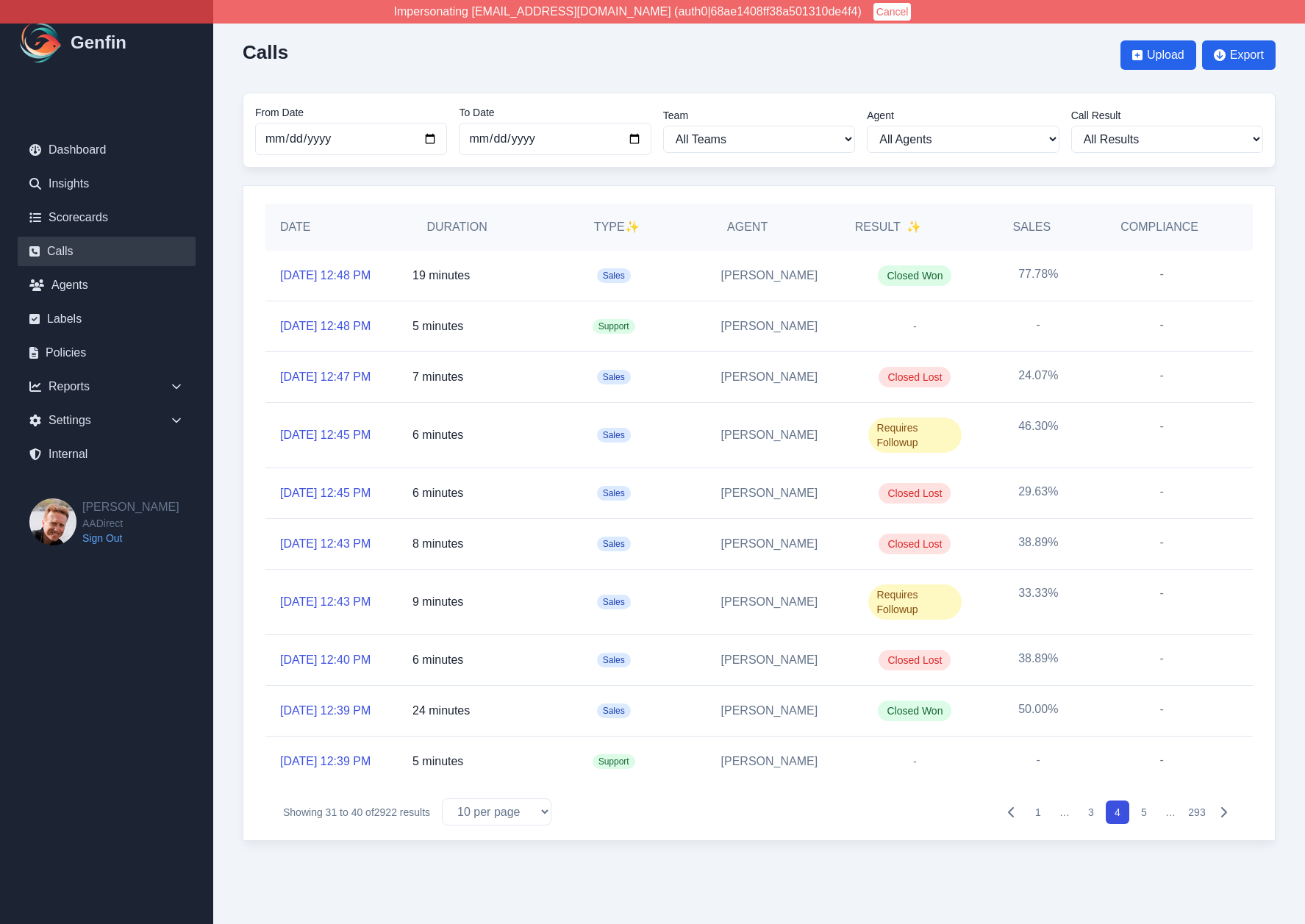
scroll to position [65, 0]
click at [1038, 824] on button "1" at bounding box center [1038, 812] width 24 height 24
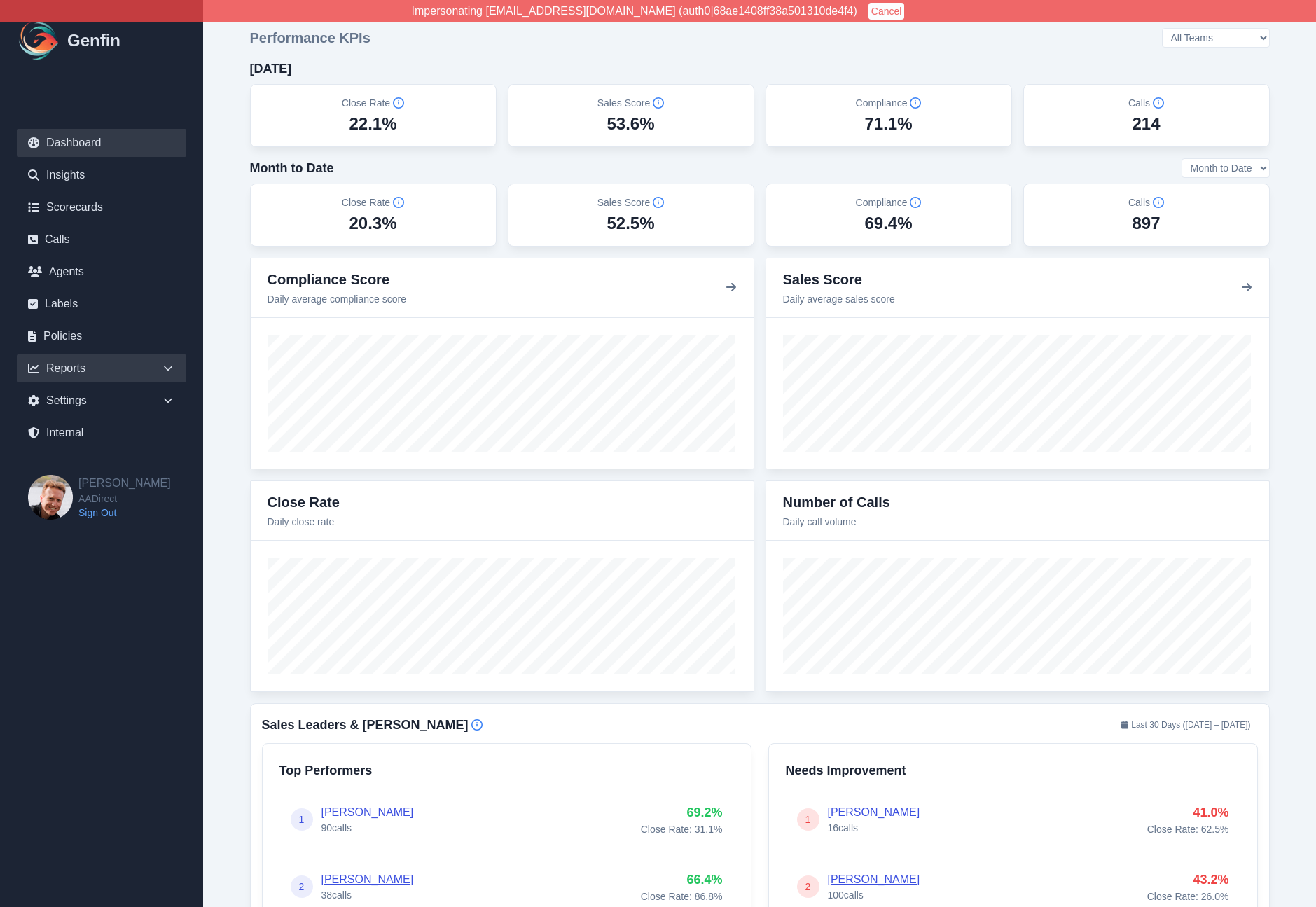
click at [126, 369] on div "Reports" at bounding box center [101, 368] width 170 height 28
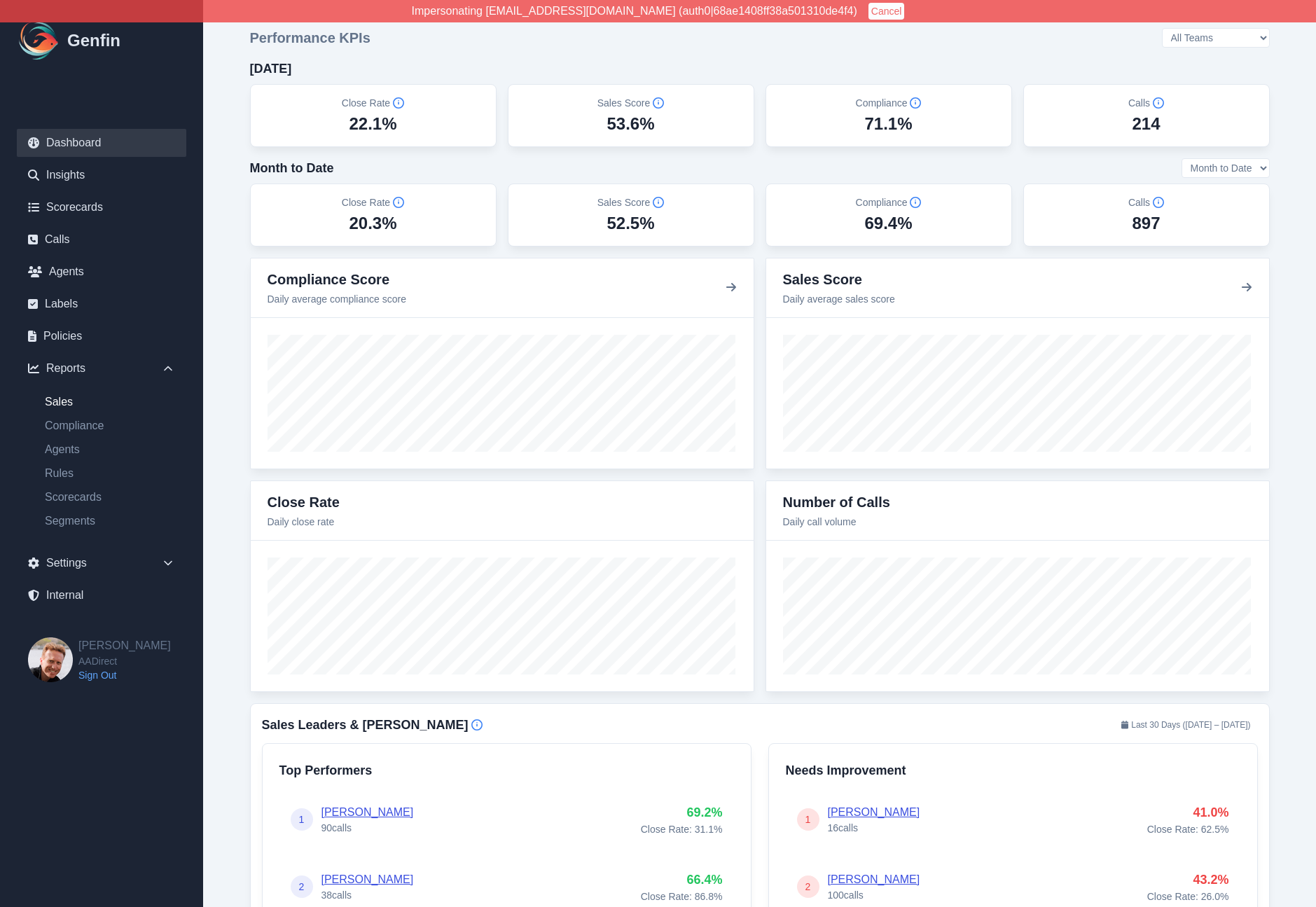
click at [68, 404] on link "Sales" at bounding box center [110, 401] width 153 height 17
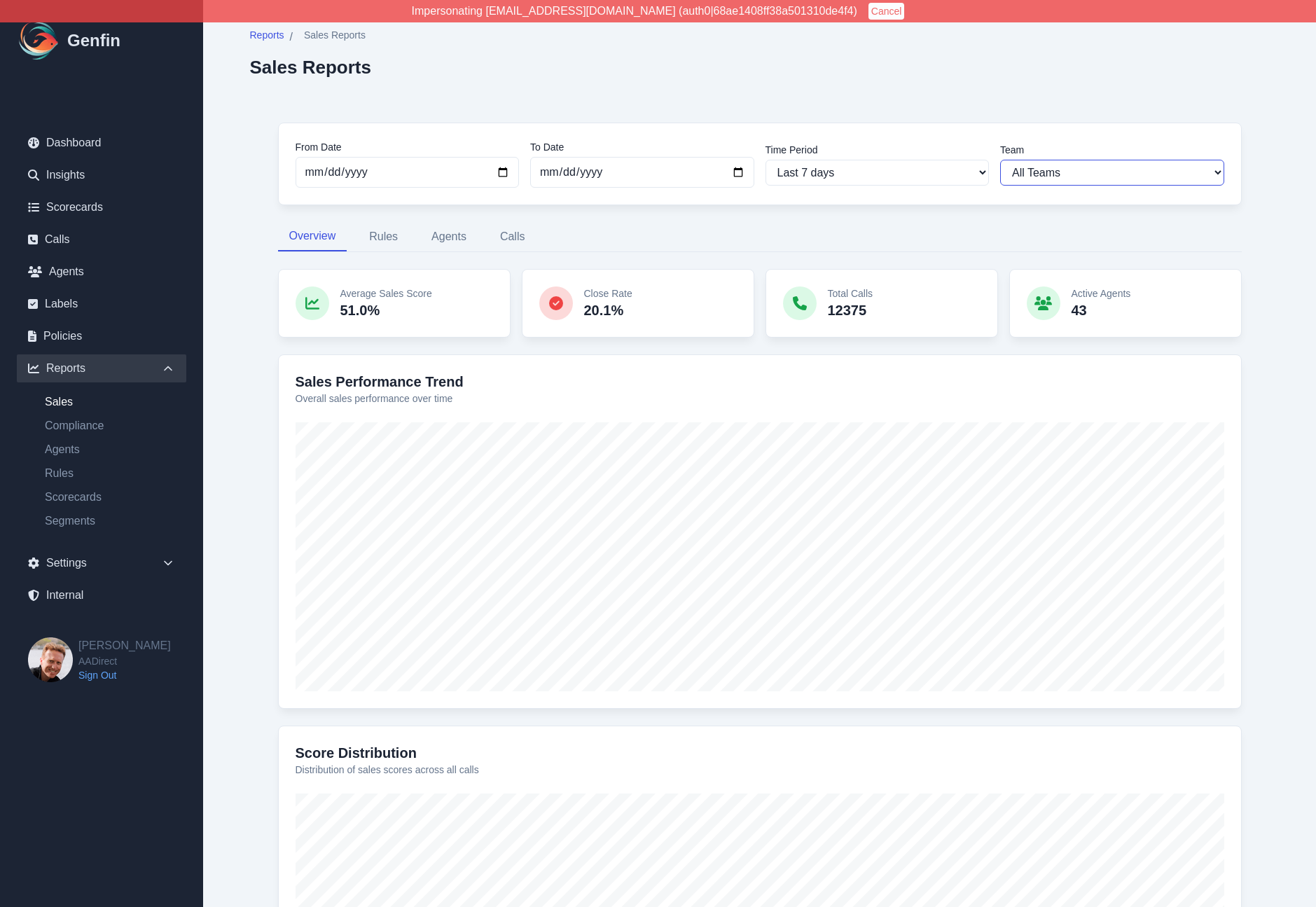
click at [1130, 172] on select "All Teams [PERSON_NAME] Support" at bounding box center [1112, 172] width 224 height 26
click at [1000, 160] on select "All Teams [PERSON_NAME] Support" at bounding box center [1112, 172] width 224 height 26
click at [1061, 171] on select "All Teams [PERSON_NAME] Support" at bounding box center [1112, 172] width 224 height 26
click at [1000, 160] on select "All Teams [PERSON_NAME] Support" at bounding box center [1112, 172] width 224 height 26
click at [1055, 172] on select "All Teams [PERSON_NAME] Support" at bounding box center [1112, 172] width 224 height 26
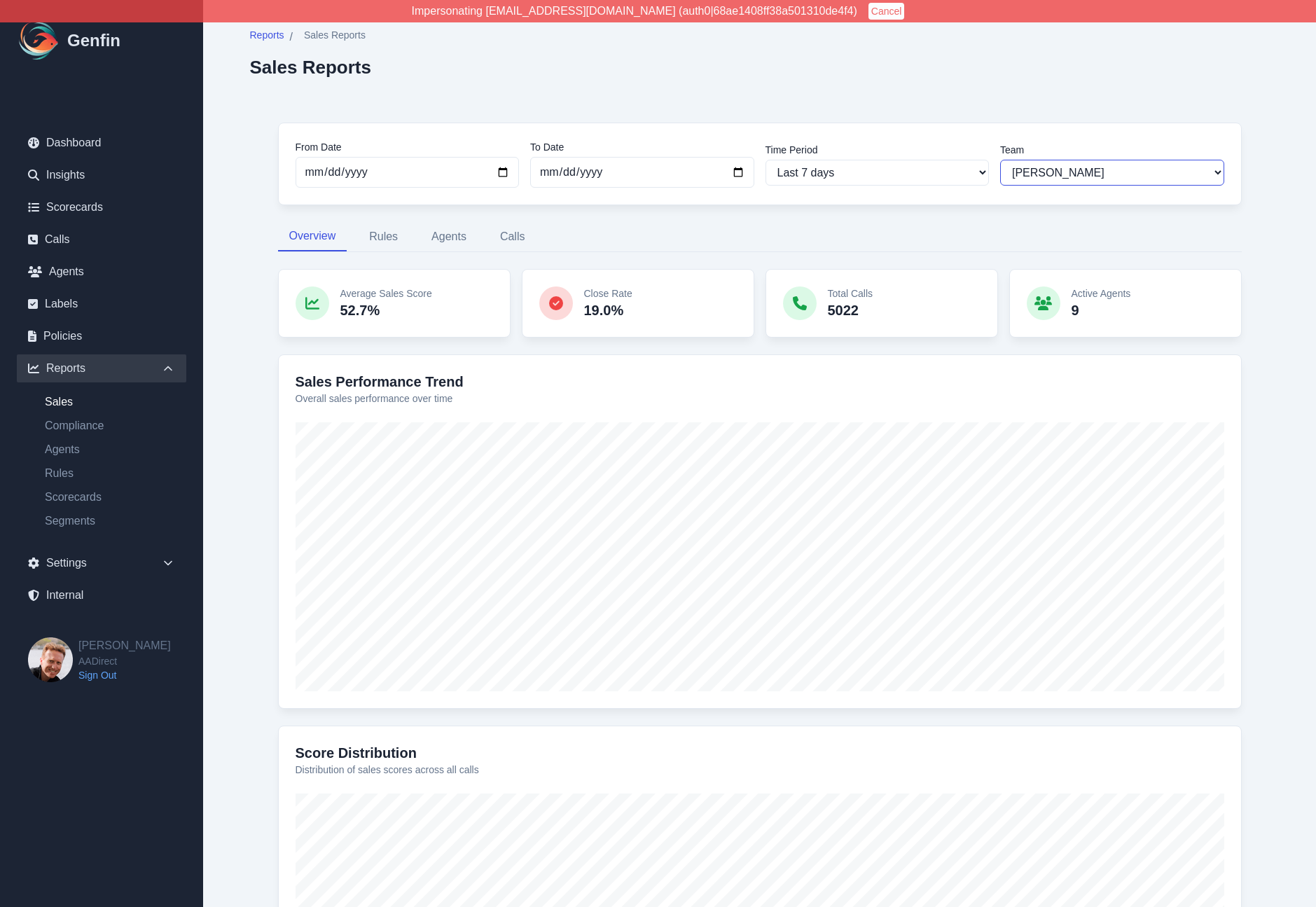
click at [1000, 160] on select "All Teams [PERSON_NAME] Support" at bounding box center [1112, 172] width 224 height 26
click at [1055, 172] on select "All Teams [PERSON_NAME] Support" at bounding box center [1112, 172] width 224 height 26
select select "4"
click at [1000, 160] on select "All Teams [PERSON_NAME] Support" at bounding box center [1112, 172] width 224 height 26
click at [1051, 174] on select "All Teams [PERSON_NAME] Support" at bounding box center [1112, 172] width 224 height 26
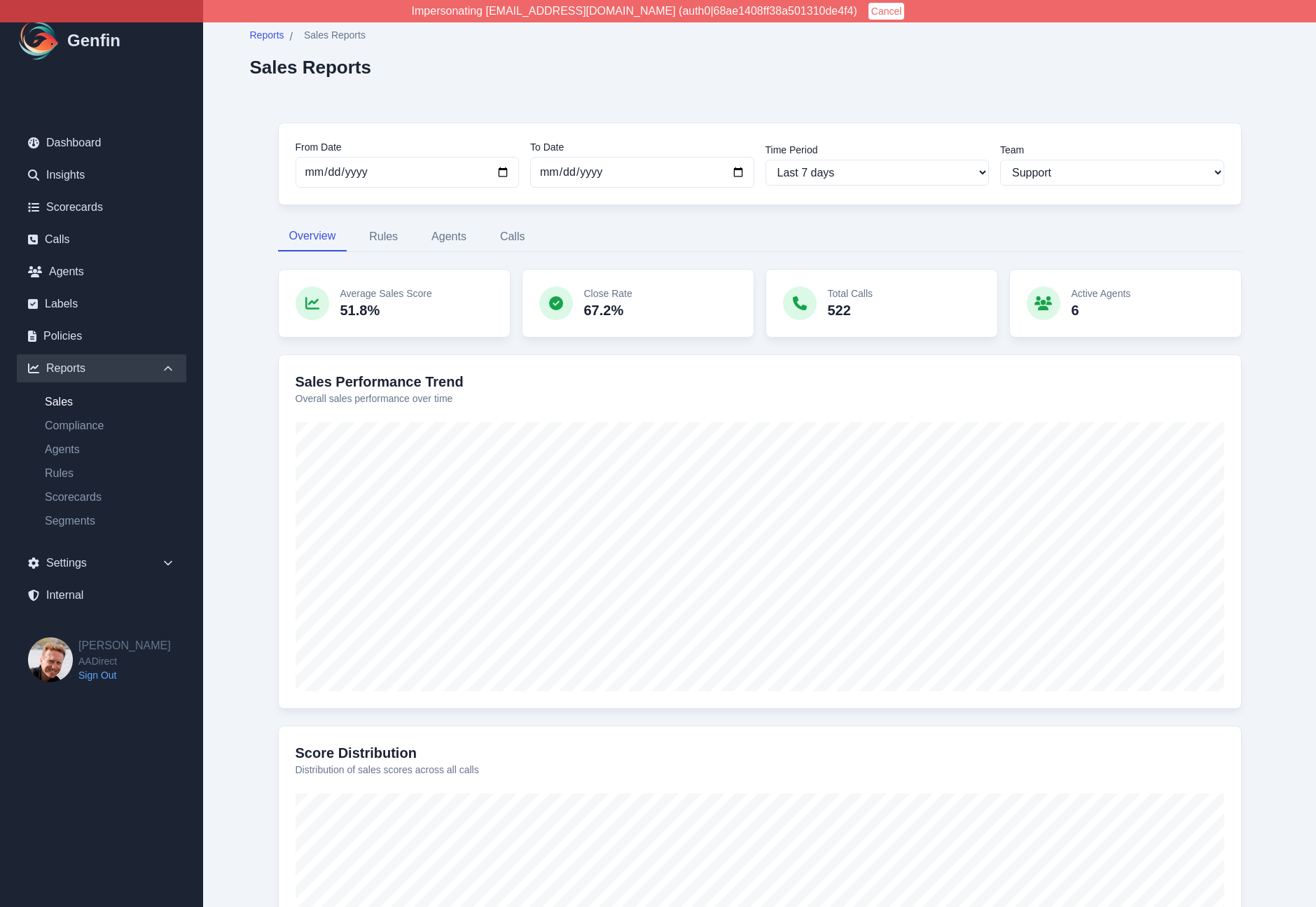
click at [970, 225] on nav "Overview Rules Agents Calls" at bounding box center [760, 237] width 964 height 29
click at [263, 347] on div "From Date [DATE] To Date [DATE] Time Period Last 7 days Last 14 days Last 30 da…" at bounding box center [760, 610] width 1020 height 1030
click at [62, 425] on link "Compliance" at bounding box center [110, 426] width 153 height 17
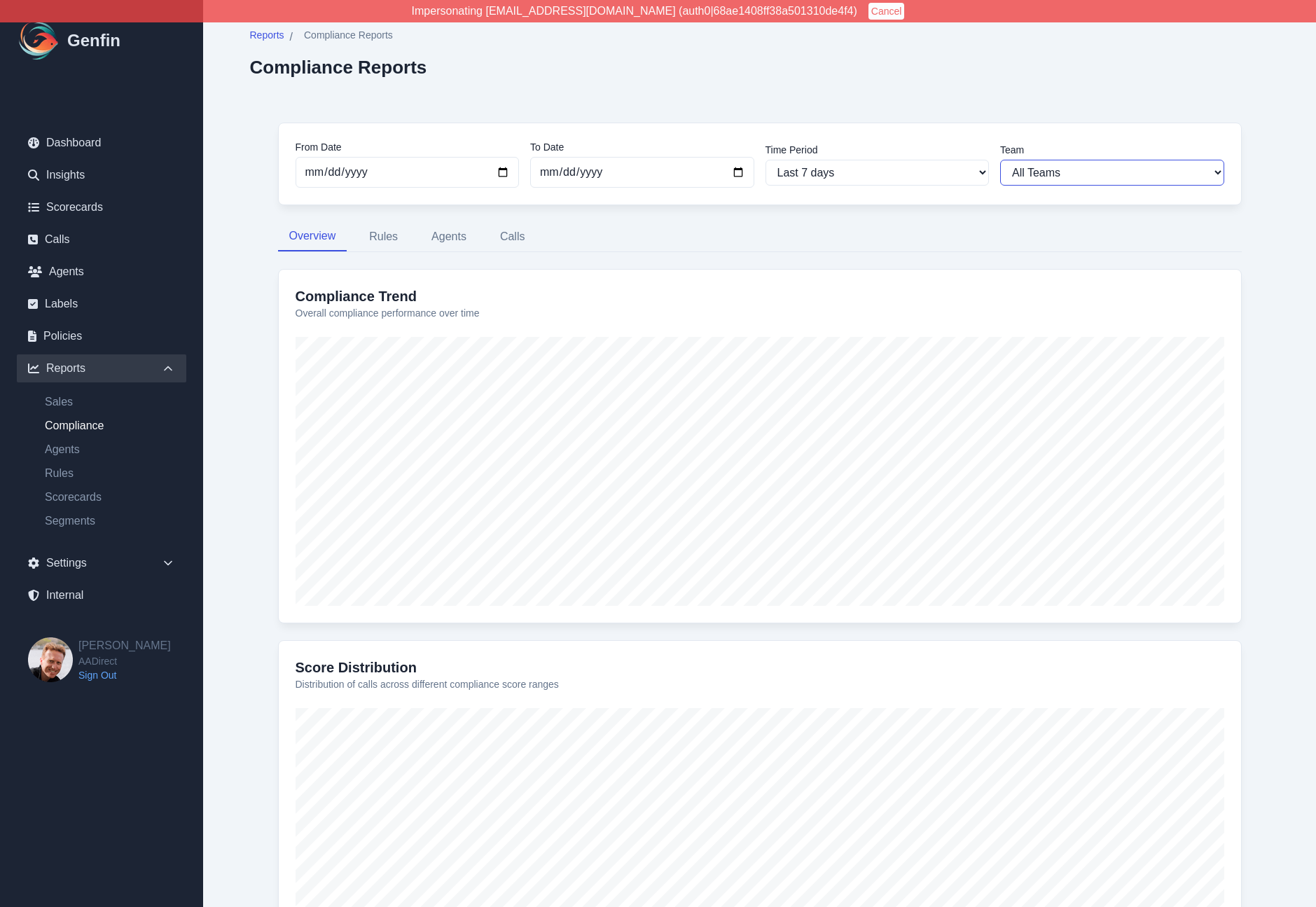
click at [1075, 176] on select "All Teams [PERSON_NAME] Support" at bounding box center [1112, 172] width 224 height 26
click at [1000, 160] on select "All Teams [PERSON_NAME] Support" at bounding box center [1112, 172] width 224 height 26
click at [1061, 172] on select "All Teams [PERSON_NAME] Support" at bounding box center [1112, 172] width 224 height 26
click at [1000, 160] on select "All Teams [PERSON_NAME] Support" at bounding box center [1112, 172] width 224 height 26
click at [1064, 170] on select "All Teams [PERSON_NAME] Support" at bounding box center [1112, 172] width 224 height 26
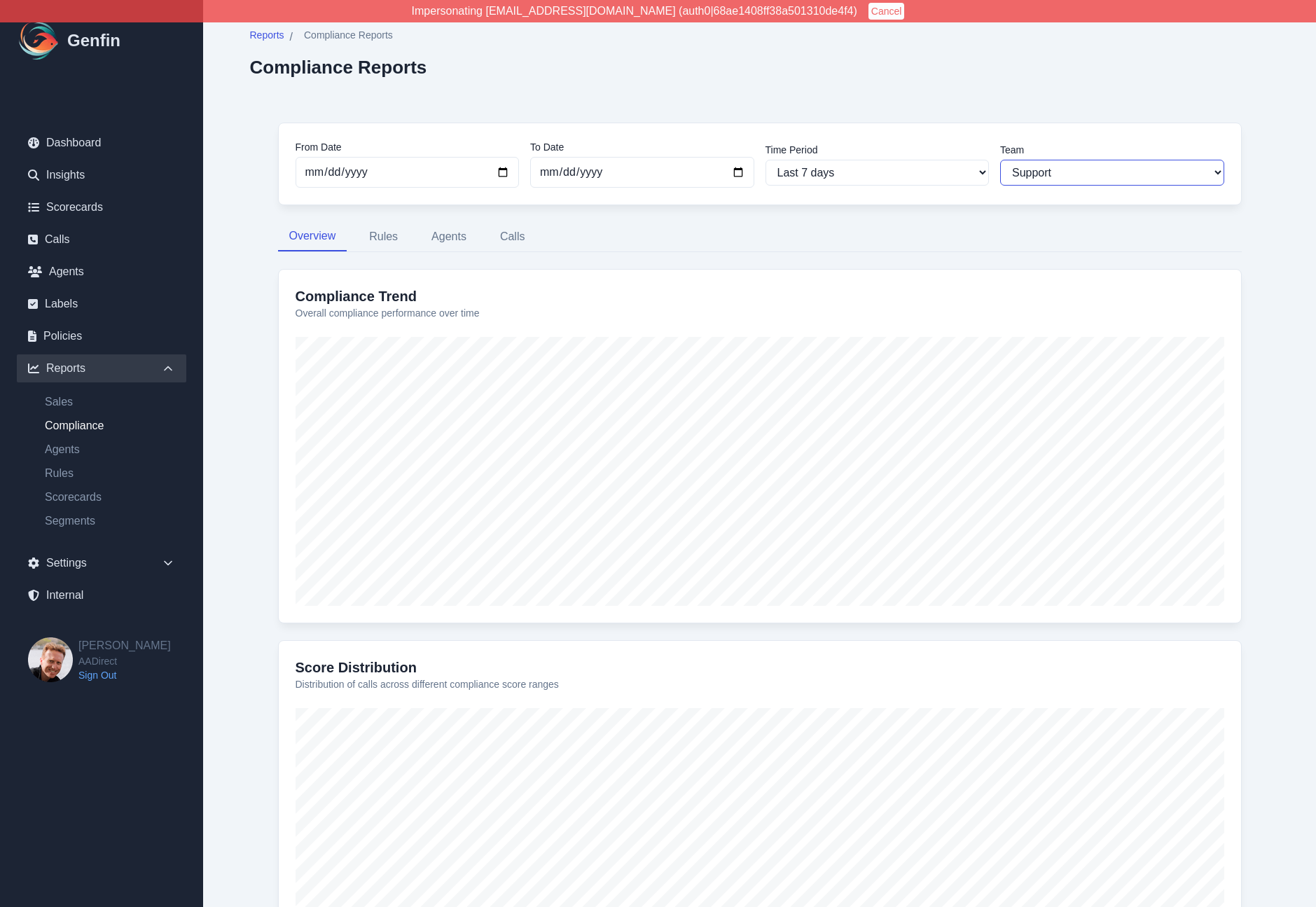
click at [1000, 160] on select "All Teams [PERSON_NAME] Support" at bounding box center [1112, 172] width 224 height 26
click at [1060, 169] on select "All Teams Hugo Jesse Support" at bounding box center [1112, 172] width 224 height 26
select select "2"
click at [1000, 160] on select "All Teams Hugo Jesse Support" at bounding box center [1112, 172] width 224 height 26
click at [1068, 170] on select "All Teams Hugo Jesse Support" at bounding box center [1112, 172] width 224 height 26
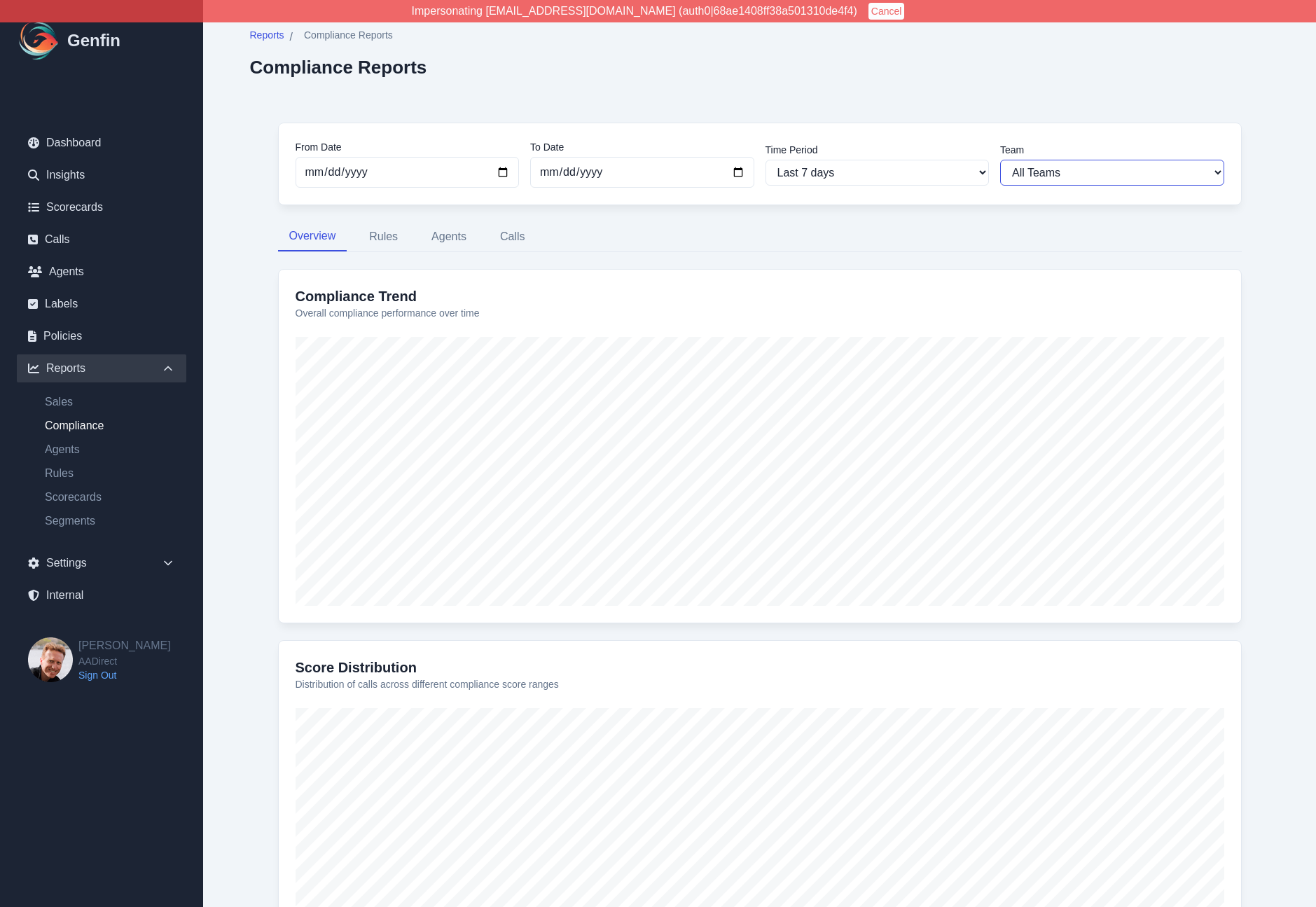
click at [1000, 160] on select "All Teams Hugo Jesse Support" at bounding box center [1112, 172] width 224 height 26
click at [1054, 183] on select "All Teams Hugo Jesse Support" at bounding box center [1112, 172] width 224 height 26
select select "2"
click at [1000, 160] on select "All Teams Hugo Jesse Support" at bounding box center [1112, 172] width 224 height 26
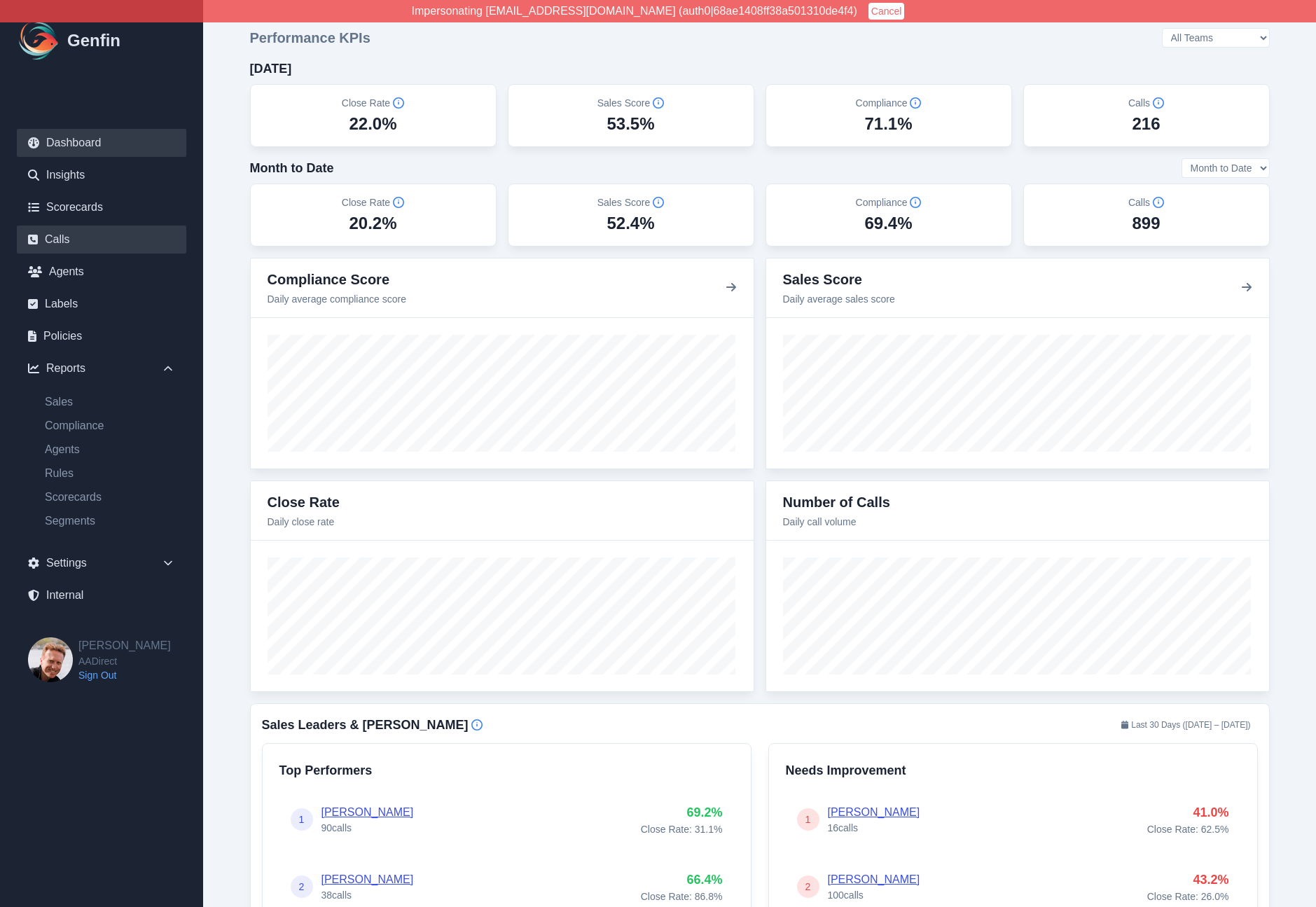
click at [59, 241] on link "Calls" at bounding box center [101, 239] width 170 height 28
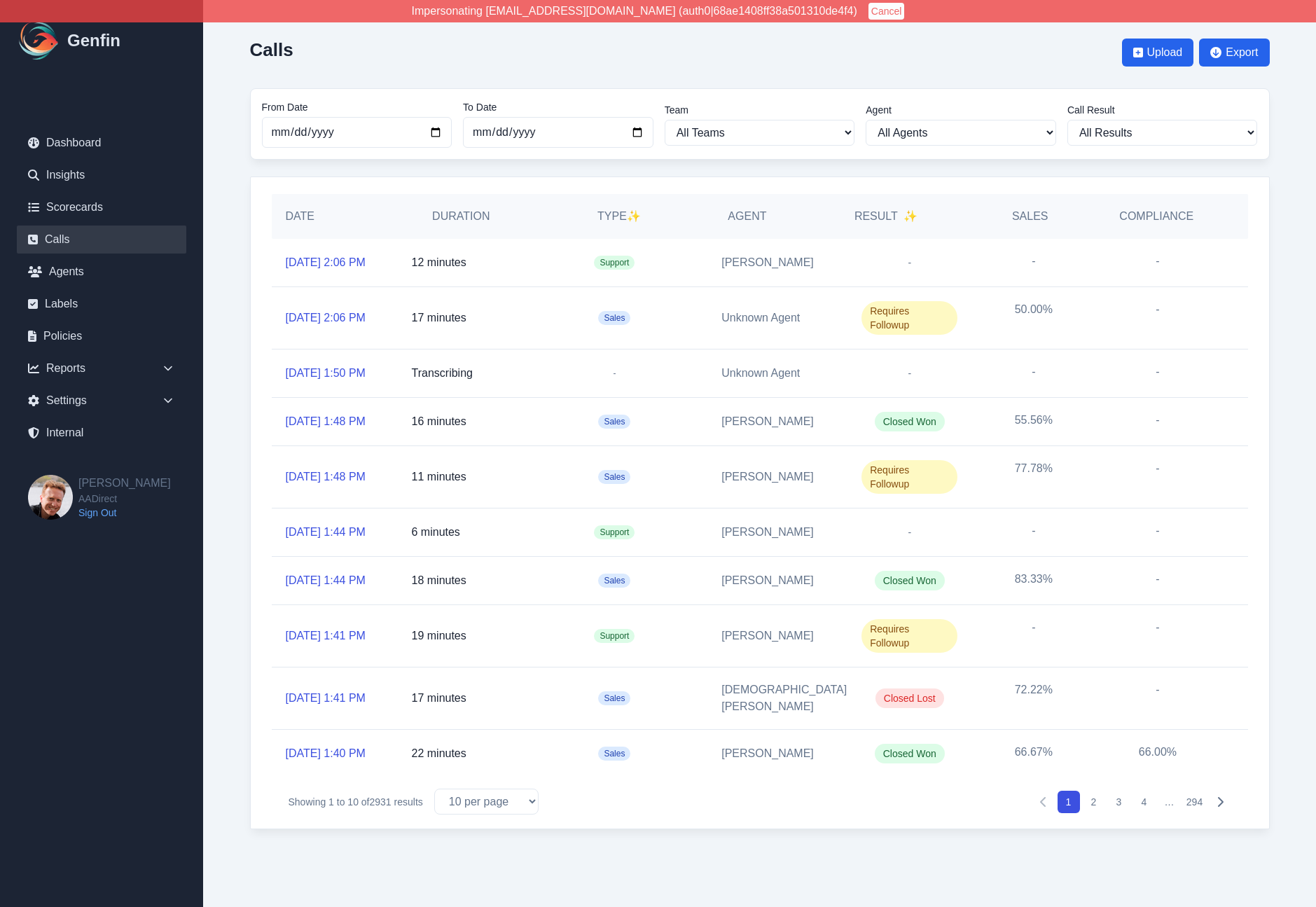
click at [407, 71] on div "Calls Upload Export" at bounding box center [760, 52] width 1020 height 49
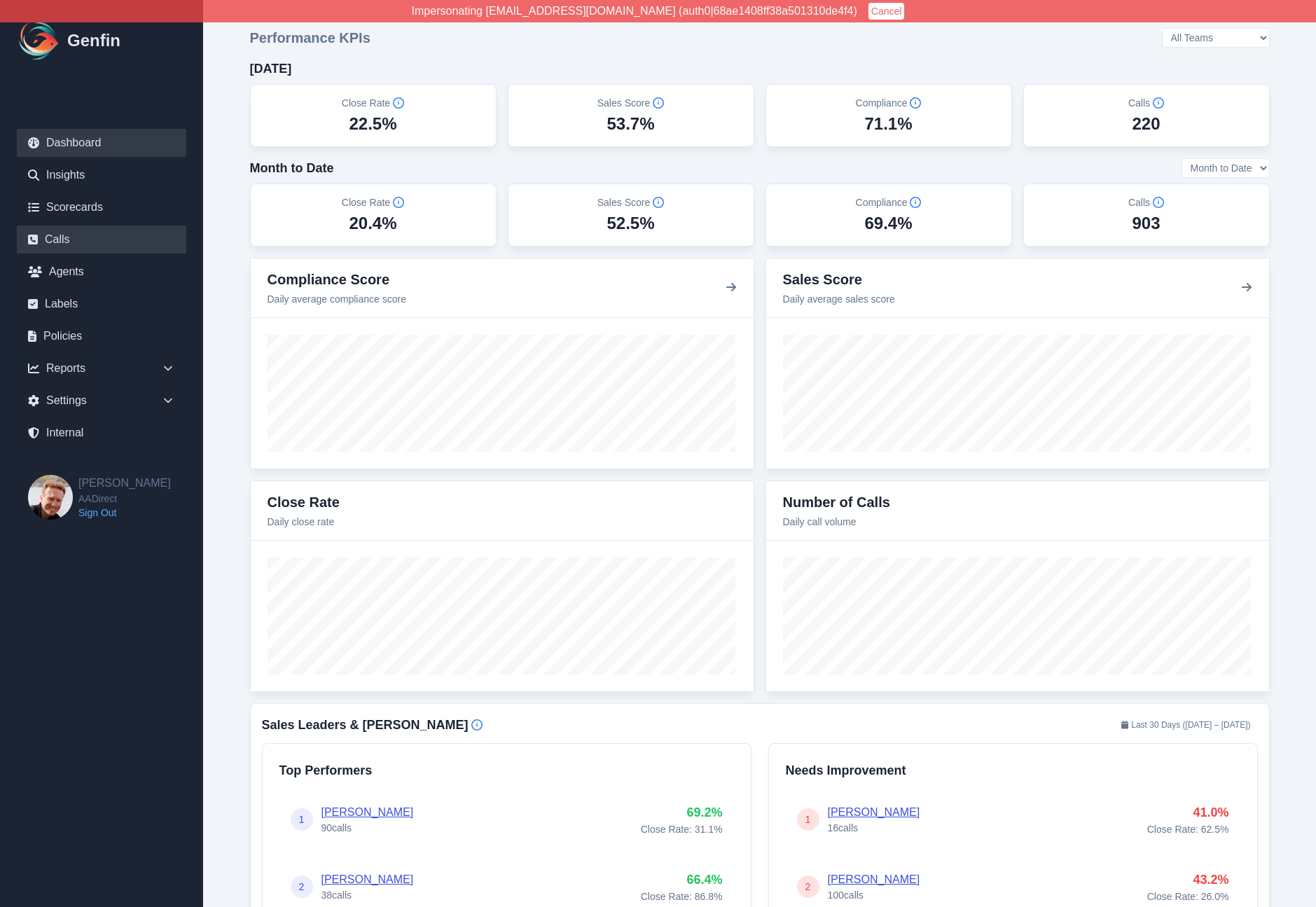
click at [83, 227] on link "Calls" at bounding box center [101, 239] width 170 height 28
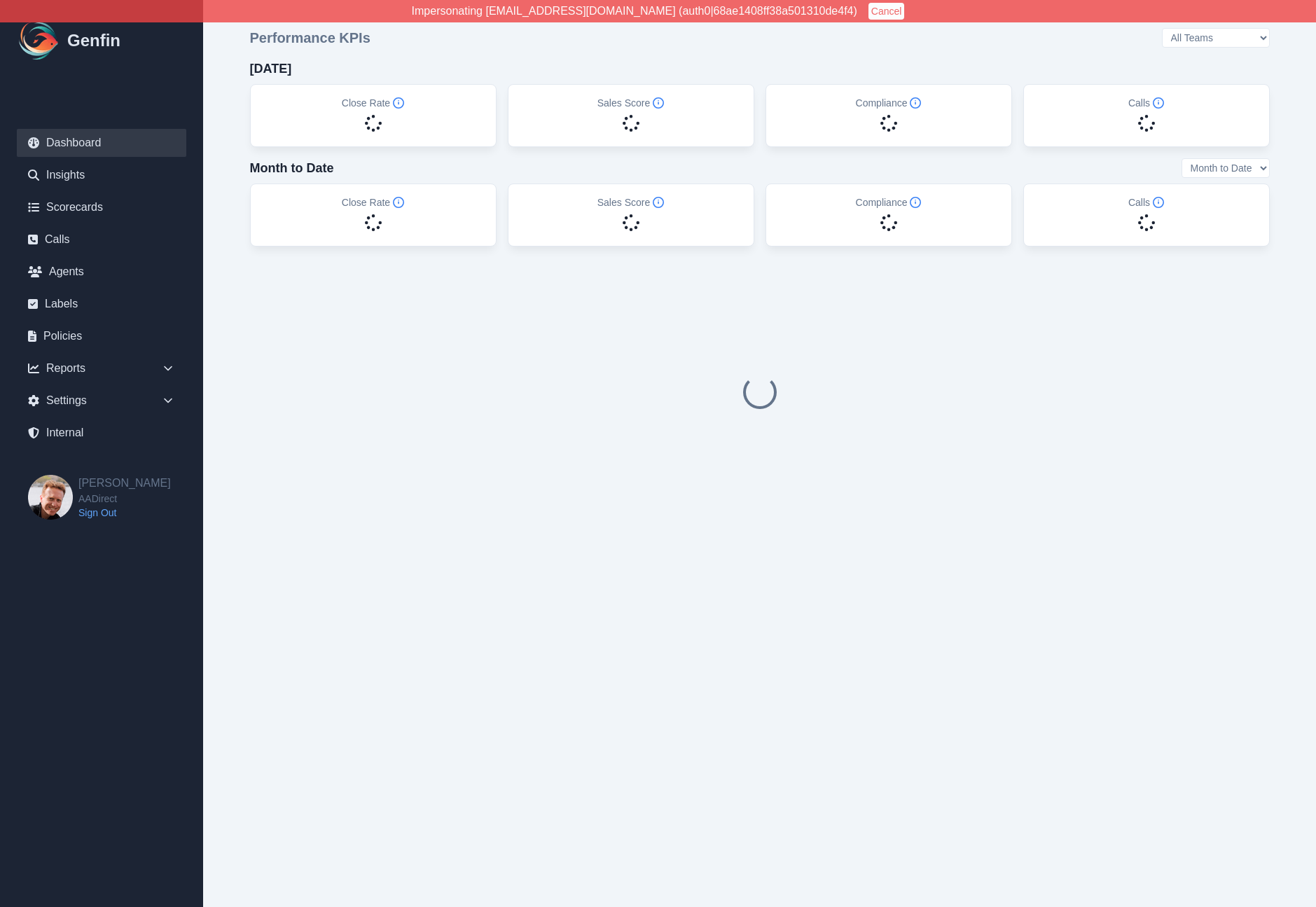
click at [90, 254] on ul "Dashboard Insights Scorecards Calls Agents Labels Policies Reports Sales Compli…" at bounding box center [101, 288] width 170 height 318
click at [92, 234] on link "Calls" at bounding box center [101, 239] width 170 height 28
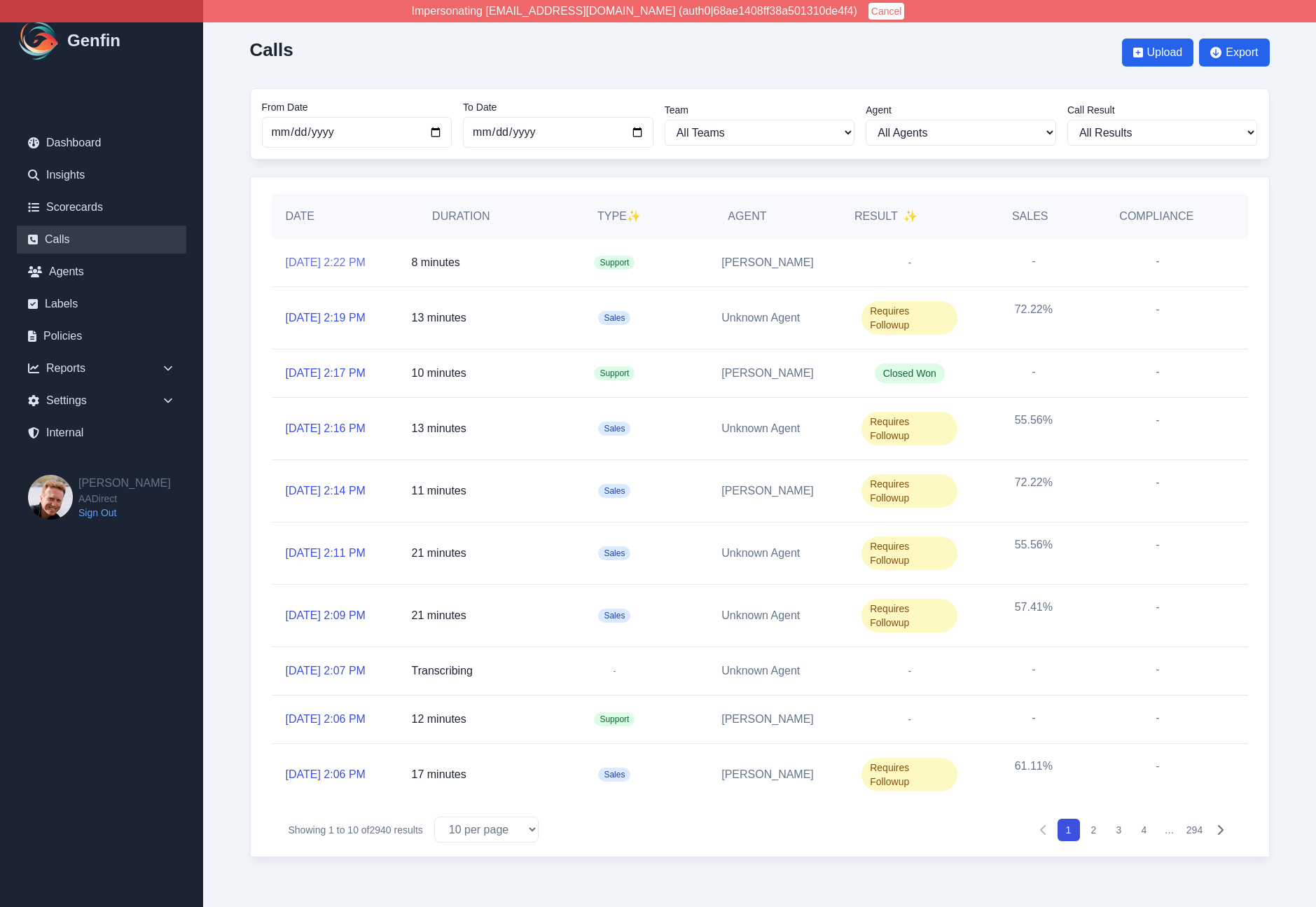
click at [355, 264] on link "[DATE] 2:22 PM" at bounding box center [325, 262] width 80 height 17
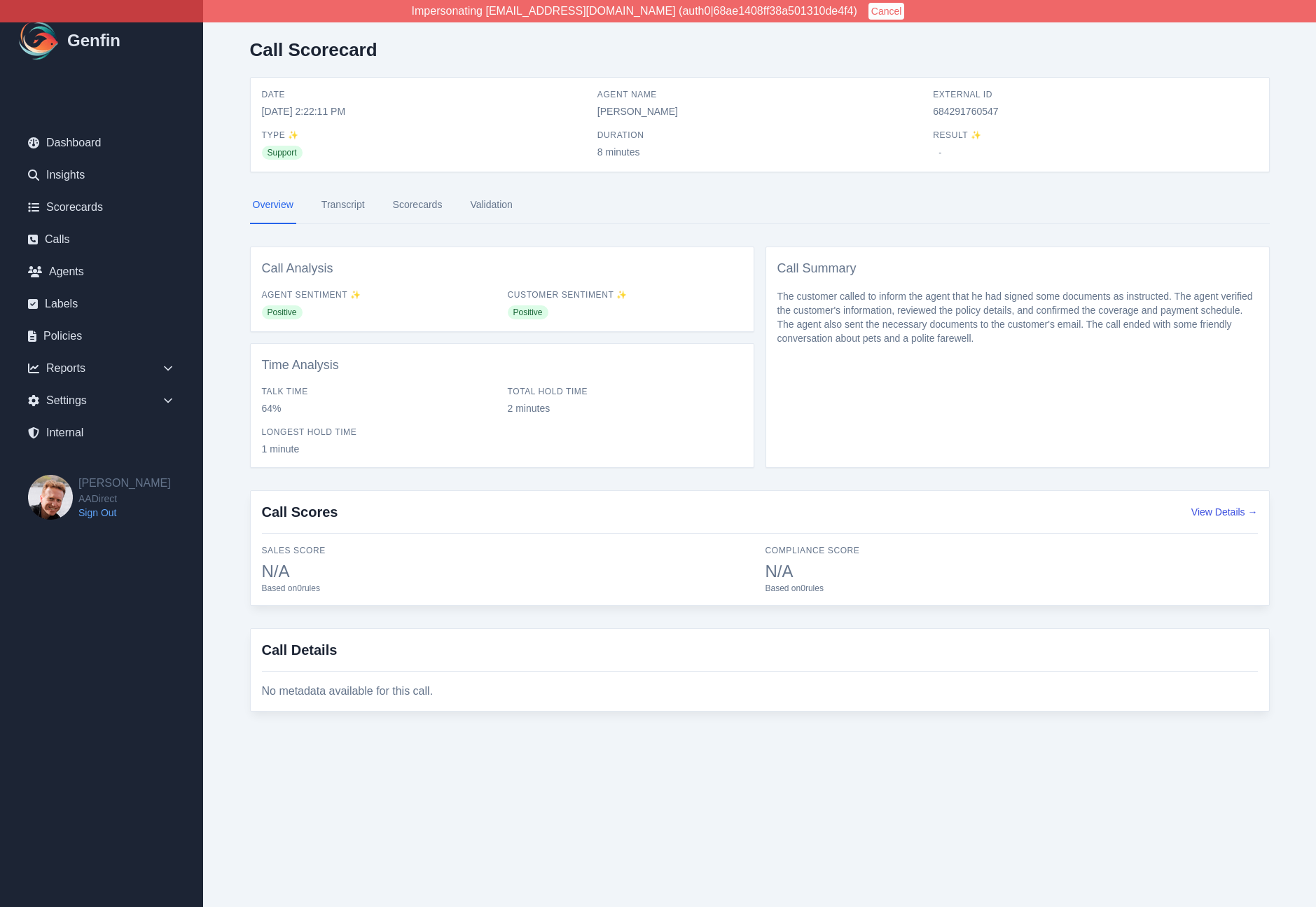
click at [225, 205] on div "Call Scorecard Date 10/3/2025, 2:22:11 PM Agent Name Jennifer Zamora External I…" at bounding box center [760, 381] width 1076 height 762
